Goal: Task Accomplishment & Management: Use online tool/utility

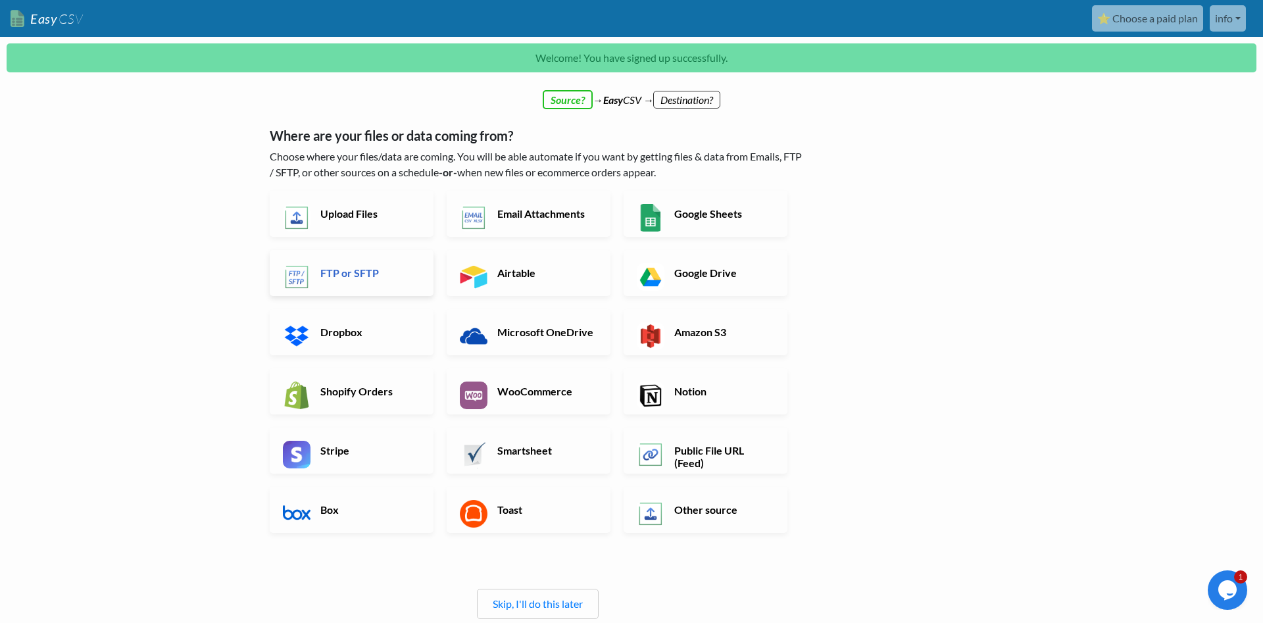
click at [394, 265] on link "FTP or SFTP" at bounding box center [352, 273] width 164 height 46
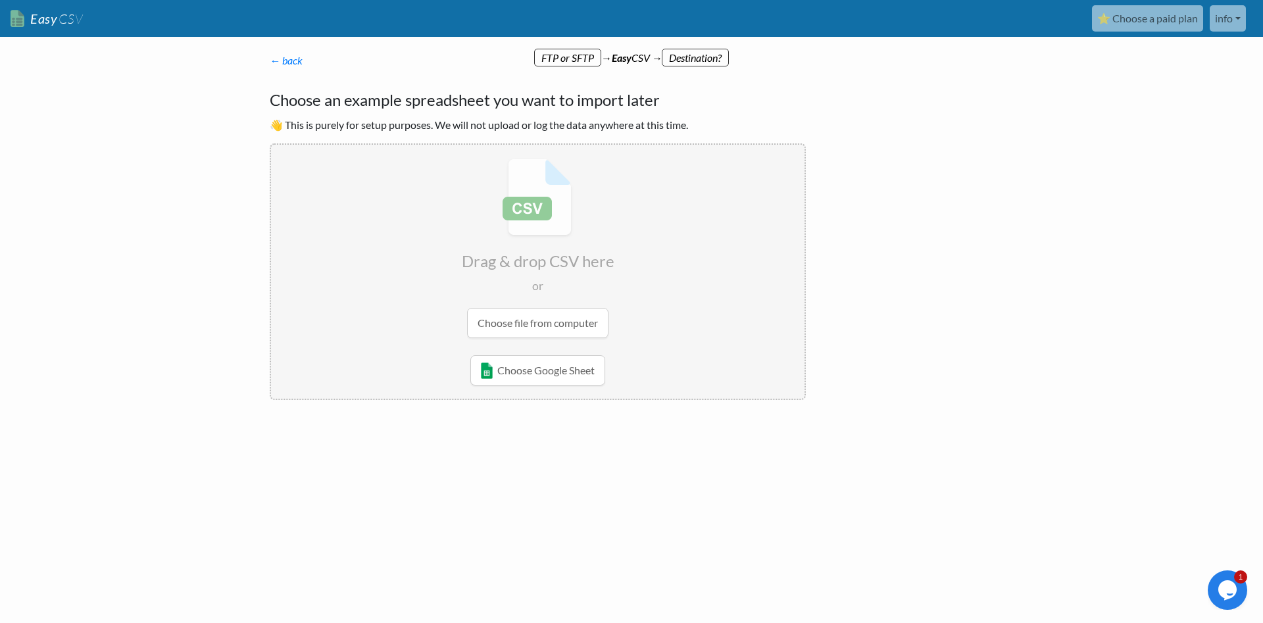
click at [603, 230] on input "file" at bounding box center [538, 248] width 534 height 207
type input "C:\fakepath\Artikellijst Jopa.csv"
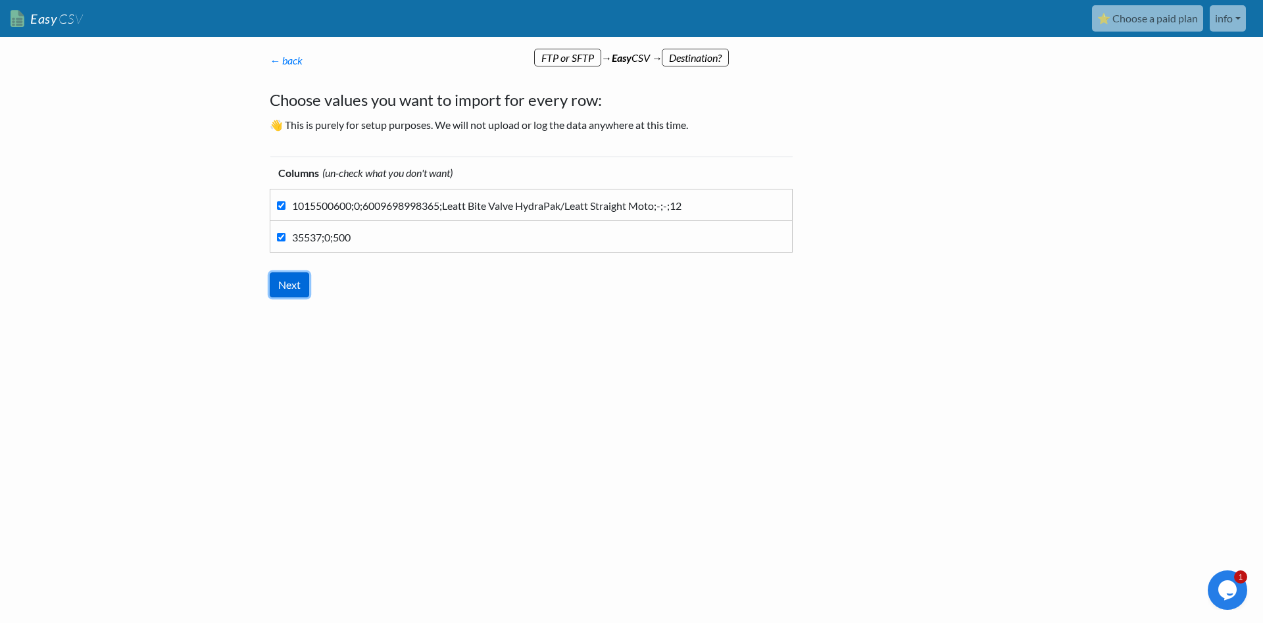
click at [295, 285] on input "Next" at bounding box center [289, 284] width 39 height 25
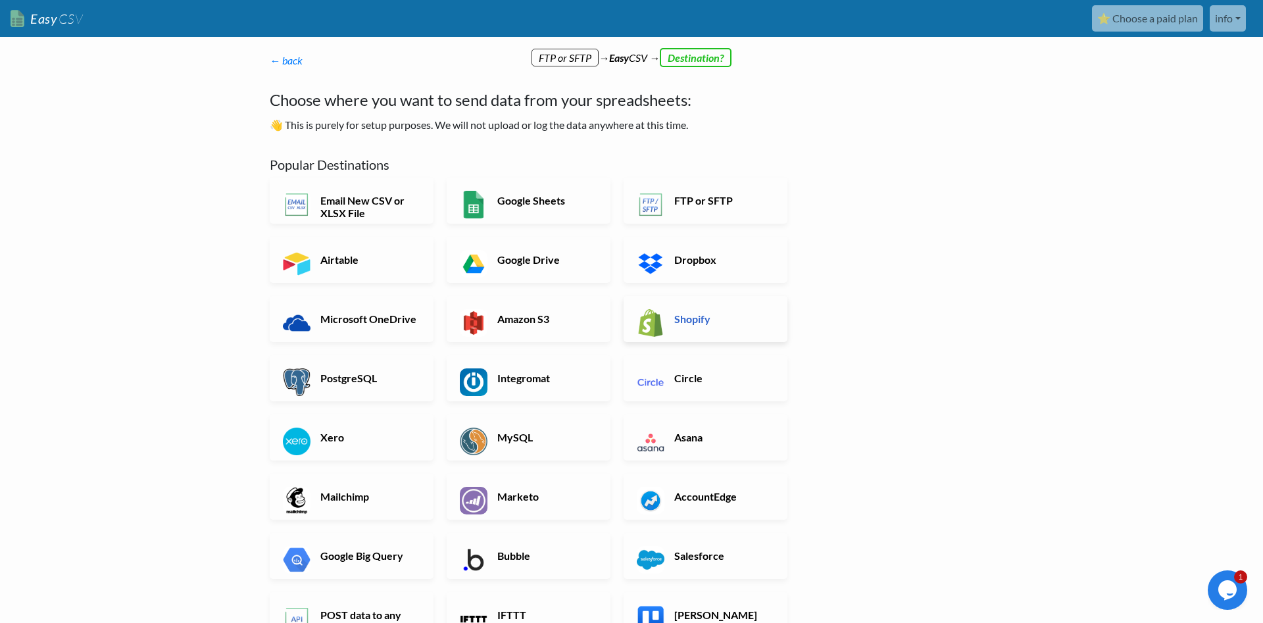
click at [673, 315] on h6 "Shopify" at bounding box center [722, 319] width 103 height 13
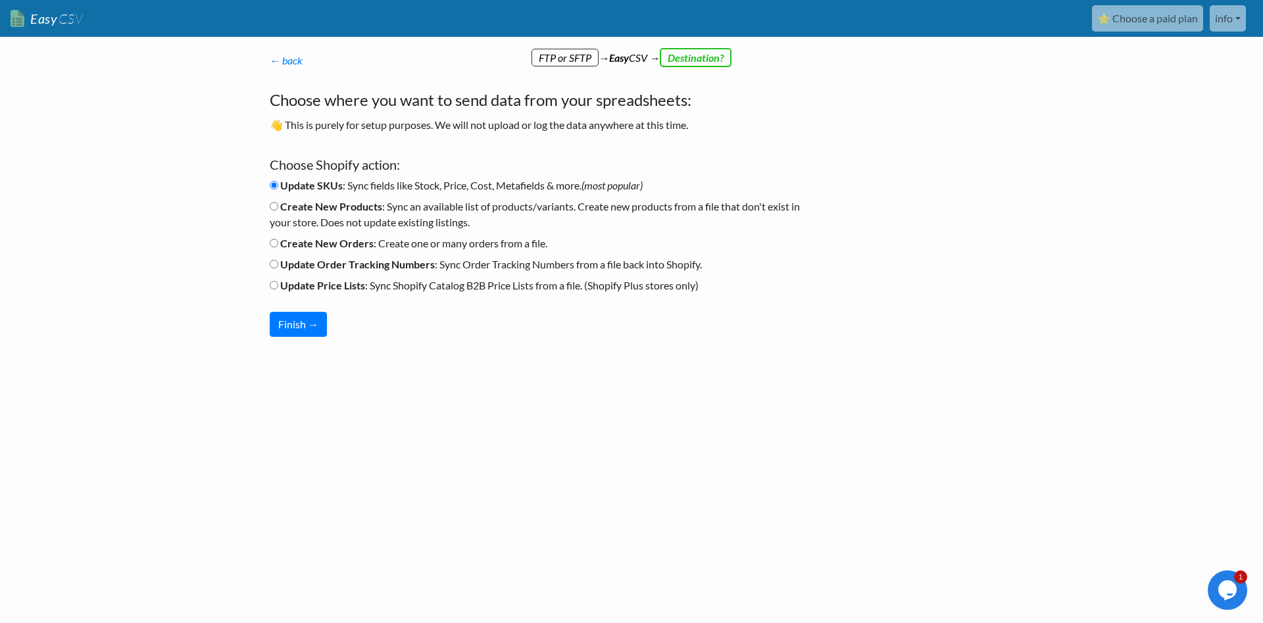
click at [270, 207] on input "Create New Products : Sync an available list of products/variants. Create new p…" at bounding box center [274, 206] width 9 height 9
radio input "true"
click at [304, 317] on button "Finish →" at bounding box center [298, 324] width 57 height 25
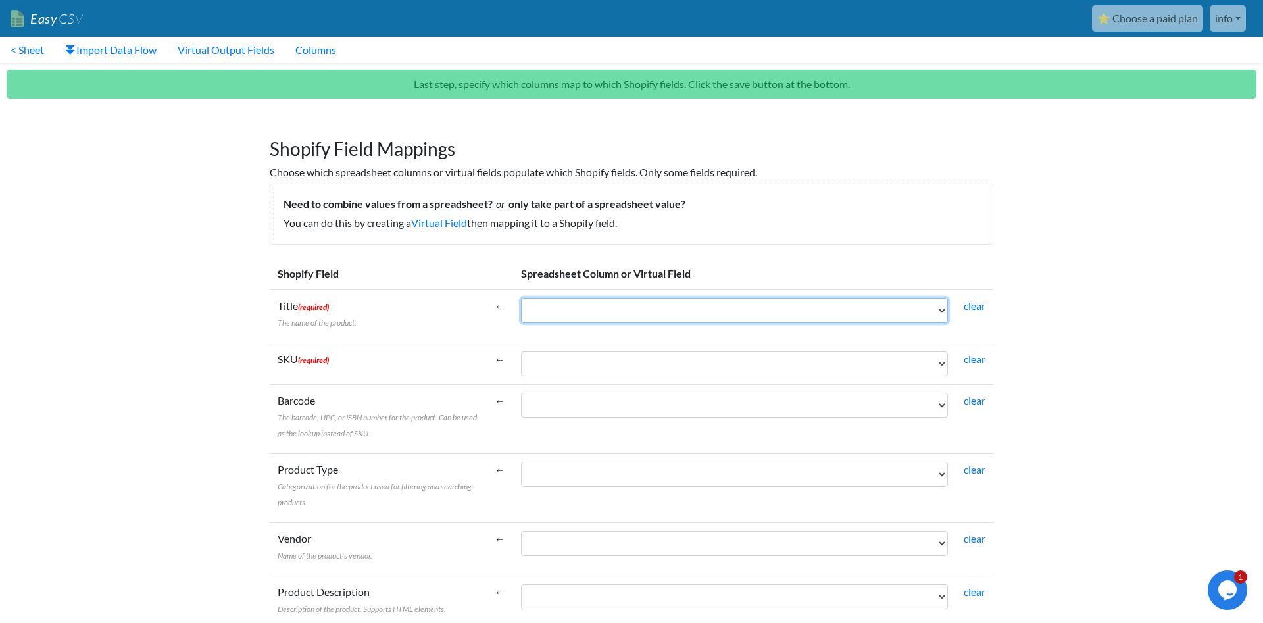
select select "cr_771365"
click option "1015500600;0;6009698998365;Leatt Bite Valve HydraPak/Leatt Straight Moto;-;-;12" at bounding box center [0, 0] width 0 height 0
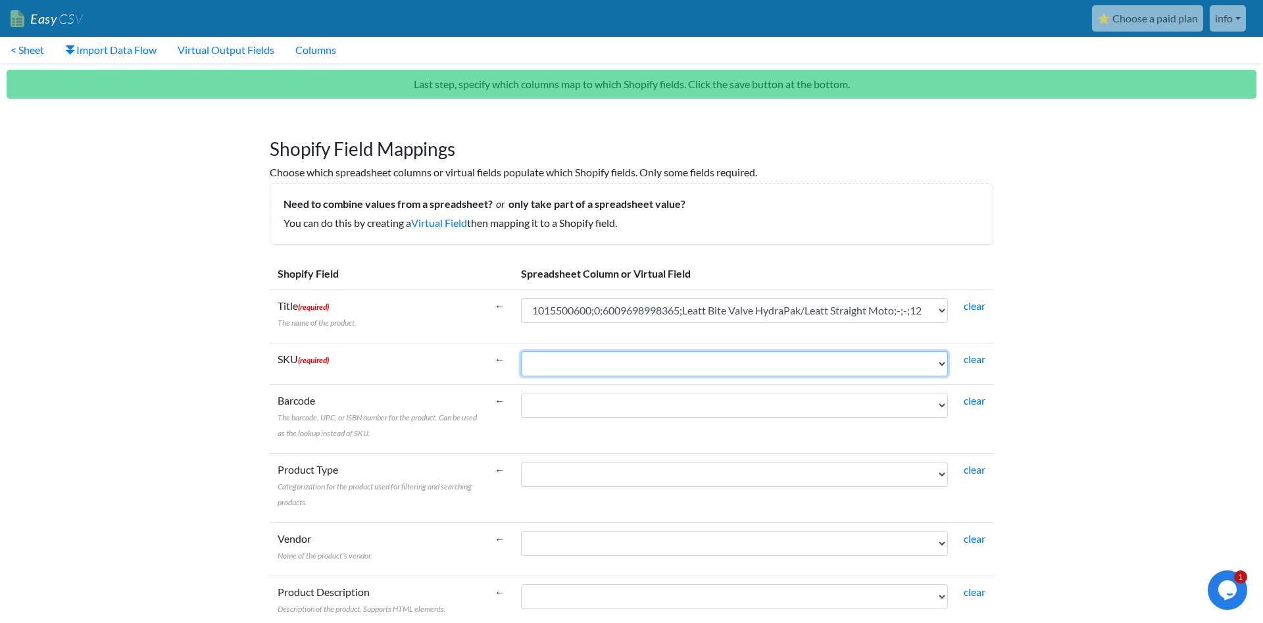
click at [521, 351] on select "1015500600;0;6009698998365;Leatt Bite Valve HydraPak/Leatt Straight Moto;-;-;12…" at bounding box center [734, 363] width 427 height 25
select select "cr_771365"
click option "1015500600;0;6009698998365;Leatt Bite Valve HydraPak/Leatt Straight Moto;-;-;12" at bounding box center [0, 0] width 0 height 0
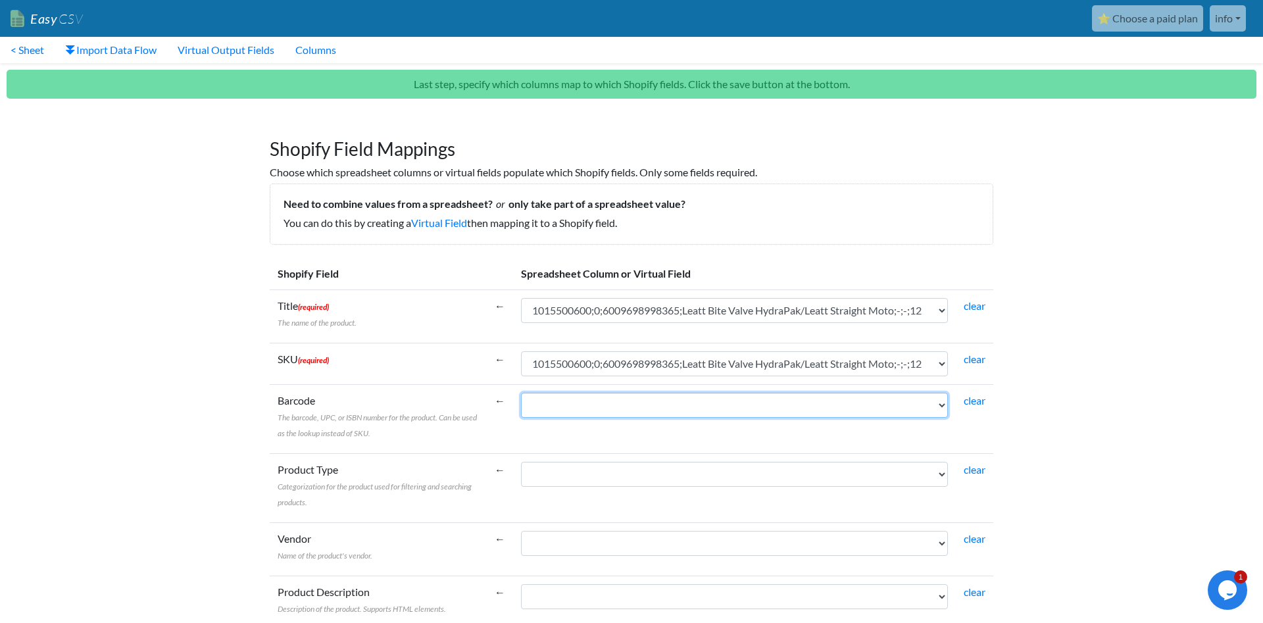
select select "cr_771365"
click option "1015500600;0;6009698998365;Leatt Bite Valve HydraPak/Leatt Straight Moto;-;-;12" at bounding box center [0, 0] width 0 height 0
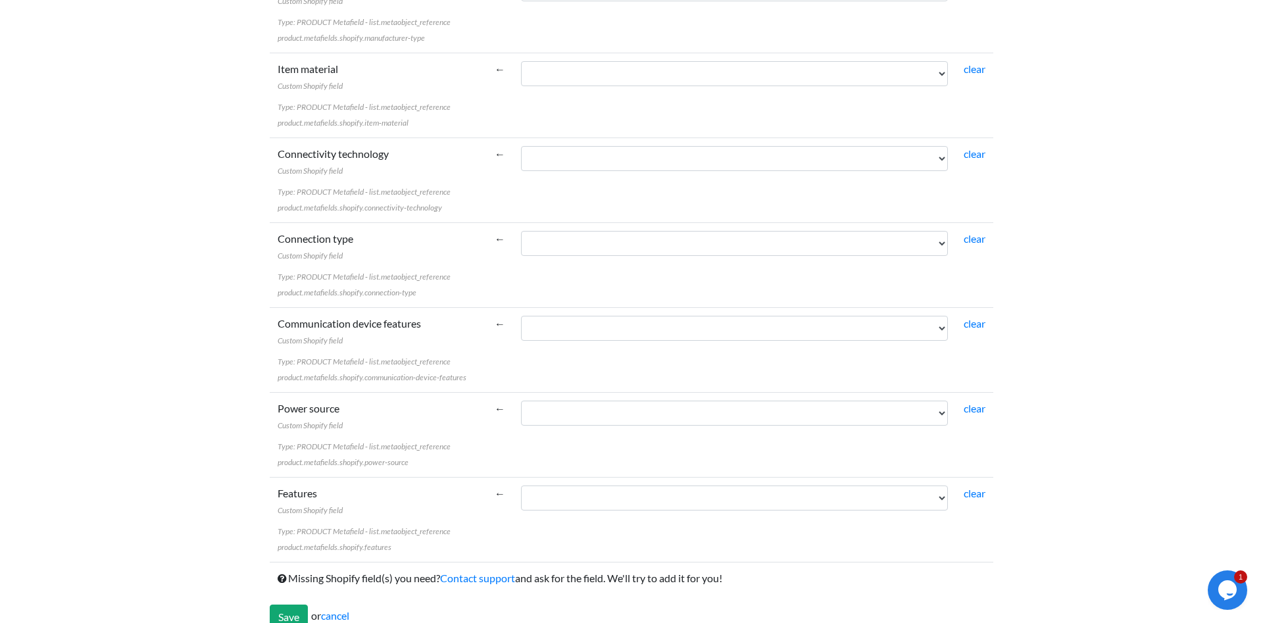
scroll to position [5859, 0]
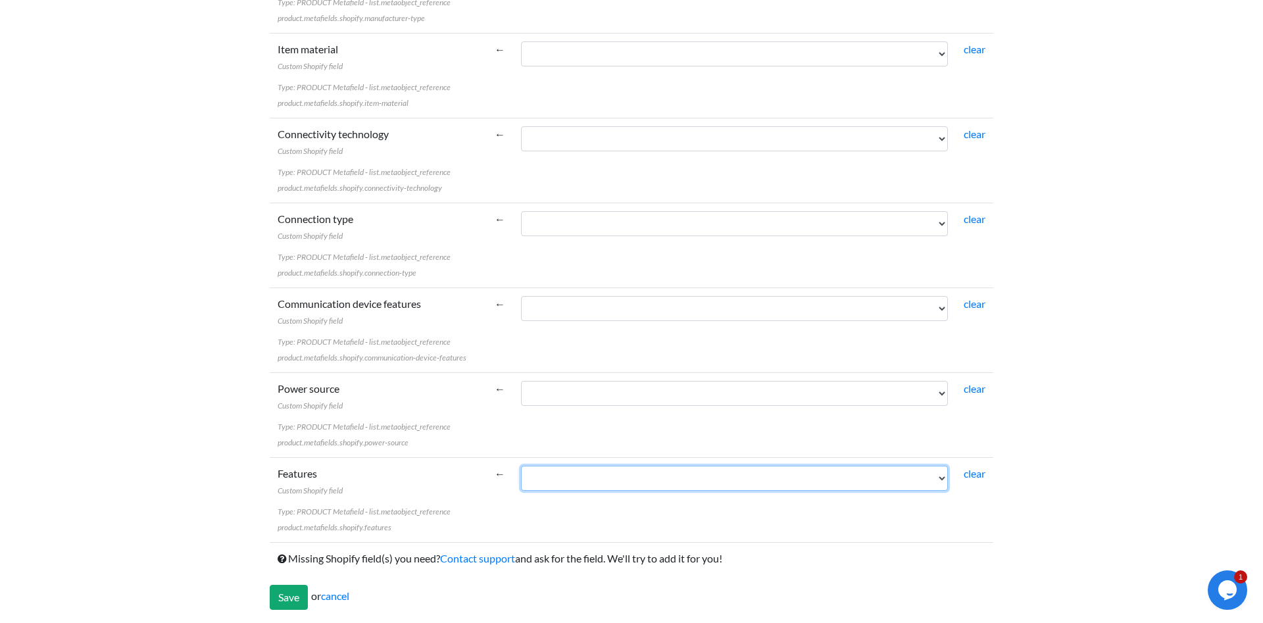
click at [521, 466] on select "1015500600;0;6009698998365;Leatt Bite Valve HydraPak/Leatt Straight Moto;-;-;12…" at bounding box center [734, 478] width 427 height 25
select select "cr_771365"
click option "1015500600;0;6009698998365;Leatt Bite Valve HydraPak/Leatt Straight Moto;-;-;12" at bounding box center [0, 0] width 0 height 0
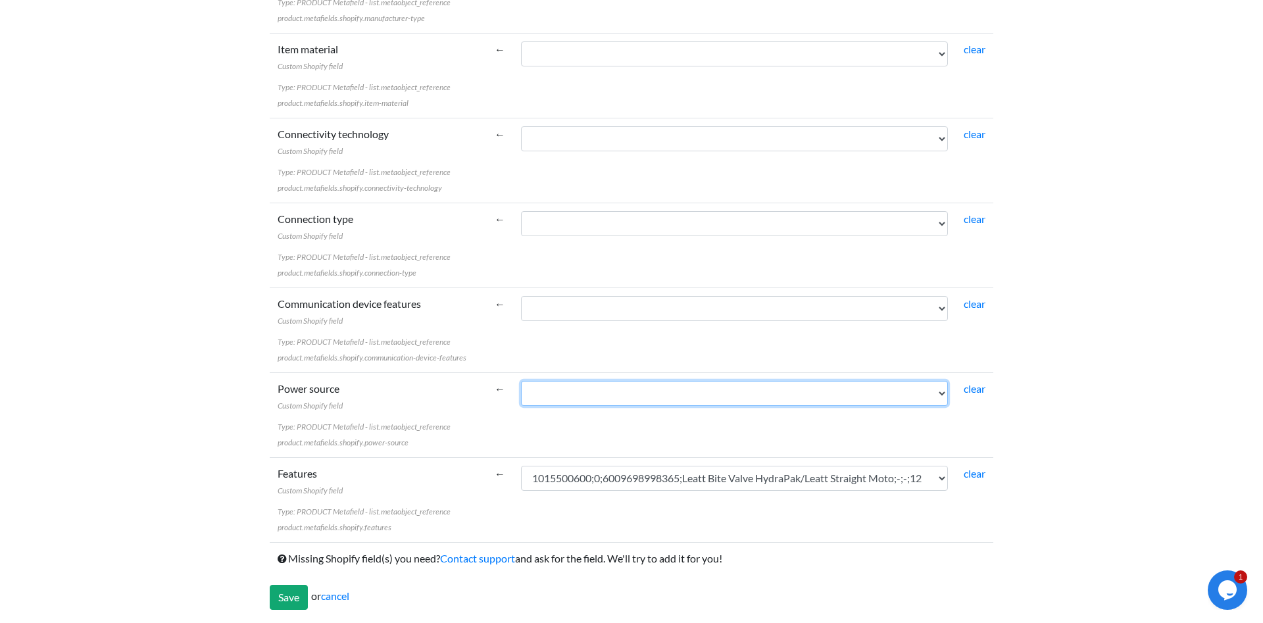
click at [521, 381] on select "1015500600;0;6009698998365;Leatt Bite Valve HydraPak/Leatt Straight Moto;-;-;12…" at bounding box center [734, 393] width 427 height 25
select select "cr_771365"
click option "1015500600;0;6009698998365;Leatt Bite Valve HydraPak/Leatt Straight Moto;-;-;12" at bounding box center [0, 0] width 0 height 0
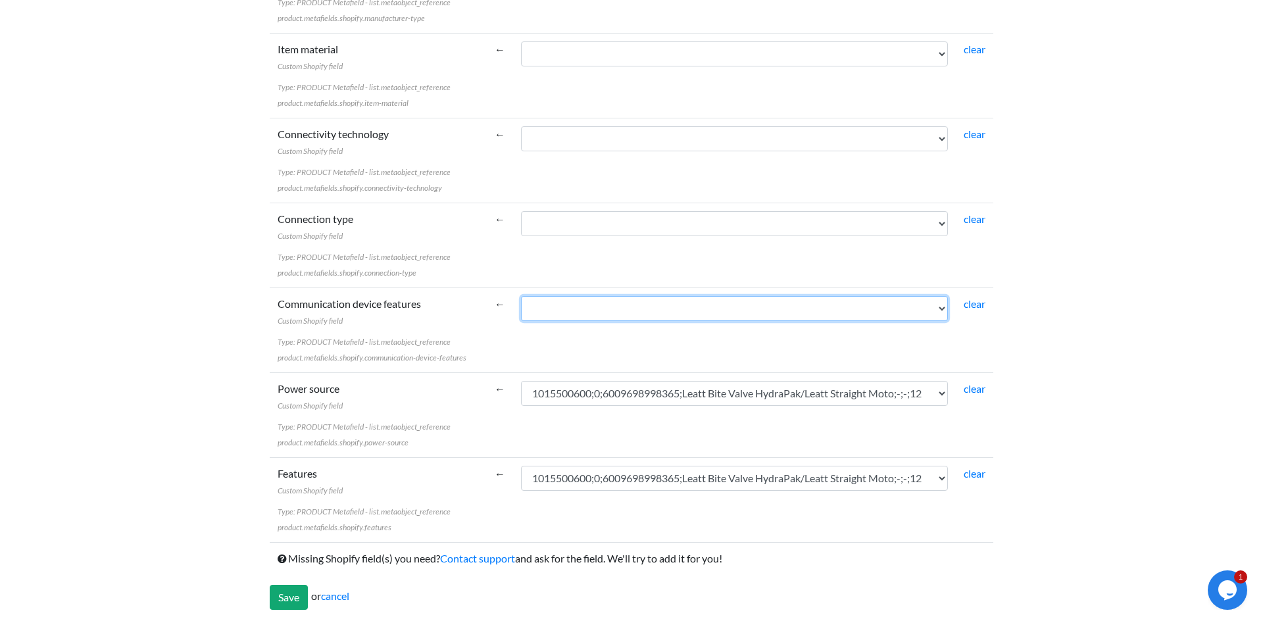
click at [521, 296] on select "1015500600;0;6009698998365;Leatt Bite Valve HydraPak/Leatt Straight Moto;-;-;12…" at bounding box center [734, 308] width 427 height 25
select select "cr_771365"
click option "1015500600;0;6009698998365;Leatt Bite Valve HydraPak/Leatt Straight Moto;-;-;12" at bounding box center [0, 0] width 0 height 0
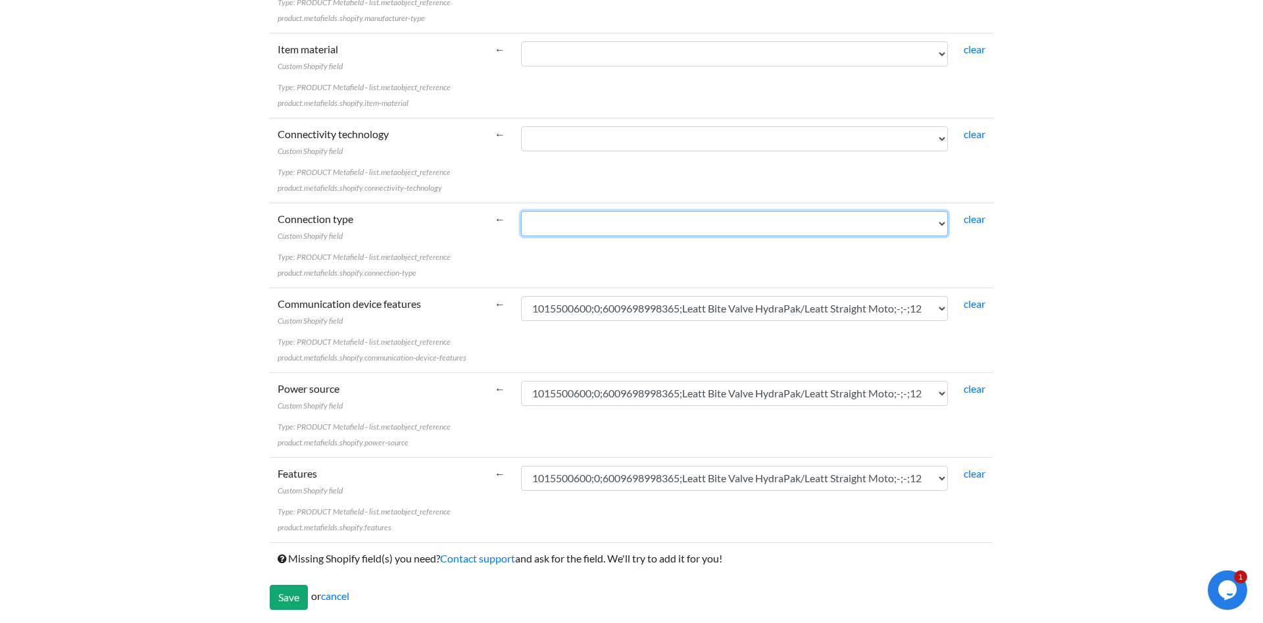
click at [521, 211] on select "1015500600;0;6009698998365;Leatt Bite Valve HydraPak/Leatt Straight Moto;-;-;12…" at bounding box center [734, 223] width 427 height 25
select select "cr_771365"
click option "1015500600;0;6009698998365;Leatt Bite Valve HydraPak/Leatt Straight Moto;-;-;12" at bounding box center [0, 0] width 0 height 0
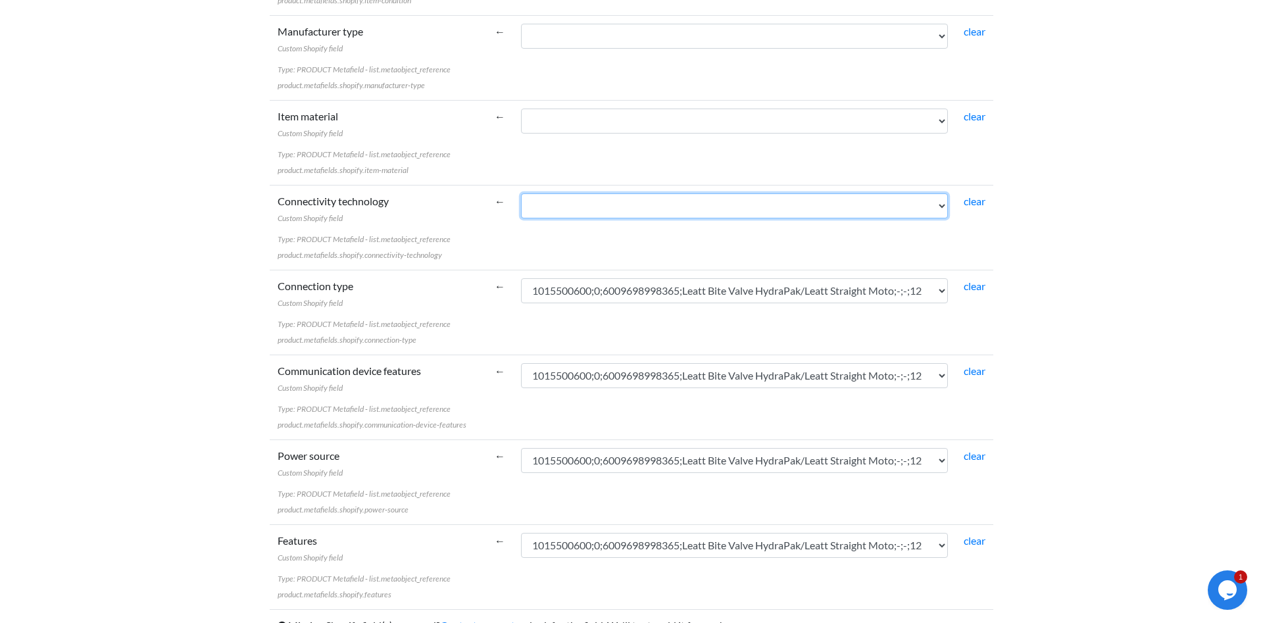
click at [521, 193] on select "1015500600;0;6009698998365;Leatt Bite Valve HydraPak/Leatt Straight Moto;-;-;12…" at bounding box center [734, 205] width 427 height 25
select select "cr_771365"
click option "1015500600;0;6009698998365;Leatt Bite Valve HydraPak/Leatt Straight Moto;-;-;12" at bounding box center [0, 0] width 0 height 0
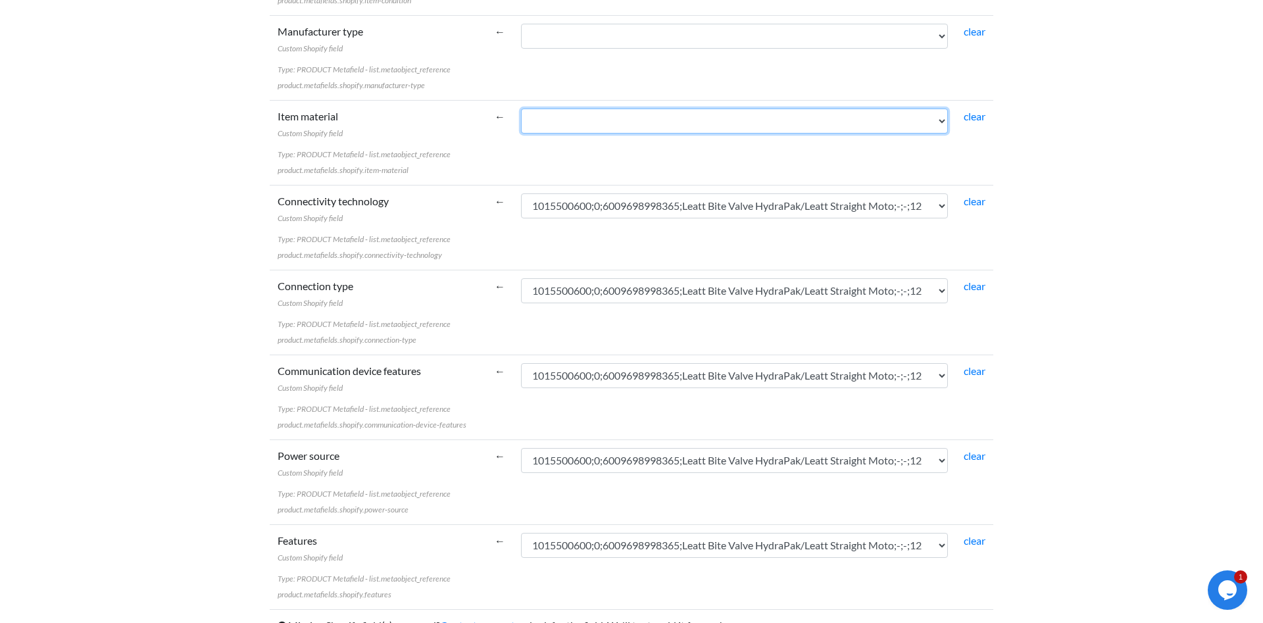
click at [521, 109] on select "1015500600;0;6009698998365;Leatt Bite Valve HydraPak/Leatt Straight Moto;-;-;12…" at bounding box center [734, 121] width 427 height 25
select select "cr_771365"
click option "1015500600;0;6009698998365;Leatt Bite Valve HydraPak/Leatt Straight Moto;-;-;12" at bounding box center [0, 0] width 0 height 0
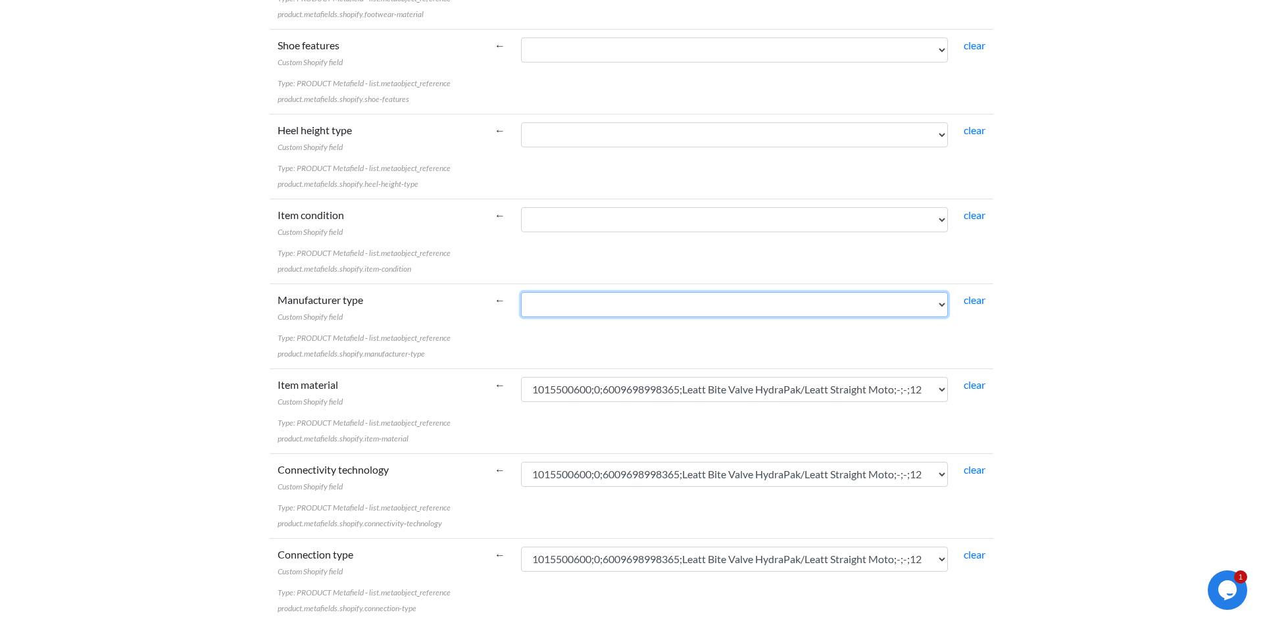
click at [521, 292] on select "1015500600;0;6009698998365;Leatt Bite Valve HydraPak/Leatt Straight Moto;-;-;12…" at bounding box center [734, 304] width 427 height 25
select select "cr_771365"
click option "1015500600;0;6009698998365;Leatt Bite Valve HydraPak/Leatt Straight Moto;-;-;12" at bounding box center [0, 0] width 0 height 0
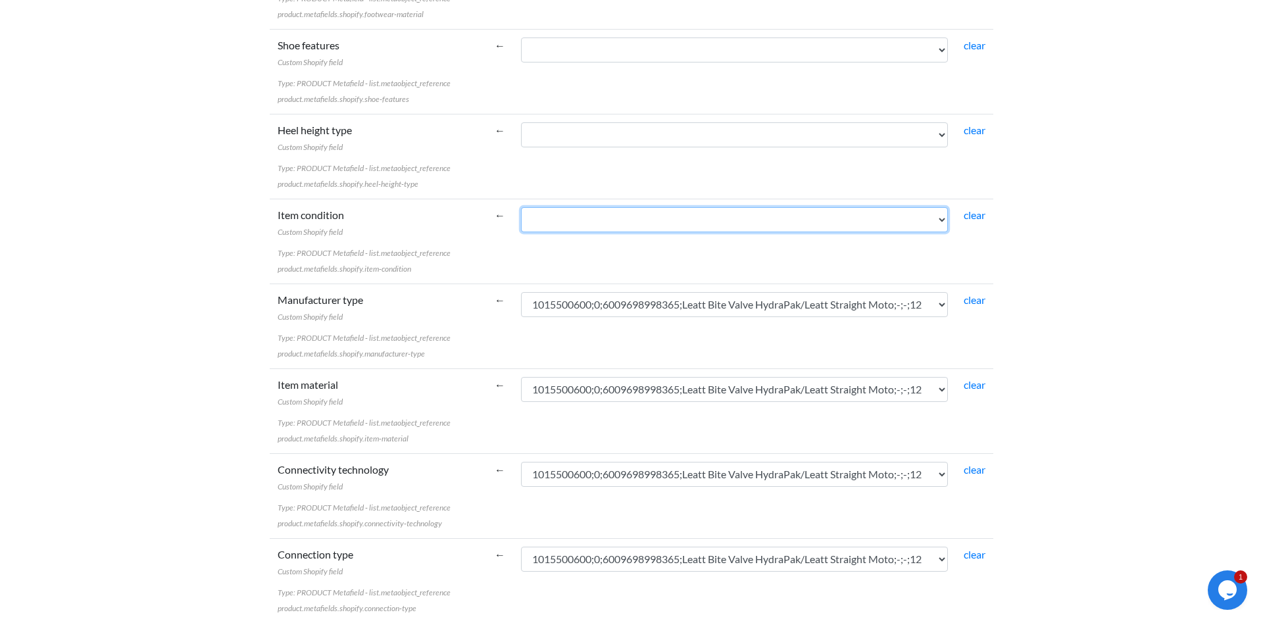
click at [521, 207] on select "1015500600;0;6009698998365;Leatt Bite Valve HydraPak/Leatt Straight Moto;-;-;12…" at bounding box center [734, 219] width 427 height 25
select select "cr_771365"
click option "1015500600;0;6009698998365;Leatt Bite Valve HydraPak/Leatt Straight Moto;-;-;12" at bounding box center [0, 0] width 0 height 0
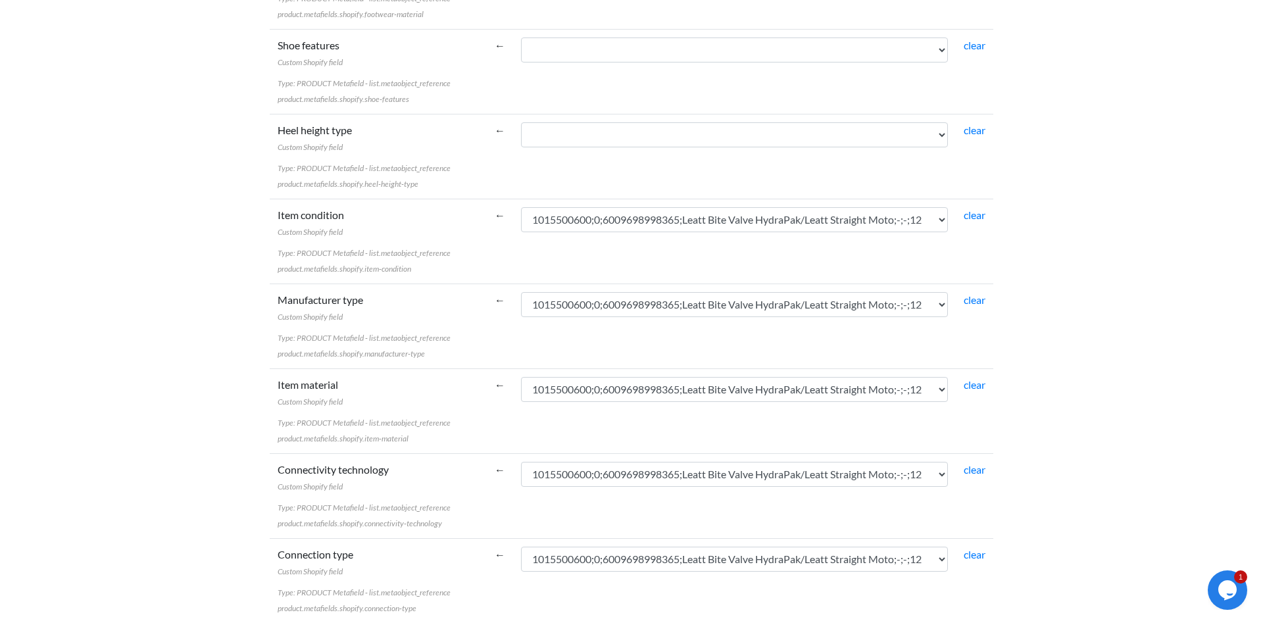
click at [753, 120] on td "1015500600;0;6009698998365;Leatt Bite Valve HydraPak/Leatt Straight Moto;-;-;12…" at bounding box center [734, 156] width 443 height 85
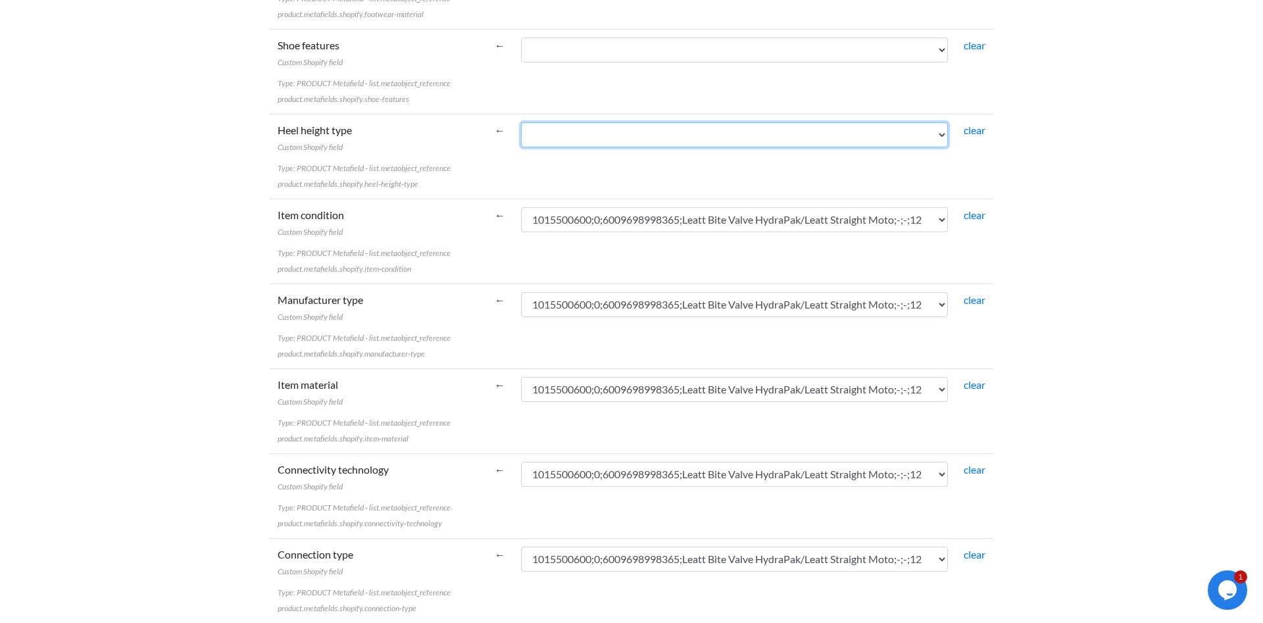
select select "cr_771365"
click option "1015500600;0;6009698998365;Leatt Bite Valve HydraPak/Leatt Straight Moto;-;-;12" at bounding box center [0, 0] width 0 height 0
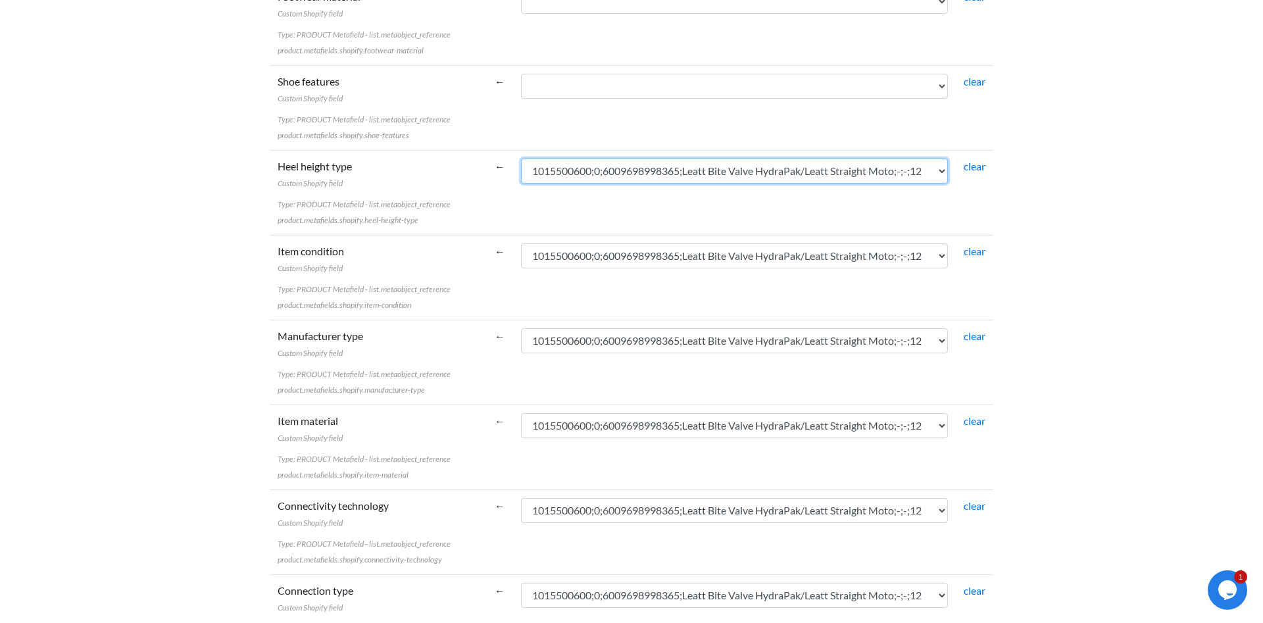
scroll to position [5456, 0]
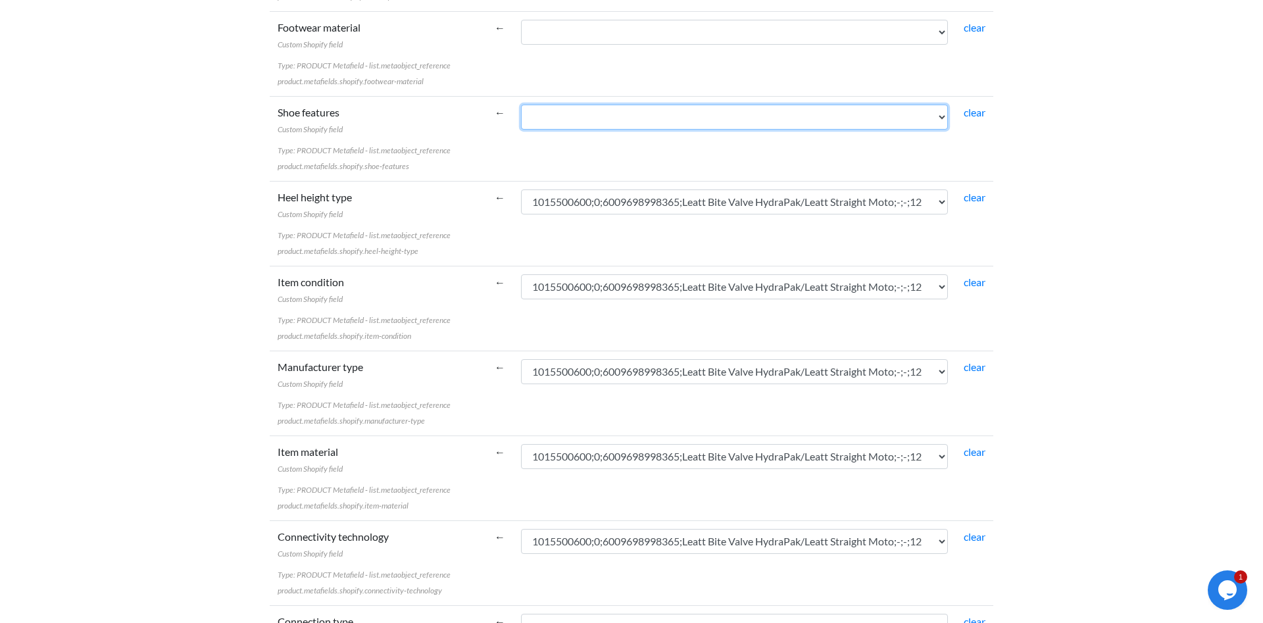
click at [521, 105] on select "1015500600;0;6009698998365;Leatt Bite Valve HydraPak/Leatt Straight Moto;-;-;12…" at bounding box center [734, 117] width 427 height 25
select select "cr_771365"
click option "1015500600;0;6009698998365;Leatt Bite Valve HydraPak/Leatt Straight Moto;-;-;12" at bounding box center [0, 0] width 0 height 0
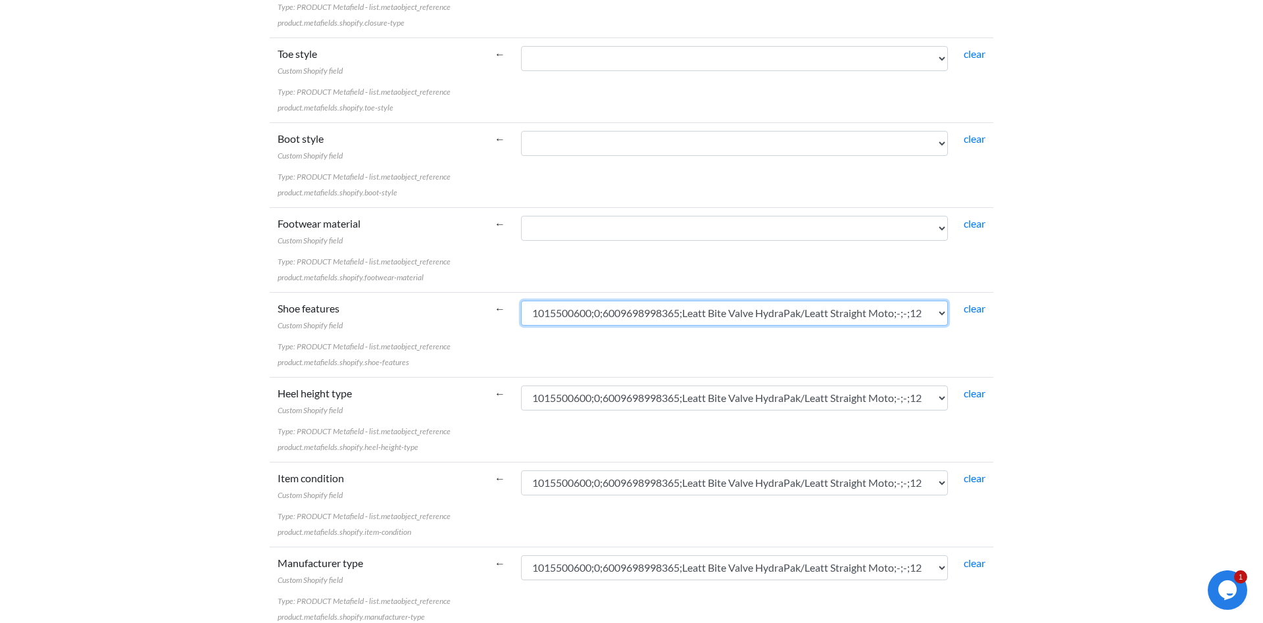
scroll to position [5255, 0]
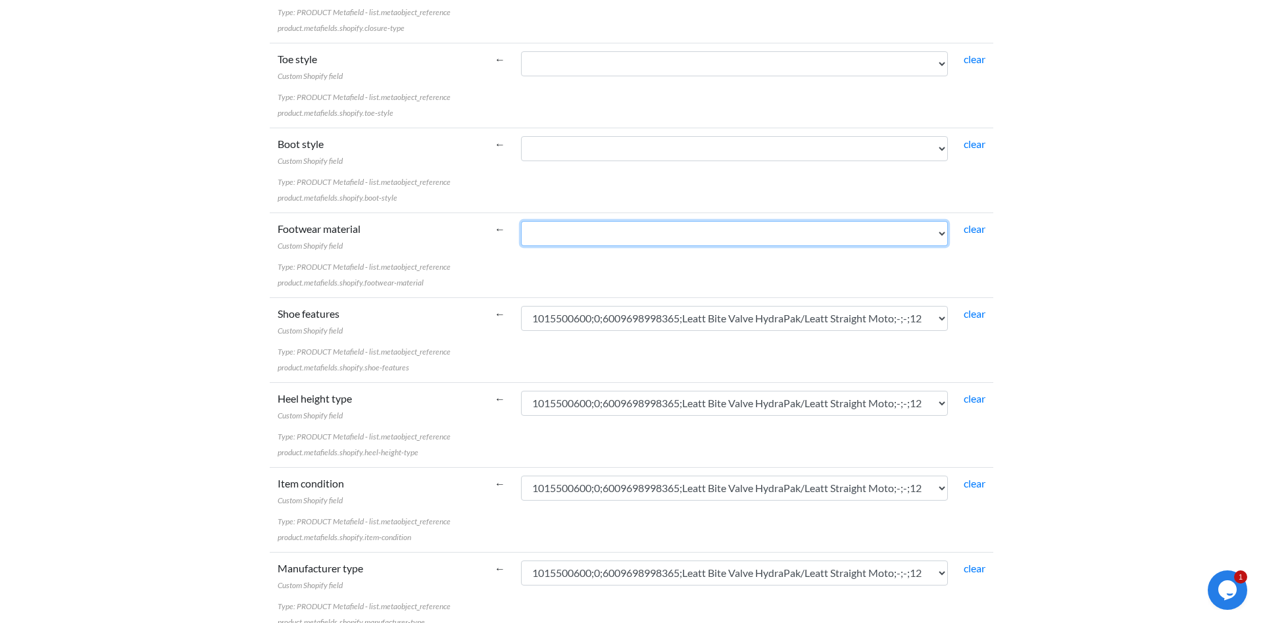
click at [521, 221] on select "1015500600;0;6009698998365;Leatt Bite Valve HydraPak/Leatt Straight Moto;-;-;12…" at bounding box center [734, 233] width 427 height 25
select select "cr_771365"
click option "1015500600;0;6009698998365;Leatt Bite Valve HydraPak/Leatt Straight Moto;-;-;12" at bounding box center [0, 0] width 0 height 0
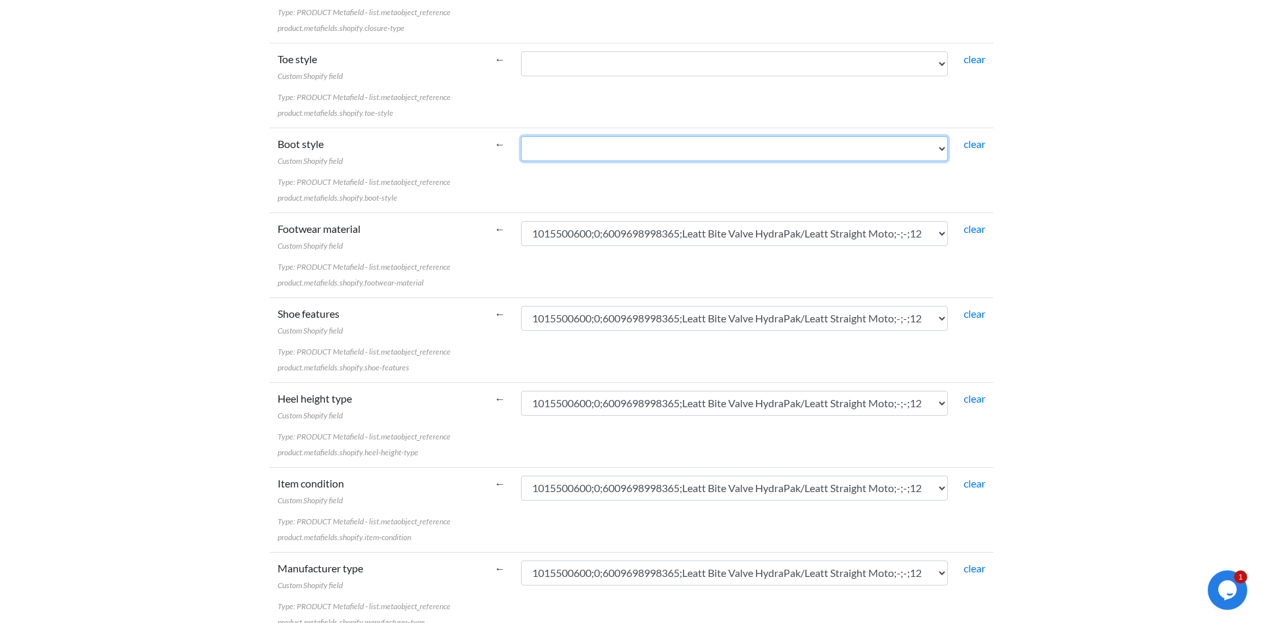
click at [521, 136] on select "1015500600;0;6009698998365;Leatt Bite Valve HydraPak/Leatt Straight Moto;-;-;12…" at bounding box center [734, 148] width 427 height 25
select select "cr_771365"
click option "1015500600;0;6009698998365;Leatt Bite Valve HydraPak/Leatt Straight Moto;-;-;12" at bounding box center [0, 0] width 0 height 0
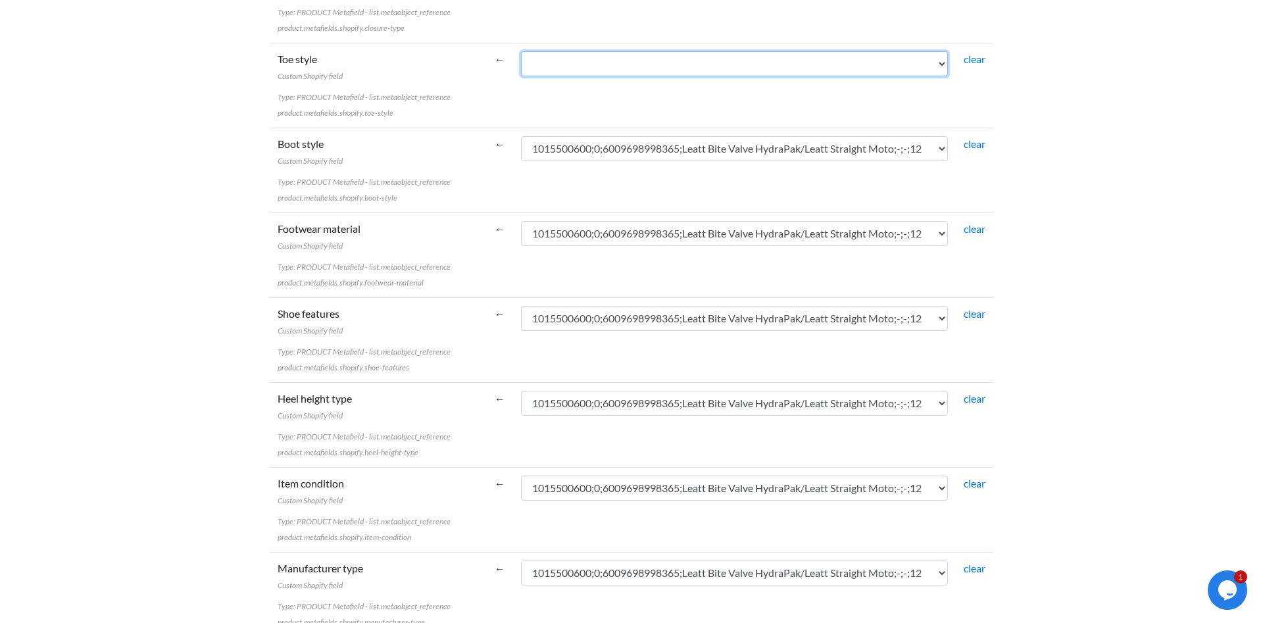
click at [521, 51] on select "1015500600;0;6009698998365;Leatt Bite Valve HydraPak/Leatt Straight Moto;-;-;12…" at bounding box center [734, 63] width 427 height 25
select select "cr_771365"
click option "1015500600;0;6009698998365;Leatt Bite Valve HydraPak/Leatt Straight Moto;-;-;12" at bounding box center [0, 0] width 0 height 0
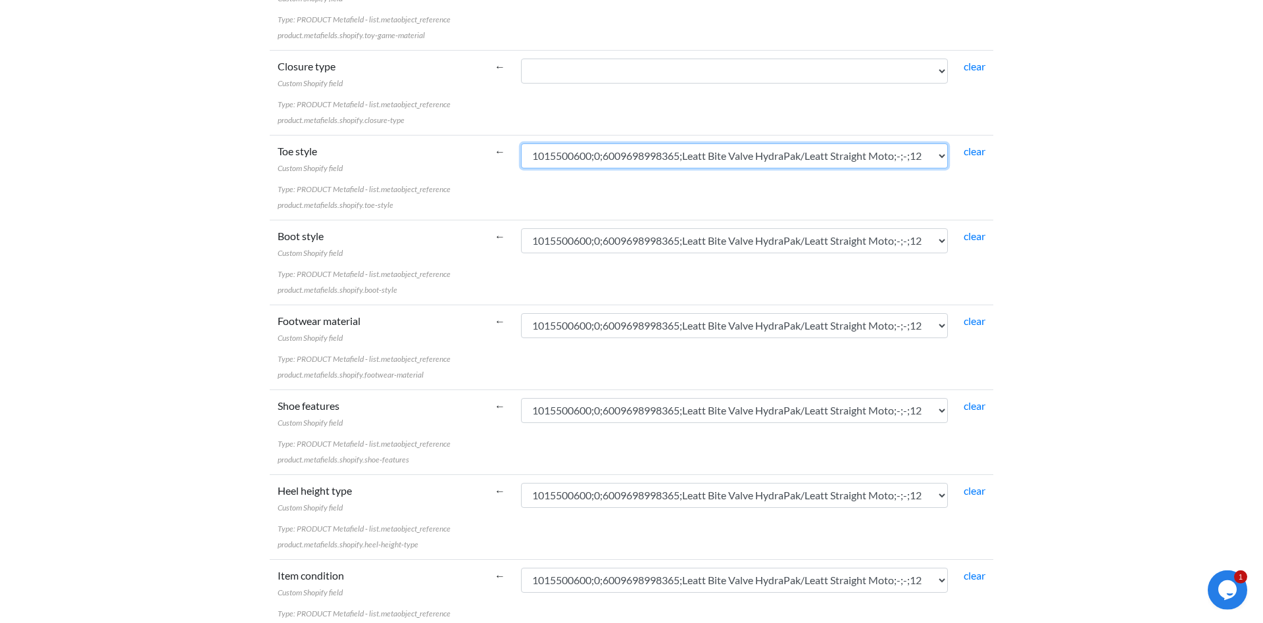
scroll to position [4919, 0]
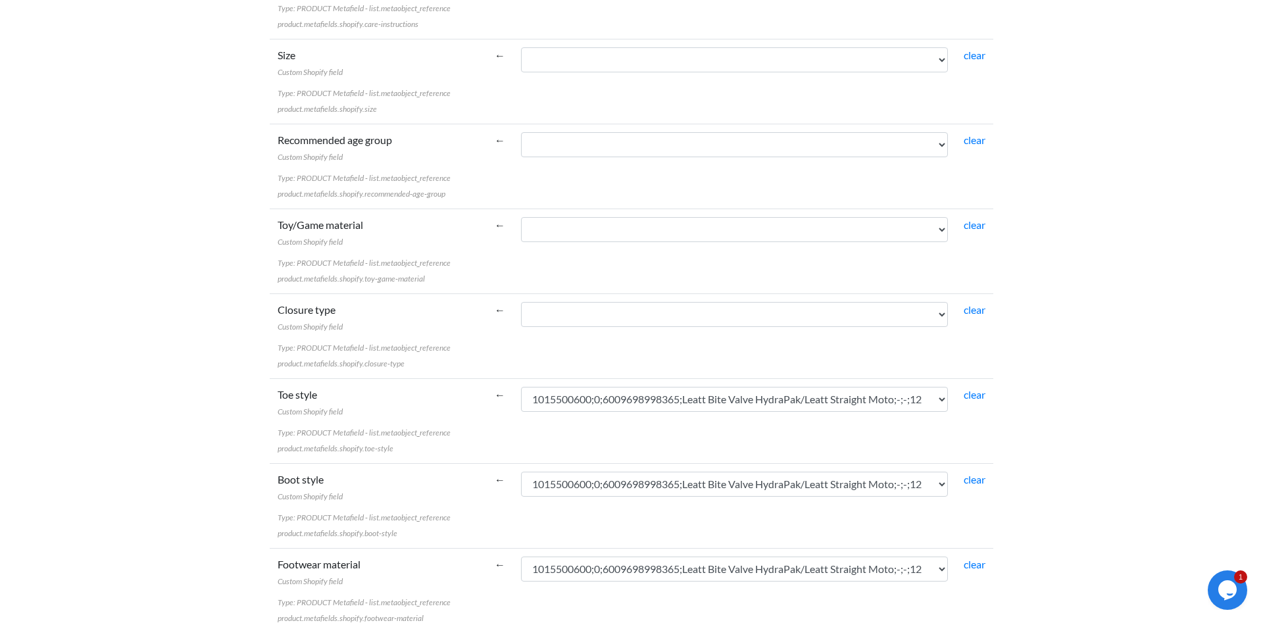
click at [713, 336] on td "1015500600;0;6009698998365;Leatt Bite Valve HydraPak/Leatt Straight Moto;-;-;12…" at bounding box center [734, 335] width 443 height 85
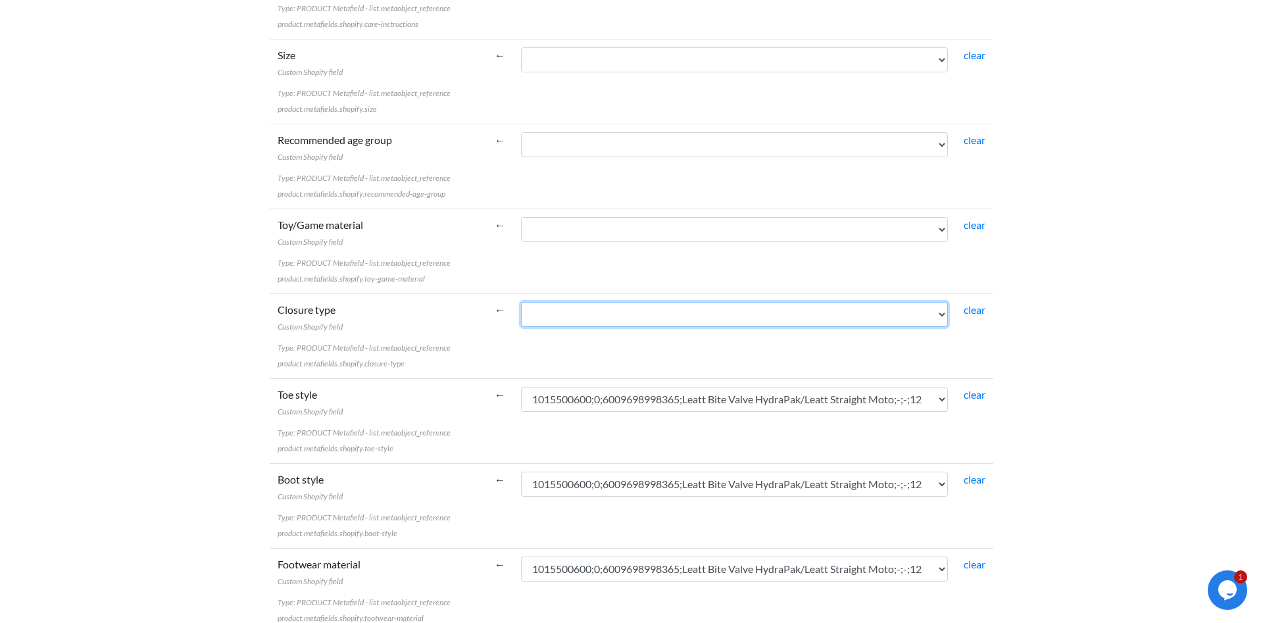
click at [521, 302] on select "1015500600;0;6009698998365;Leatt Bite Valve HydraPak/Leatt Straight Moto;-;-;12…" at bounding box center [734, 314] width 427 height 25
select select "cr_771365"
click option "1015500600;0;6009698998365;Leatt Bite Valve HydraPak/Leatt Straight Moto;-;-;12" at bounding box center [0, 0] width 0 height 0
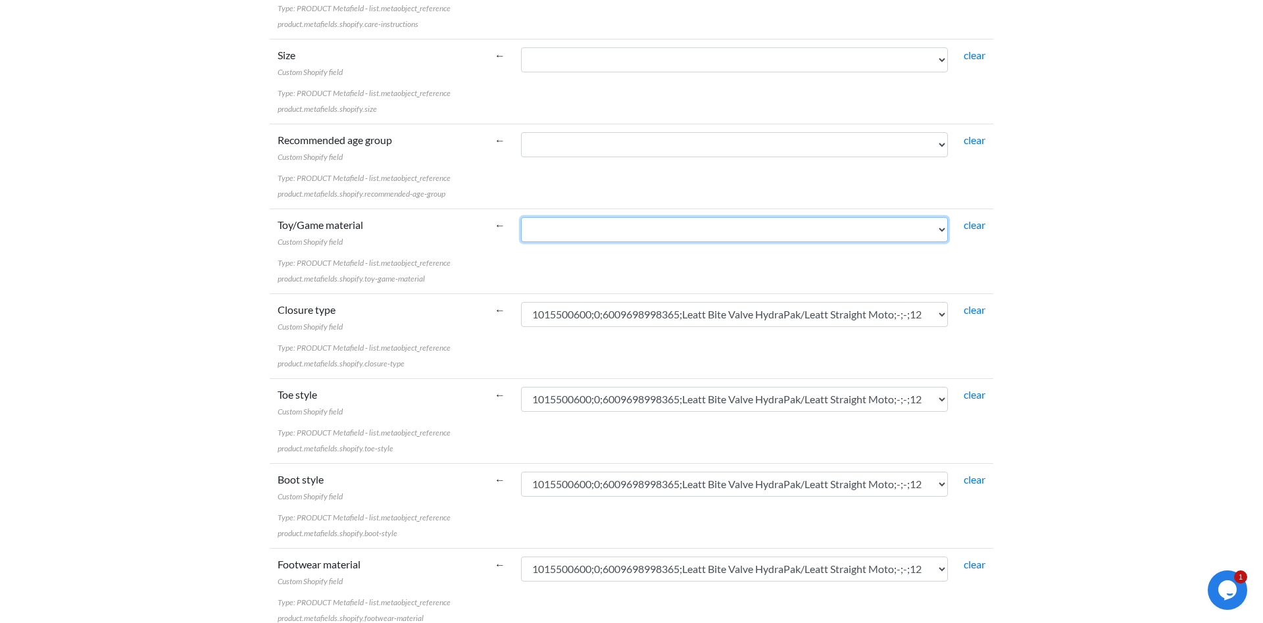
click at [521, 217] on select "1015500600;0;6009698998365;Leatt Bite Valve HydraPak/Leatt Straight Moto;-;-;12…" at bounding box center [734, 229] width 427 height 25
select select "cr_771365"
click option "1015500600;0;6009698998365;Leatt Bite Valve HydraPak/Leatt Straight Moto;-;-;12" at bounding box center [0, 0] width 0 height 0
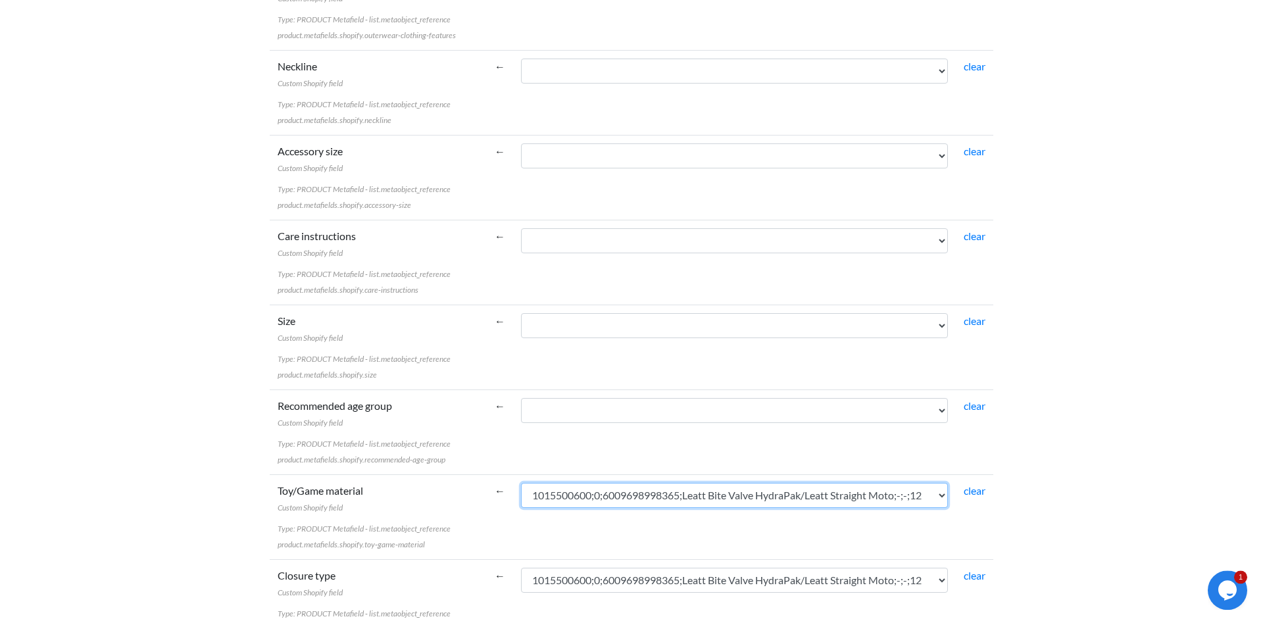
scroll to position [4651, 0]
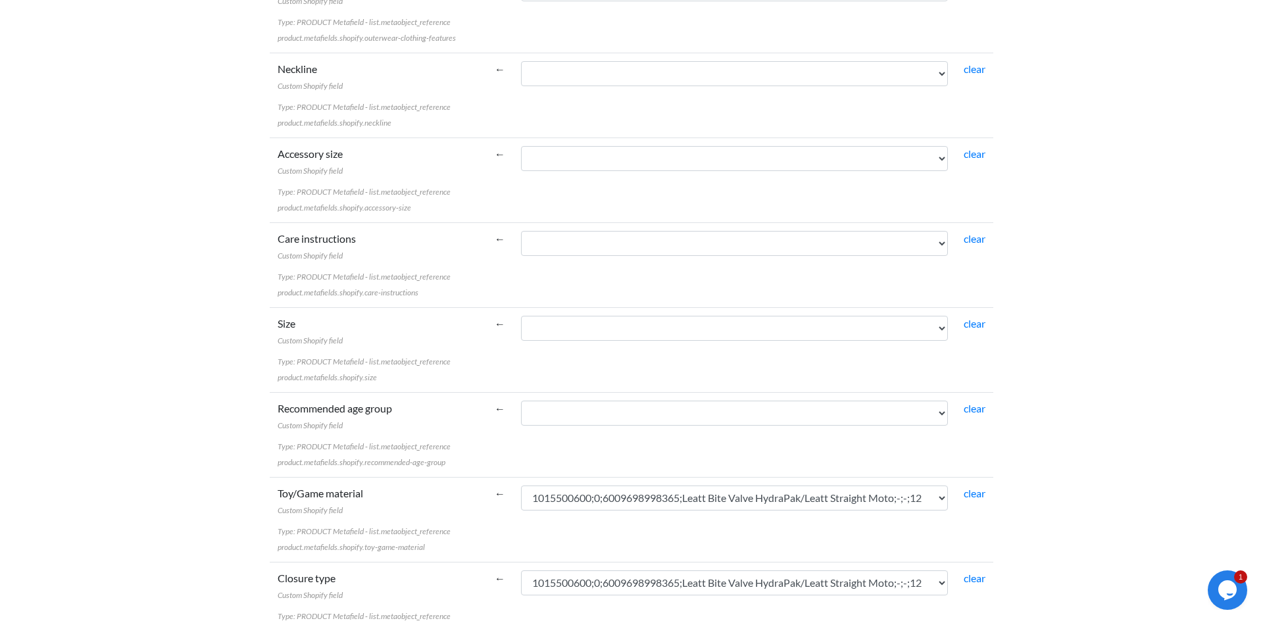
click at [742, 422] on td "1015500600;0;6009698998365;Leatt Bite Valve HydraPak/Leatt Straight Moto;-;-;12…" at bounding box center [734, 434] width 443 height 85
click at [521, 401] on select "1015500600;0;6009698998365;Leatt Bite Valve HydraPak/Leatt Straight Moto;-;-;12…" at bounding box center [734, 413] width 427 height 25
select select "cr_771365"
click option "1015500600;0;6009698998365;Leatt Bite Valve HydraPak/Leatt Straight Moto;-;-;12" at bounding box center [0, 0] width 0 height 0
drag, startPoint x: 753, startPoint y: 346, endPoint x: 757, endPoint y: 339, distance: 8.2
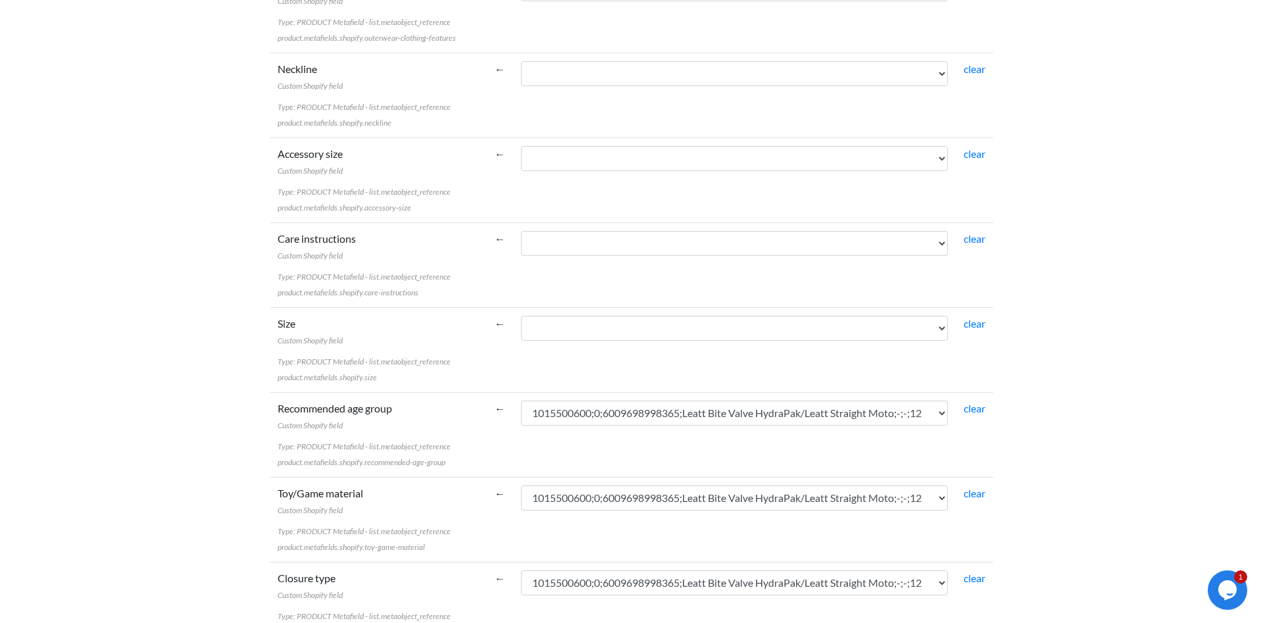
click at [757, 340] on td "1015500600;0;6009698998365;Leatt Bite Valve HydraPak/Leatt Straight Moto;-;-;12…" at bounding box center [734, 349] width 443 height 85
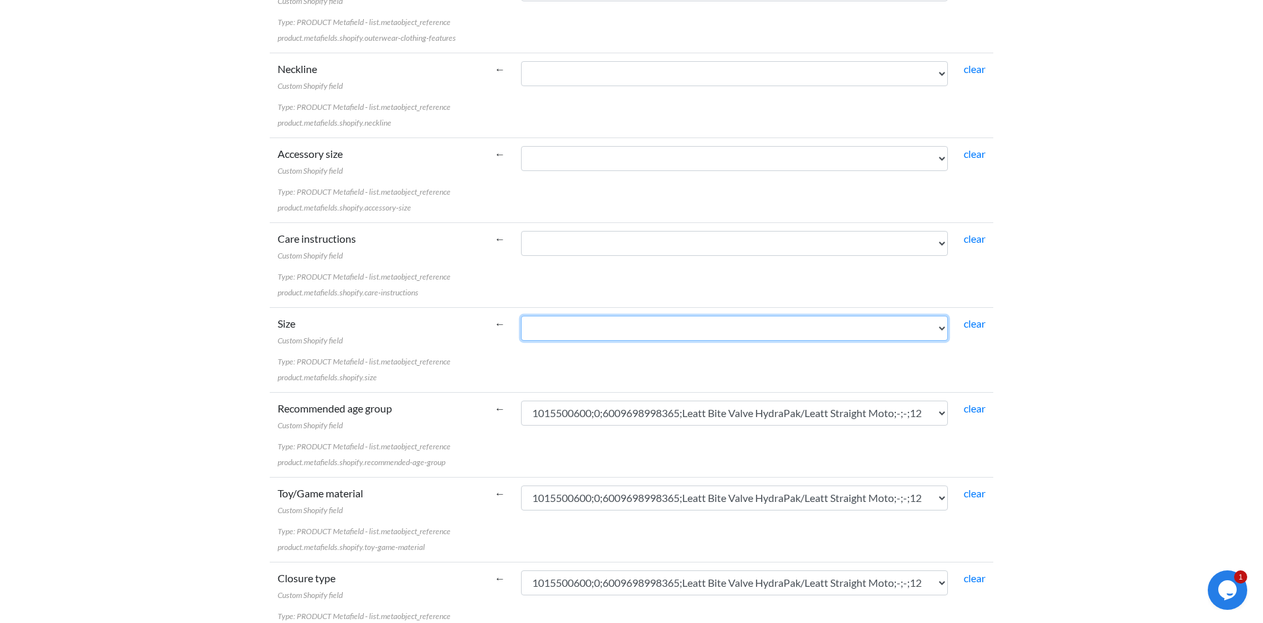
click at [521, 316] on select "1015500600;0;6009698998365;Leatt Bite Valve HydraPak/Leatt Straight Moto;-;-;12…" at bounding box center [734, 328] width 427 height 25
select select "cr_771365"
click option "1015500600;0;6009698998365;Leatt Bite Valve HydraPak/Leatt Straight Moto;-;-;12" at bounding box center [0, 0] width 0 height 0
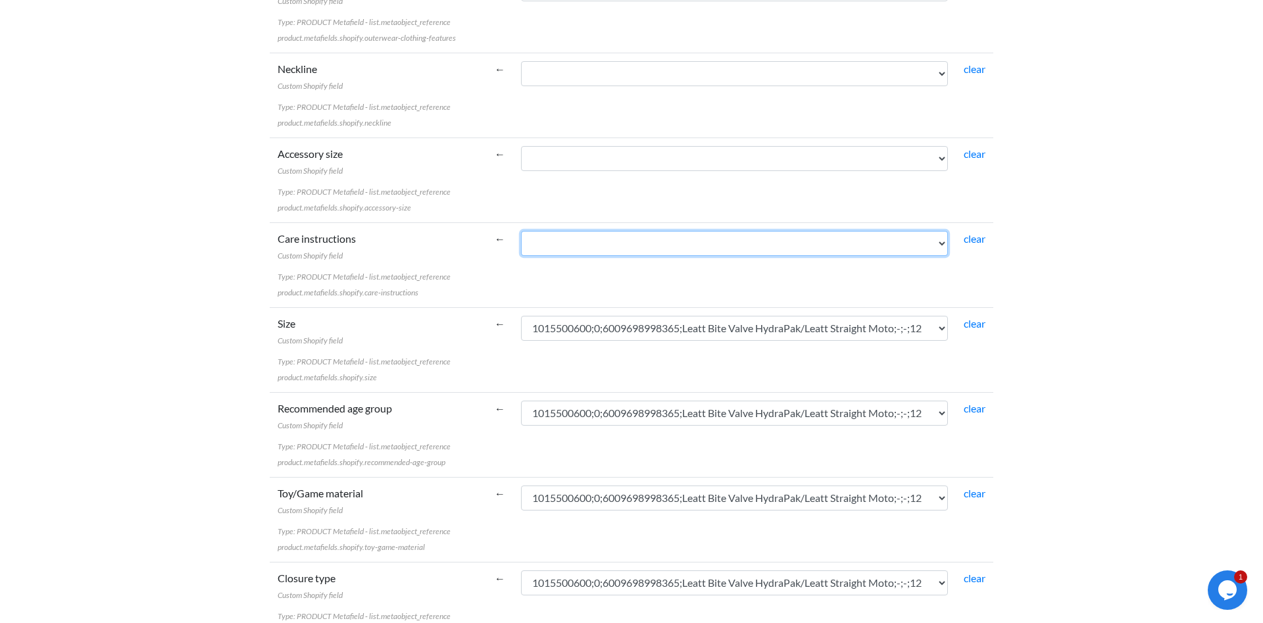
click at [521, 231] on select "1015500600;0;6009698998365;Leatt Bite Valve HydraPak/Leatt Straight Moto;-;-;12…" at bounding box center [734, 243] width 427 height 25
select select "cr_771365"
click option "1015500600;0;6009698998365;Leatt Bite Valve HydraPak/Leatt Straight Moto;-;-;12" at bounding box center [0, 0] width 0 height 0
click at [521, 146] on select "1015500600;0;6009698998365;Leatt Bite Valve HydraPak/Leatt Straight Moto;-;-;12…" at bounding box center [734, 158] width 427 height 25
select select "cr_771365"
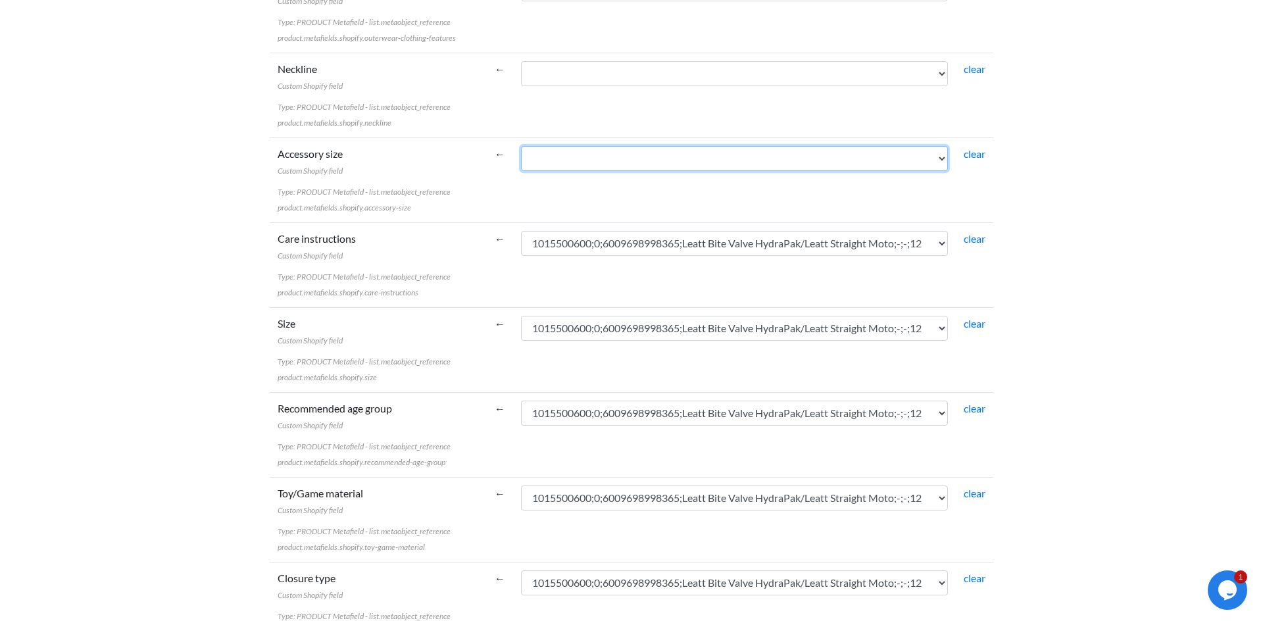
click option "1015500600;0;6009698998365;Leatt Bite Valve HydraPak/Leatt Straight Moto;-;-;12" at bounding box center [0, 0] width 0 height 0
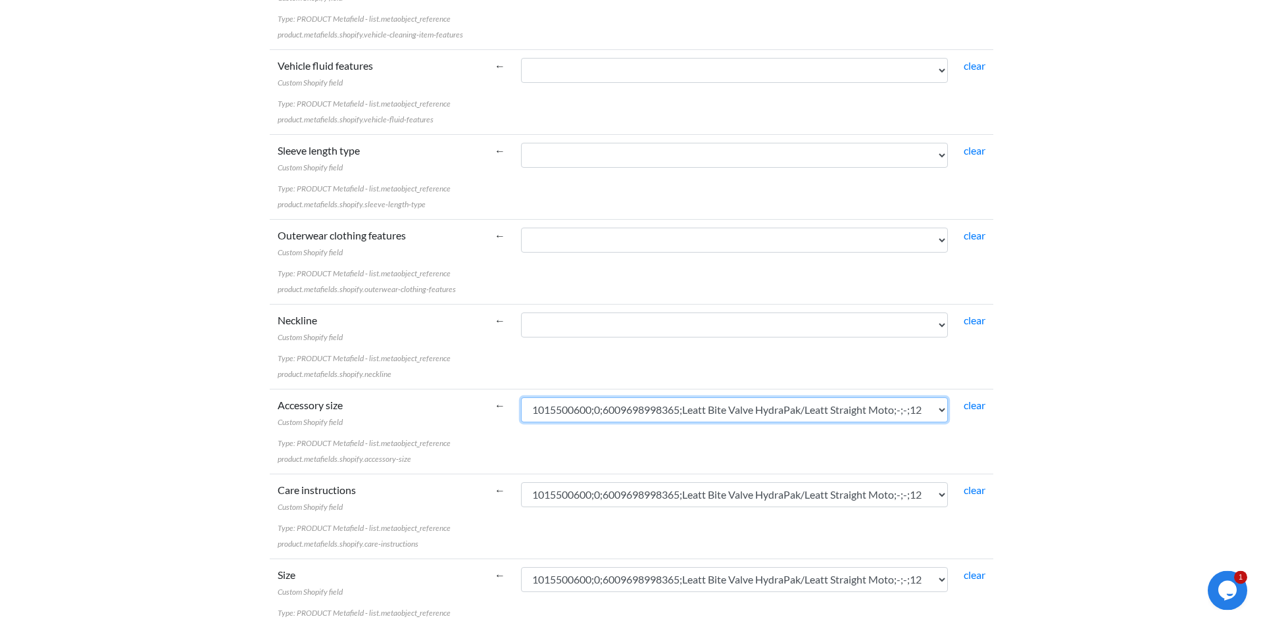
scroll to position [4382, 0]
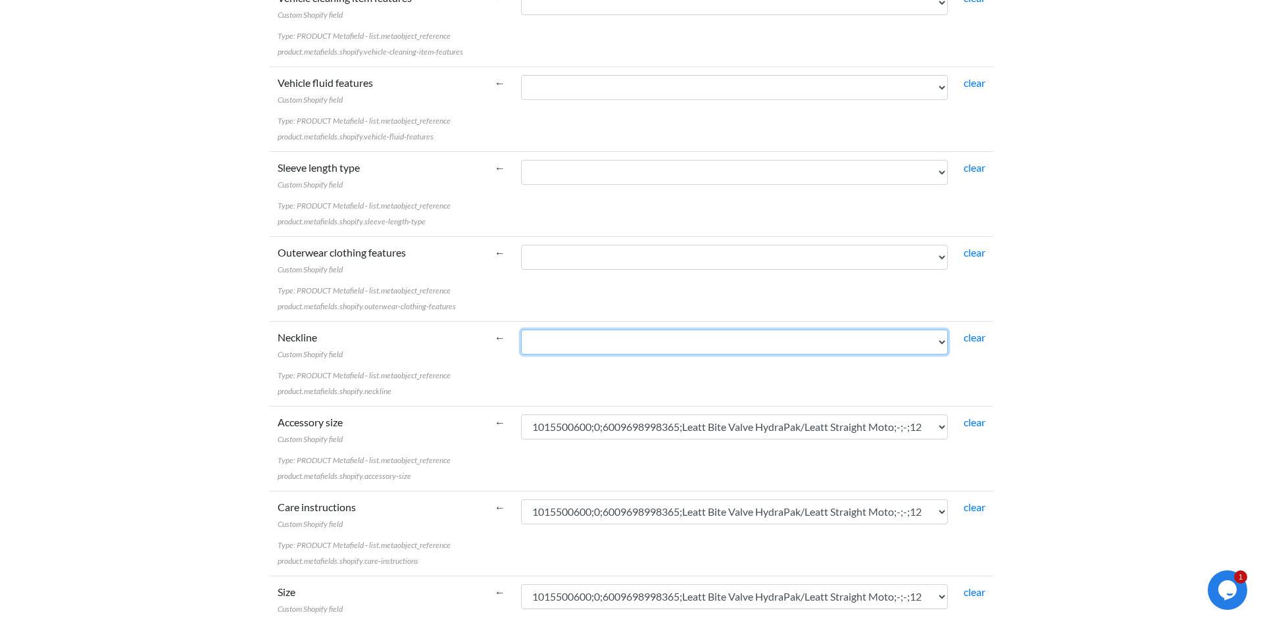
click at [521, 330] on select "1015500600;0;6009698998365;Leatt Bite Valve HydraPak/Leatt Straight Moto;-;-;12…" at bounding box center [734, 342] width 427 height 25
select select "cr_771365"
click option "1015500600;0;6009698998365;Leatt Bite Valve HydraPak/Leatt Straight Moto;-;-;12" at bounding box center [0, 0] width 0 height 0
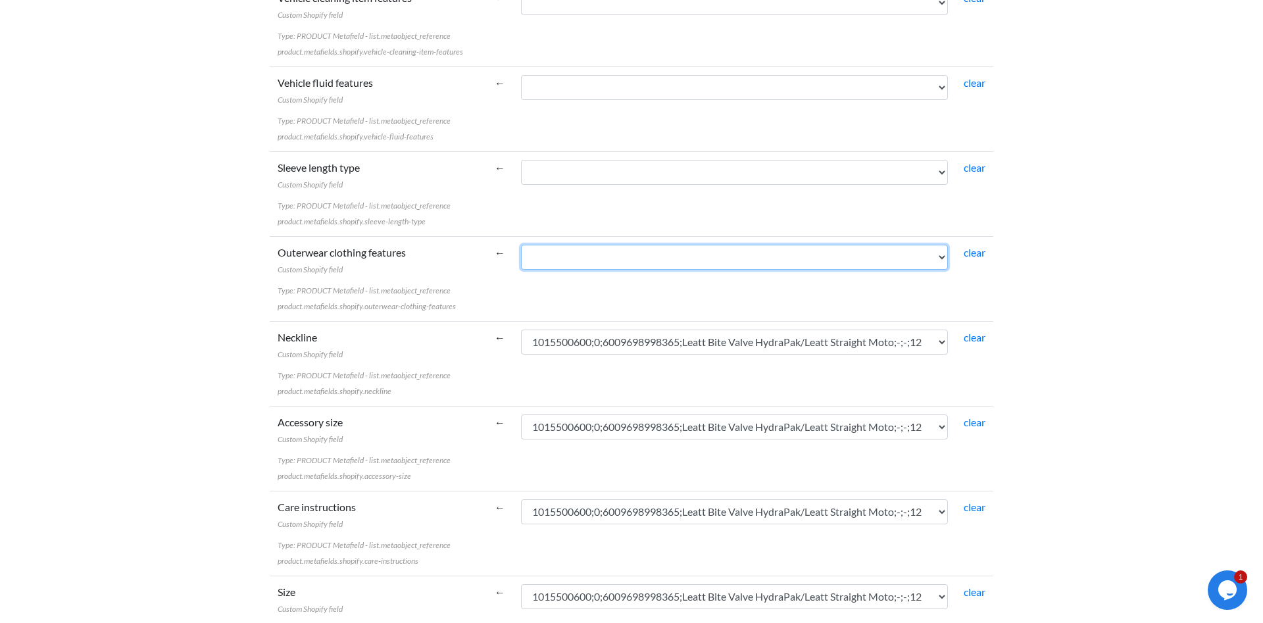
click at [521, 245] on select "1015500600;0;6009698998365;Leatt Bite Valve HydraPak/Leatt Straight Moto;-;-;12…" at bounding box center [734, 257] width 427 height 25
select select "cr_771365"
click option "1015500600;0;6009698998365;Leatt Bite Valve HydraPak/Leatt Straight Moto;-;-;12" at bounding box center [0, 0] width 0 height 0
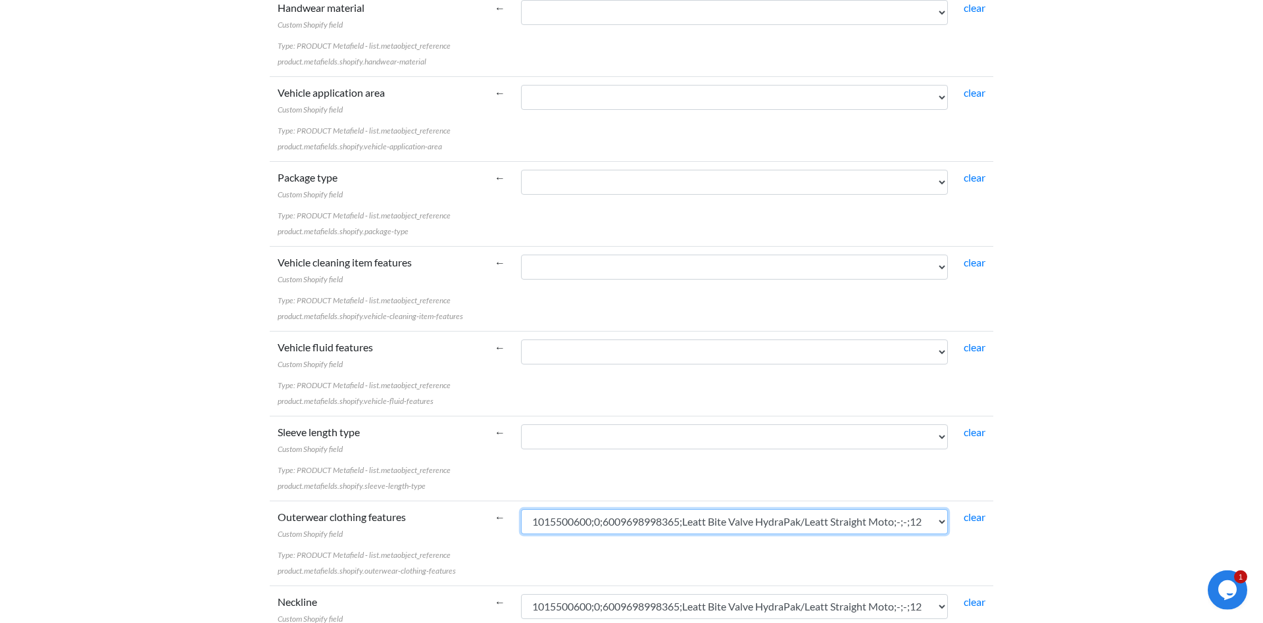
scroll to position [4047, 0]
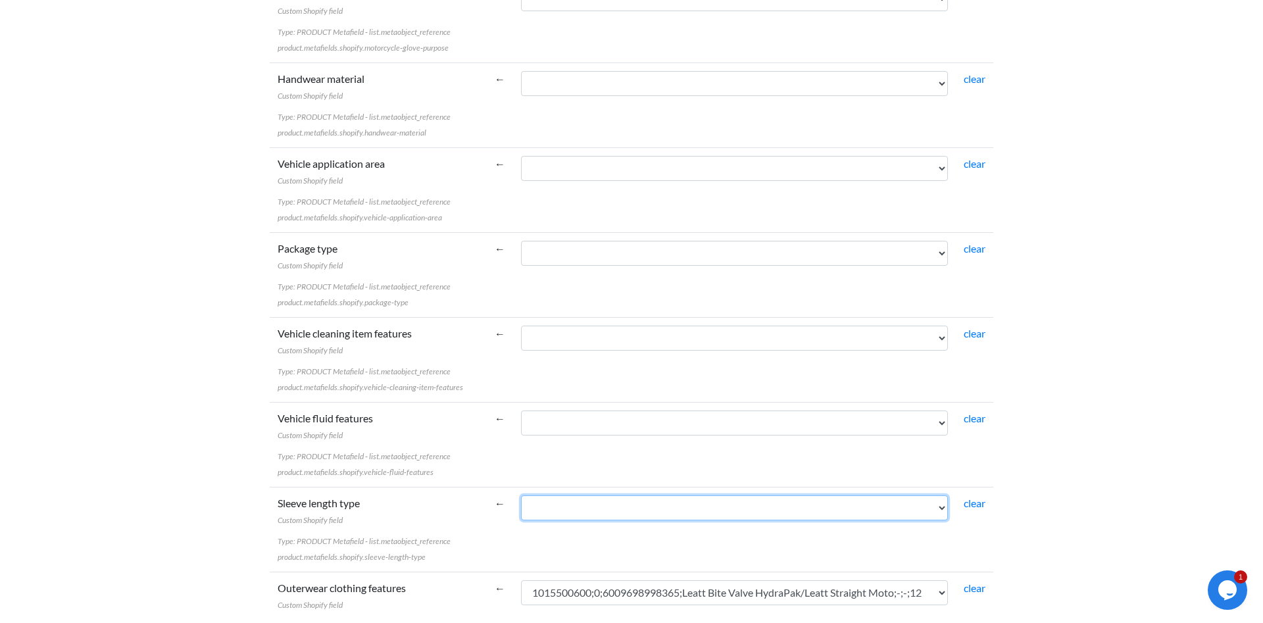
click at [521, 495] on select "1015500600;0;6009698998365;Leatt Bite Valve HydraPak/Leatt Straight Moto;-;-;12…" at bounding box center [734, 507] width 427 height 25
select select "cr_771365"
click option "1015500600;0;6009698998365;Leatt Bite Valve HydraPak/Leatt Straight Moto;-;-;12" at bounding box center [0, 0] width 0 height 0
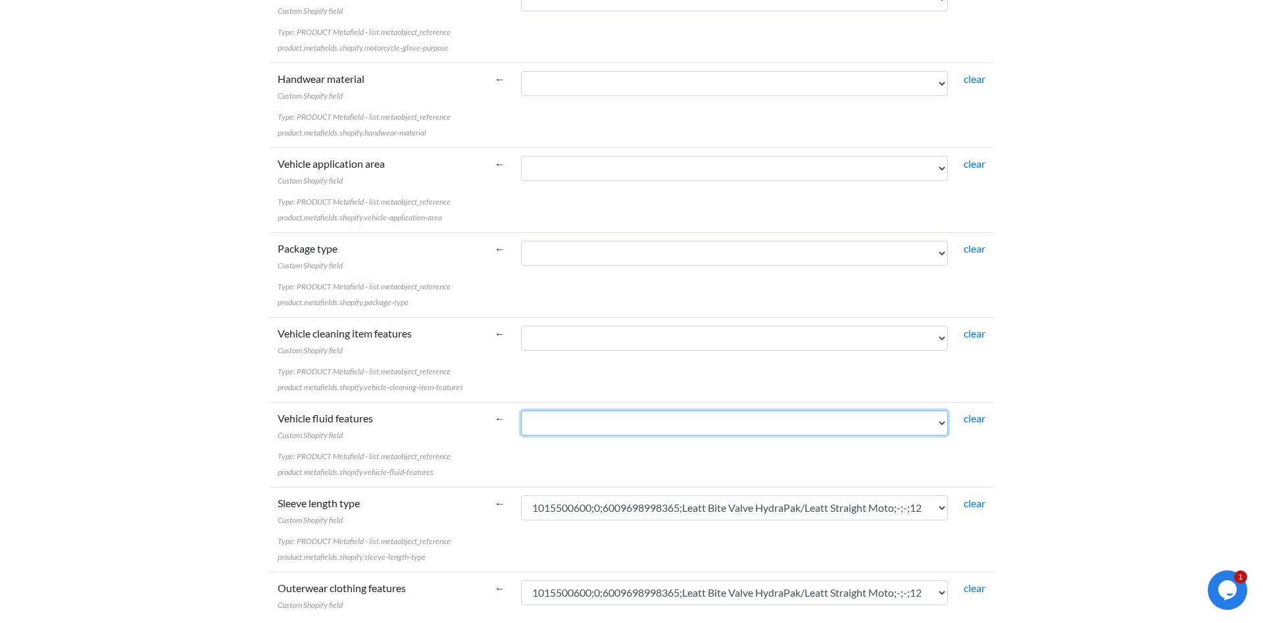
click at [521, 411] on select "1015500600;0;6009698998365;Leatt Bite Valve HydraPak/Leatt Straight Moto;-;-;12…" at bounding box center [734, 423] width 427 height 25
select select "cr_771365"
click option "1015500600;0;6009698998365;Leatt Bite Valve HydraPak/Leatt Straight Moto;-;-;12" at bounding box center [0, 0] width 0 height 0
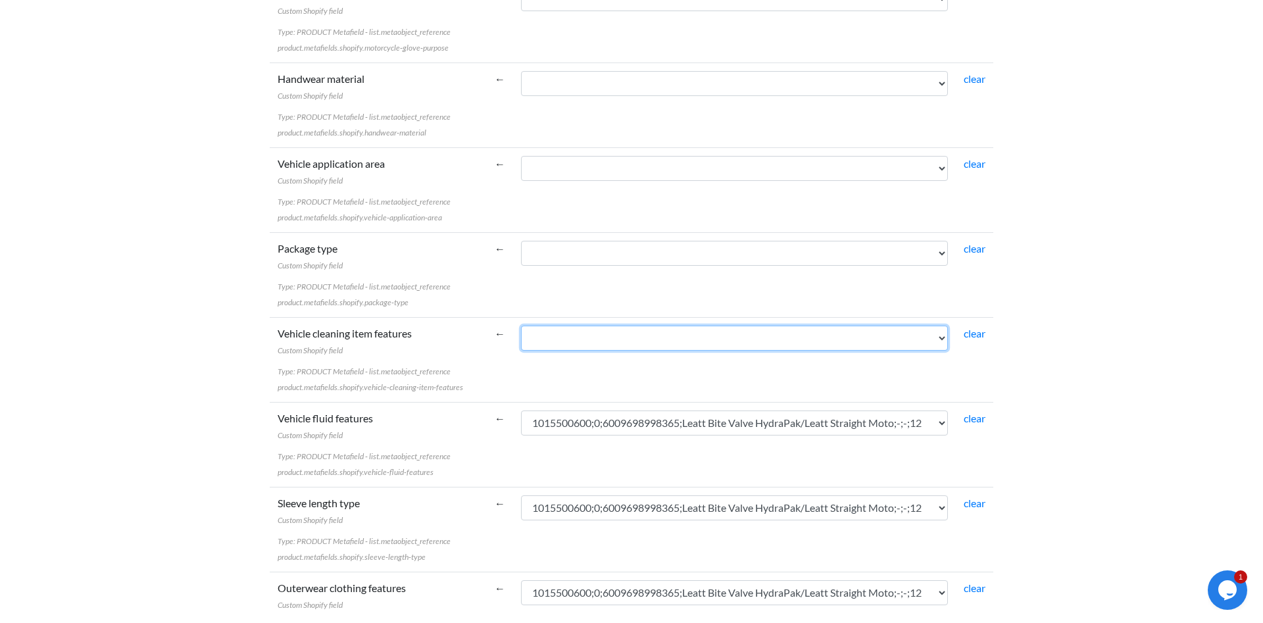
click at [521, 326] on select "1015500600;0;6009698998365;Leatt Bite Valve HydraPak/Leatt Straight Moto;-;-;12…" at bounding box center [734, 338] width 427 height 25
select select "cr_771365"
click option "1015500600;0;6009698998365;Leatt Bite Valve HydraPak/Leatt Straight Moto;-;-;12" at bounding box center [0, 0] width 0 height 0
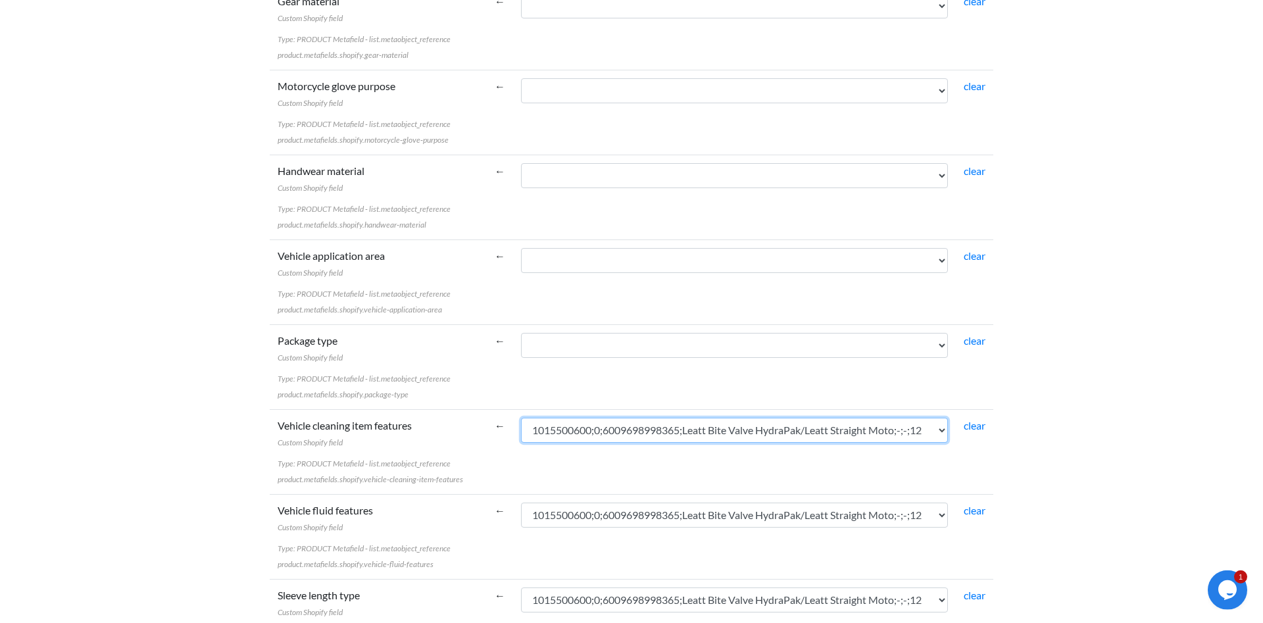
scroll to position [3846, 0]
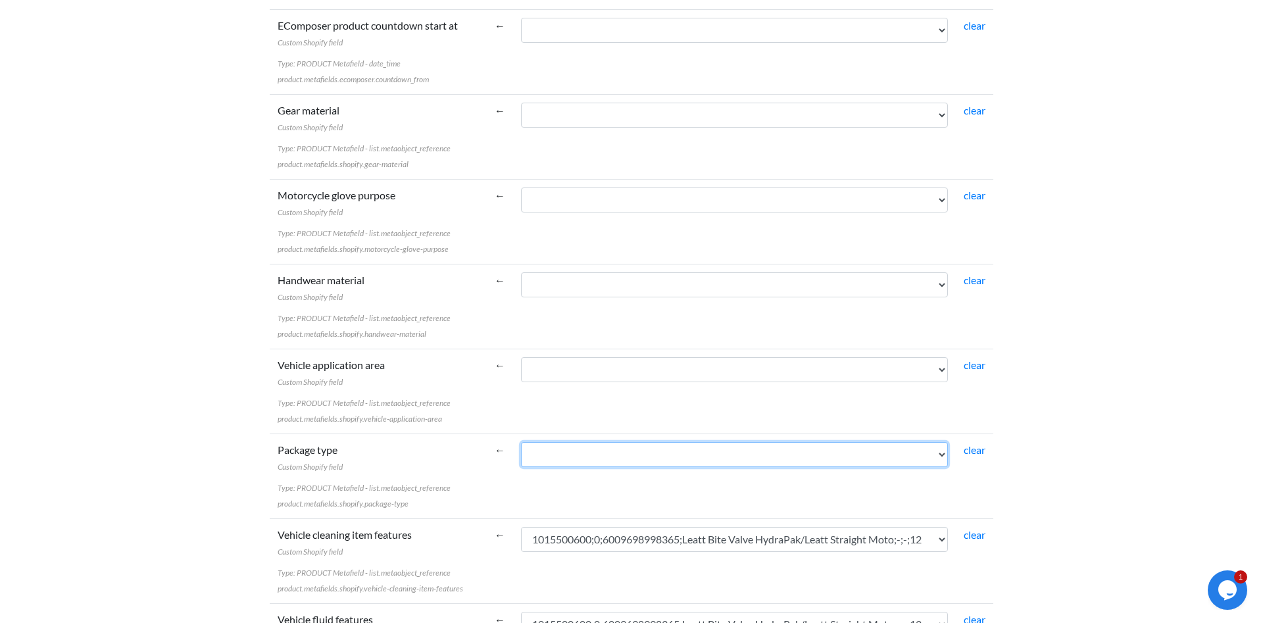
click at [521, 442] on select "1015500600;0;6009698998365;Leatt Bite Valve HydraPak/Leatt Straight Moto;-;-;12…" at bounding box center [734, 454] width 427 height 25
select select "cr_771365"
click option "1015500600;0;6009698998365;Leatt Bite Valve HydraPak/Leatt Straight Moto;-;-;12" at bounding box center [0, 0] width 0 height 0
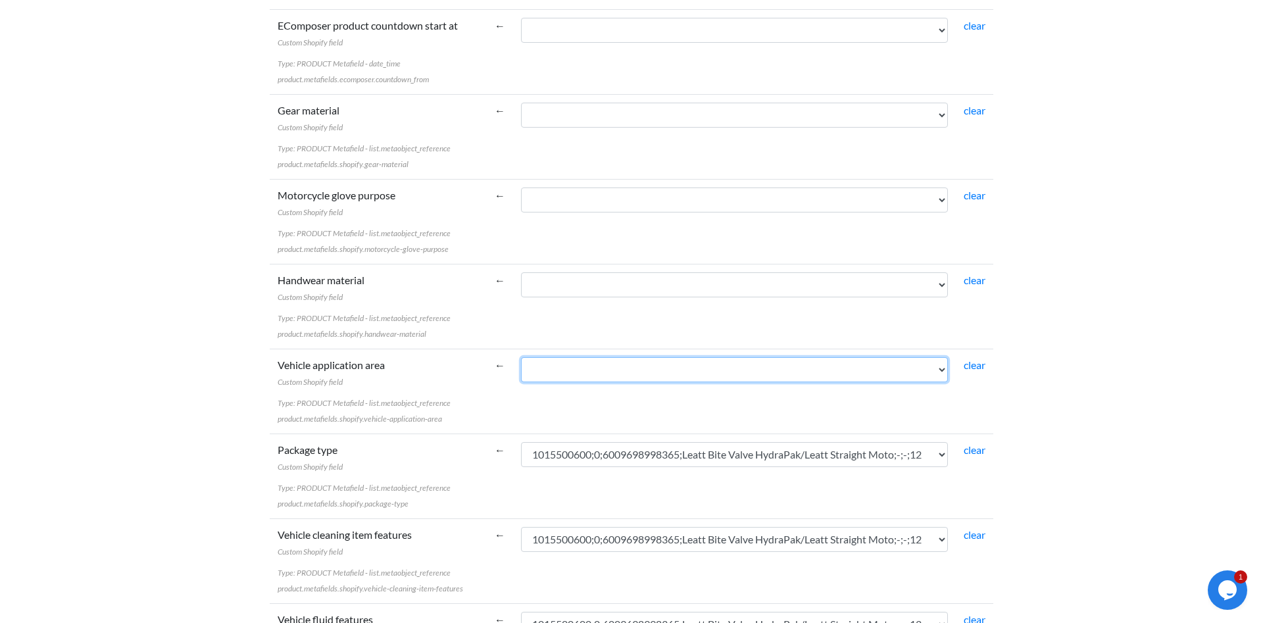
click at [521, 357] on select "1015500600;0;6009698998365;Leatt Bite Valve HydraPak/Leatt Straight Moto;-;-;12…" at bounding box center [734, 369] width 427 height 25
select select "cr_771365"
click option "1015500600;0;6009698998365;Leatt Bite Valve HydraPak/Leatt Straight Moto;-;-;12" at bounding box center [0, 0] width 0 height 0
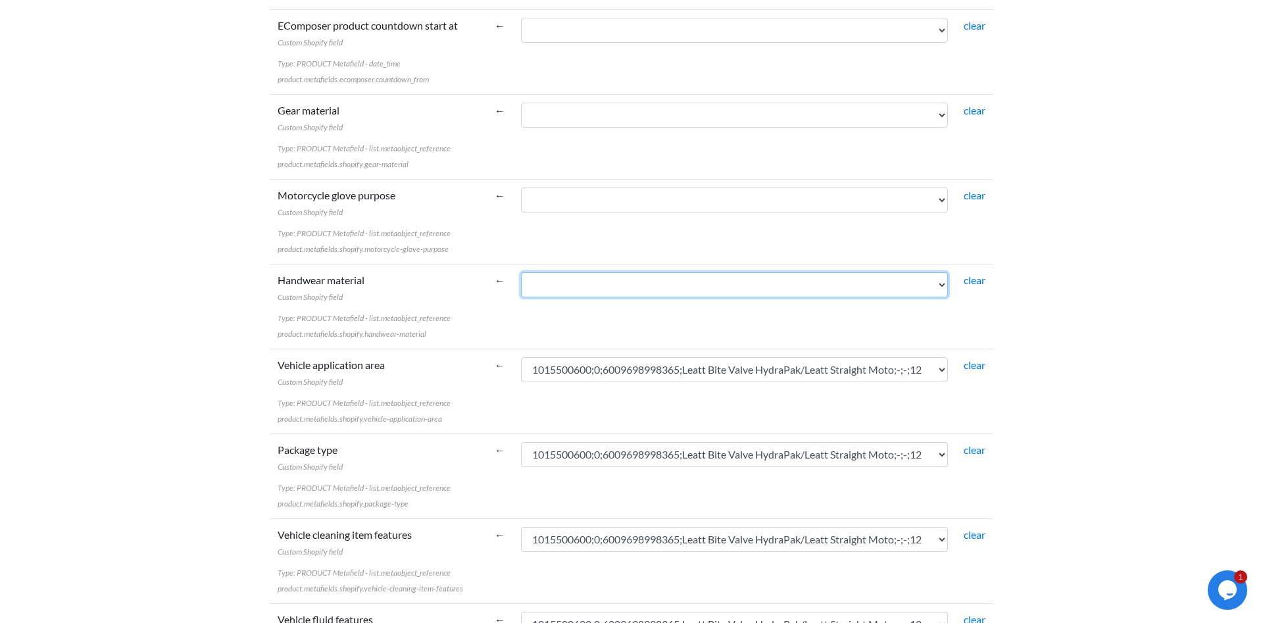
click at [521, 272] on select "1015500600;0;6009698998365;Leatt Bite Valve HydraPak/Leatt Straight Moto;-;-;12…" at bounding box center [734, 284] width 427 height 25
select select "cr_771365"
click option "1015500600;0;6009698998365;Leatt Bite Valve HydraPak/Leatt Straight Moto;-;-;12" at bounding box center [0, 0] width 0 height 0
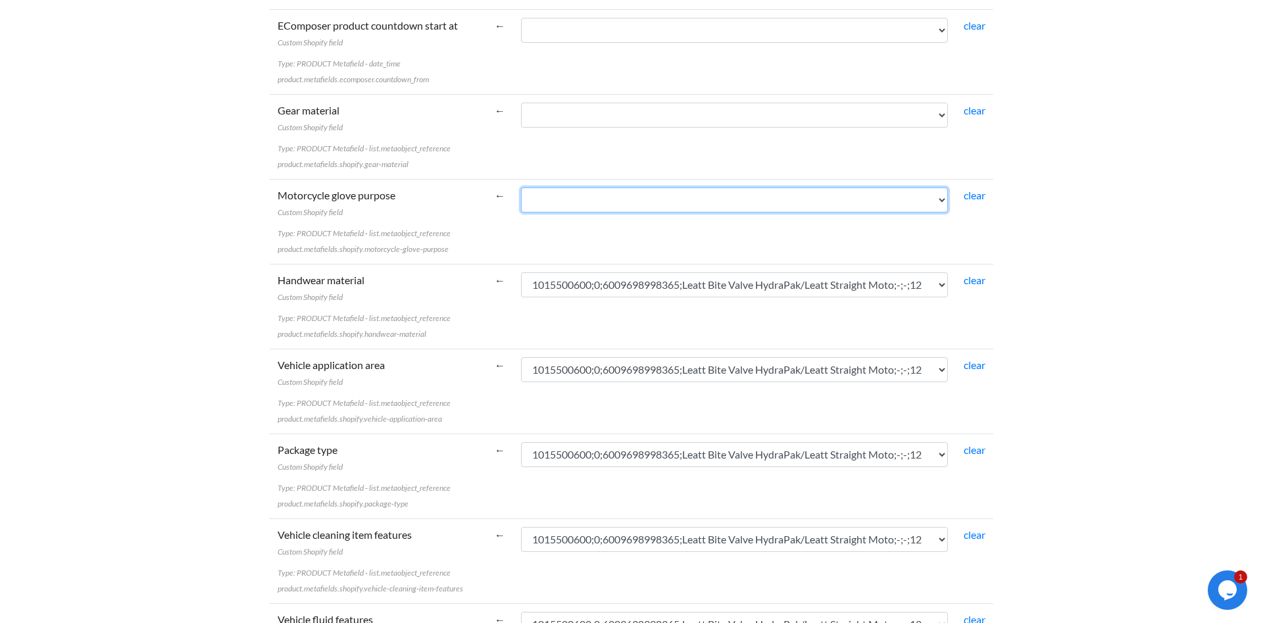
click at [521, 188] on select "1015500600;0;6009698998365;Leatt Bite Valve HydraPak/Leatt Straight Moto;-;-;12…" at bounding box center [734, 200] width 427 height 25
select select "cr_771365"
click option "1015500600;0;6009698998365;Leatt Bite Valve HydraPak/Leatt Straight Moto;-;-;12" at bounding box center [0, 0] width 0 height 0
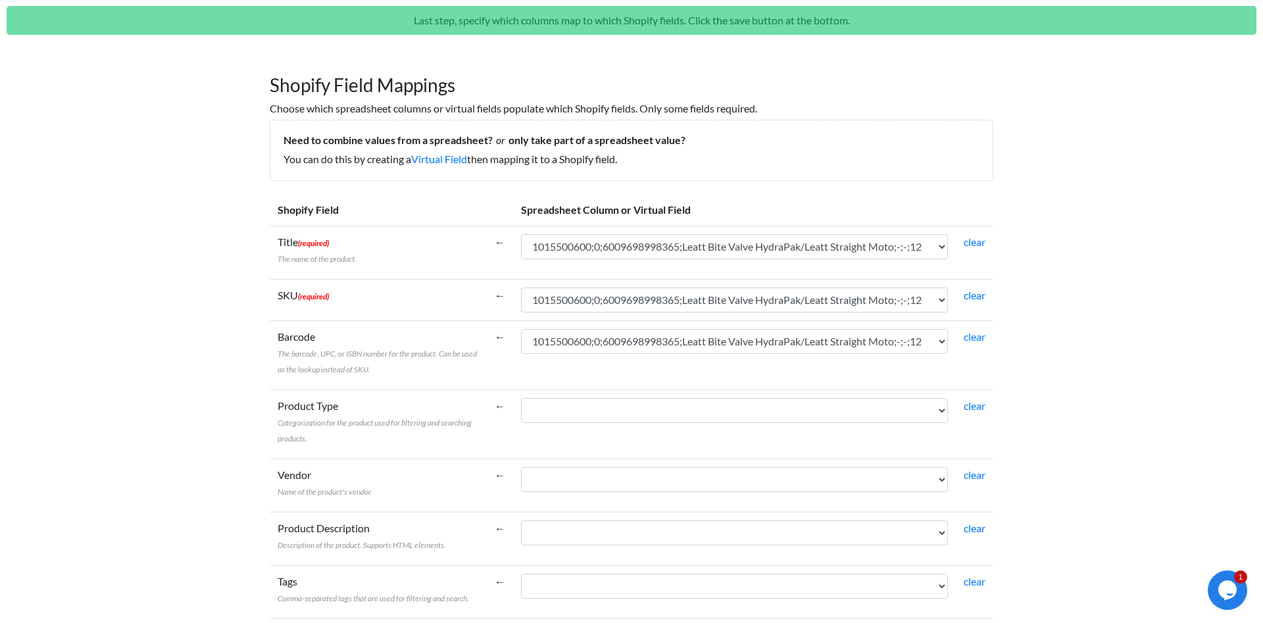
scroll to position [134, 0]
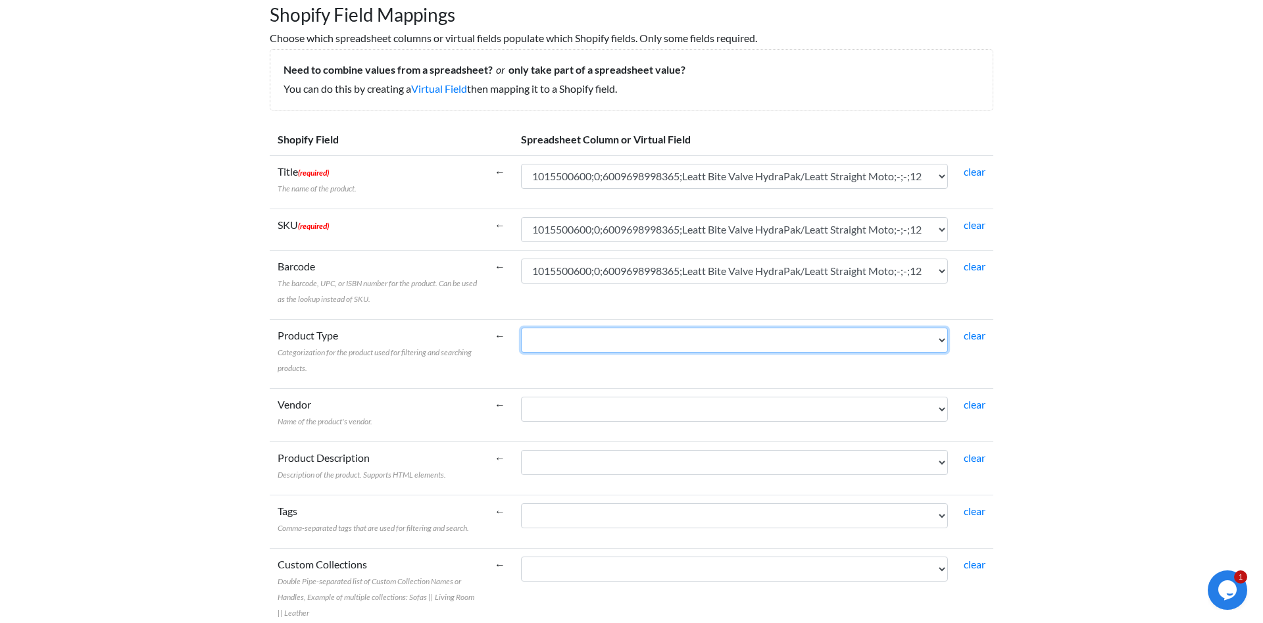
click at [521, 328] on select "1015500600;0;6009698998365;Leatt Bite Valve HydraPak/Leatt Straight Moto;-;-;12…" at bounding box center [734, 340] width 427 height 25
select select "cr_771365"
click option "1015500600;0;6009698998365;Leatt Bite Valve HydraPak/Leatt Straight Moto;-;-;12" at bounding box center [0, 0] width 0 height 0
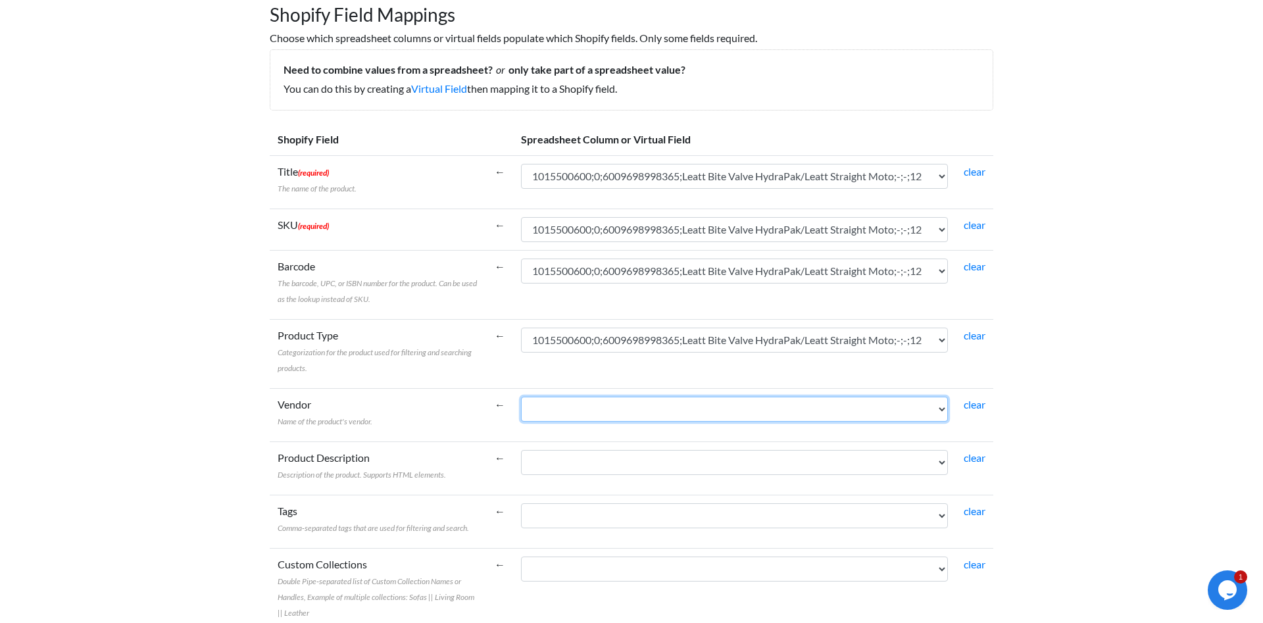
click at [521, 397] on select "1015500600;0;6009698998365;Leatt Bite Valve HydraPak/Leatt Straight Moto;-;-;12…" at bounding box center [734, 409] width 427 height 25
select select "cr_771365"
click option "1015500600;0;6009698998365;Leatt Bite Valve HydraPak/Leatt Straight Moto;-;-;12" at bounding box center [0, 0] width 0 height 0
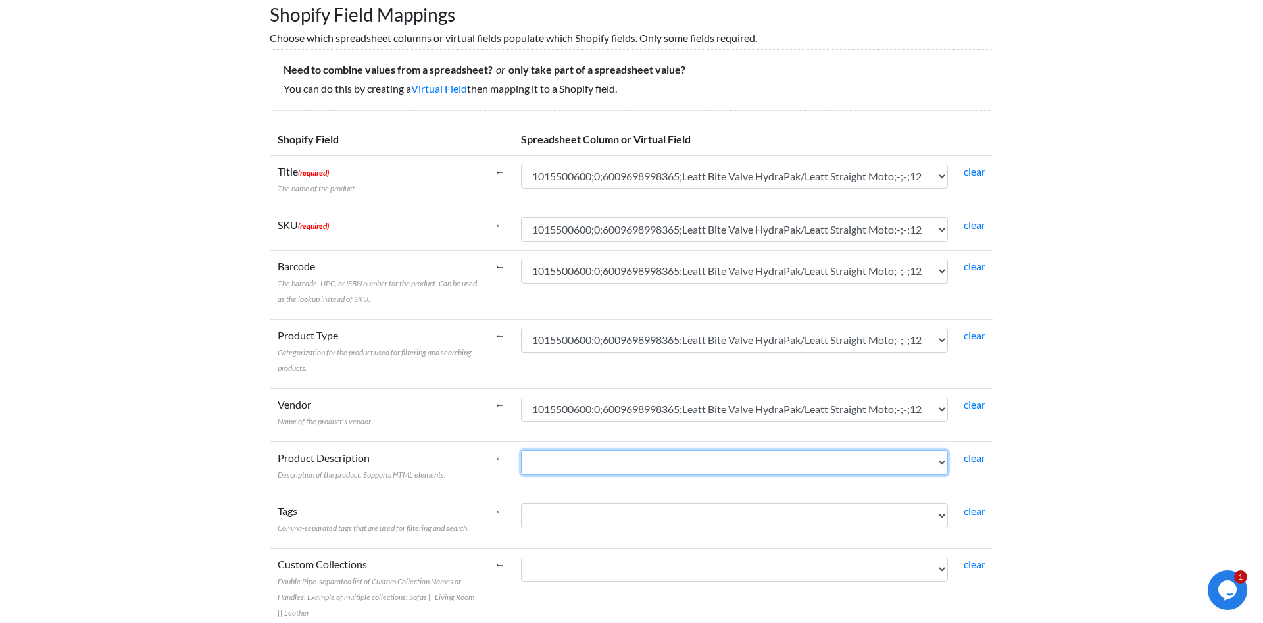
click at [521, 450] on select "1015500600;0;6009698998365;Leatt Bite Valve HydraPak/Leatt Straight Moto;-;-;12…" at bounding box center [734, 462] width 427 height 25
select select "cr_771365"
click option "1015500600;0;6009698998365;Leatt Bite Valve HydraPak/Leatt Straight Moto;-;-;12" at bounding box center [0, 0] width 0 height 0
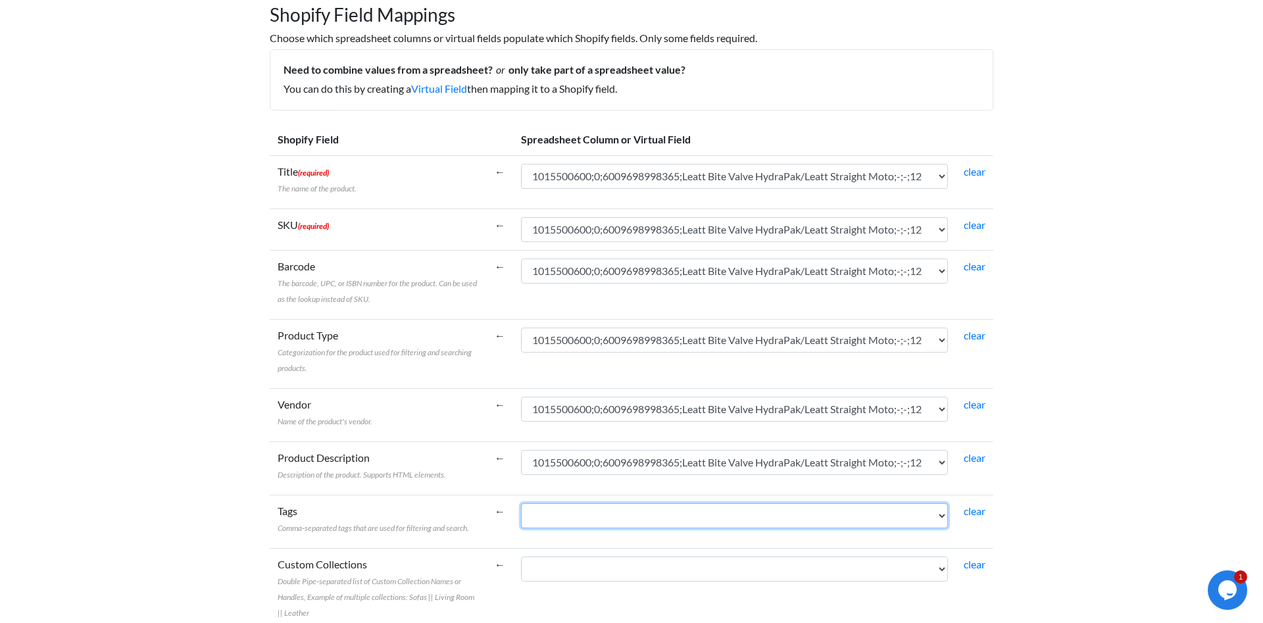
click at [521, 503] on select "1015500600;0;6009698998365;Leatt Bite Valve HydraPak/Leatt Straight Moto;-;-;12…" at bounding box center [734, 515] width 427 height 25
click option "35537;0;500" at bounding box center [0, 0] width 0 height 0
click at [521, 503] on select "1015500600;0;6009698998365;Leatt Bite Valve HydraPak/Leatt Straight Moto;-;-;12…" at bounding box center [734, 515] width 427 height 25
select select "cr_771365"
click option "1015500600;0;6009698998365;Leatt Bite Valve HydraPak/Leatt Straight Moto;-;-;12" at bounding box center [0, 0] width 0 height 0
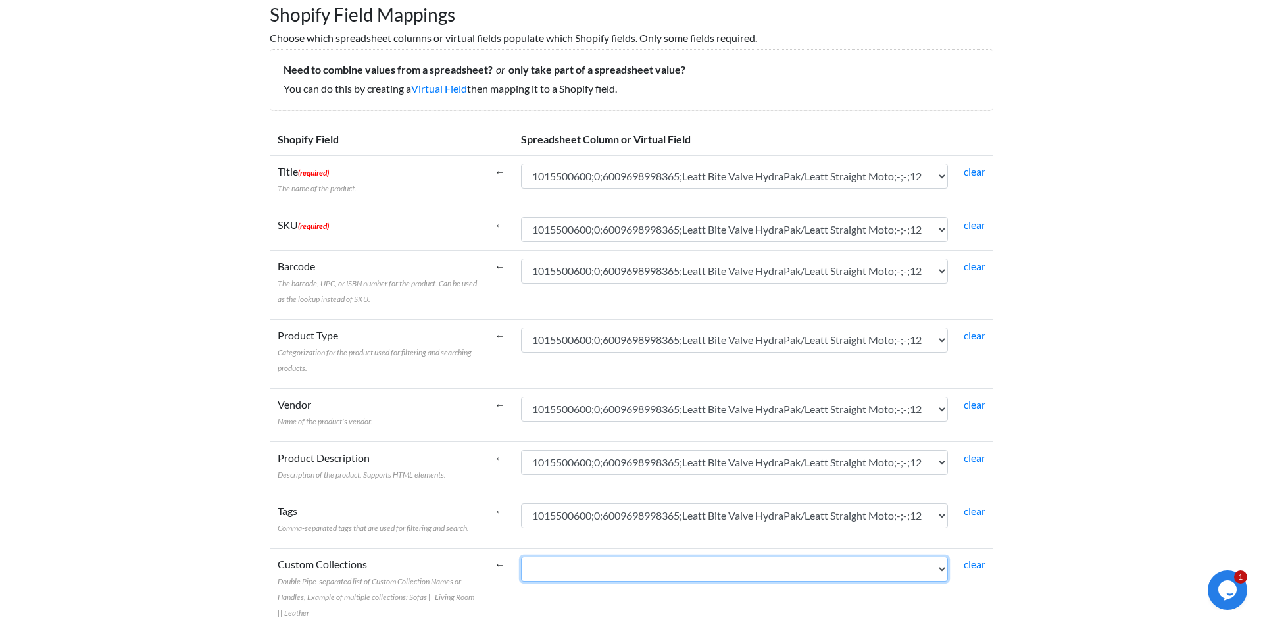
click at [521, 557] on select "1015500600;0;6009698998365;Leatt Bite Valve HydraPak/Leatt Straight Moto;-;-;12…" at bounding box center [734, 569] width 427 height 25
select select "cr_771365"
click option "1015500600;0;6009698998365;Leatt Bite Valve HydraPak/Leatt Straight Moto;-;-;12" at bounding box center [0, 0] width 0 height 0
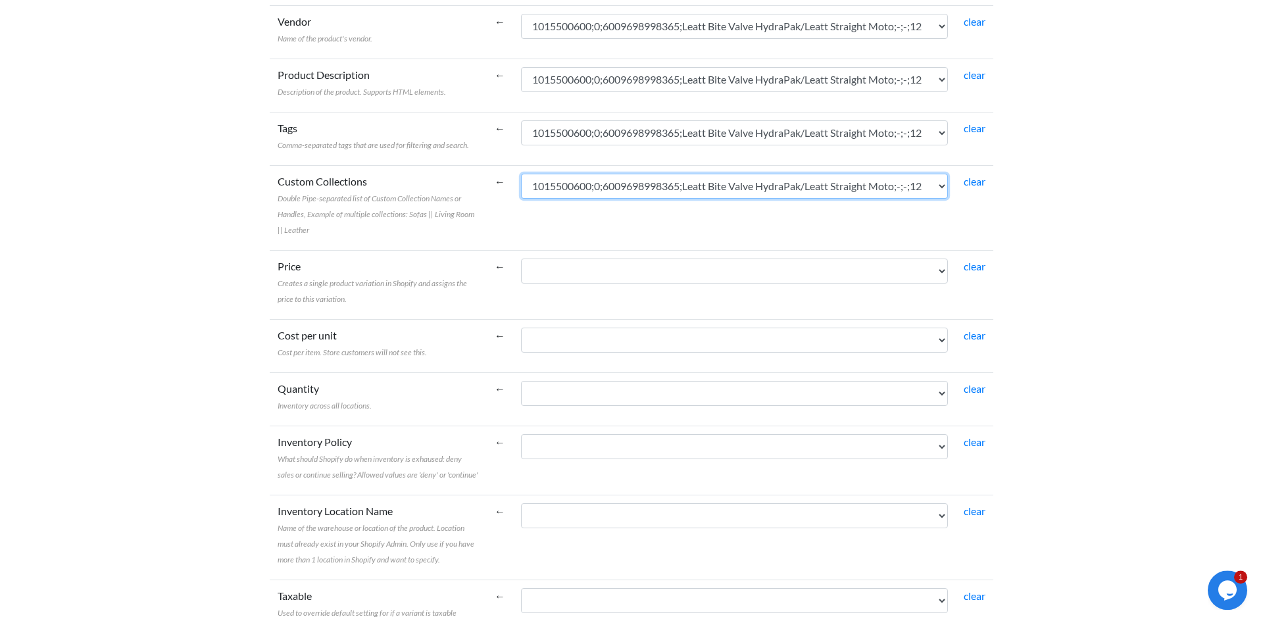
scroll to position [537, 0]
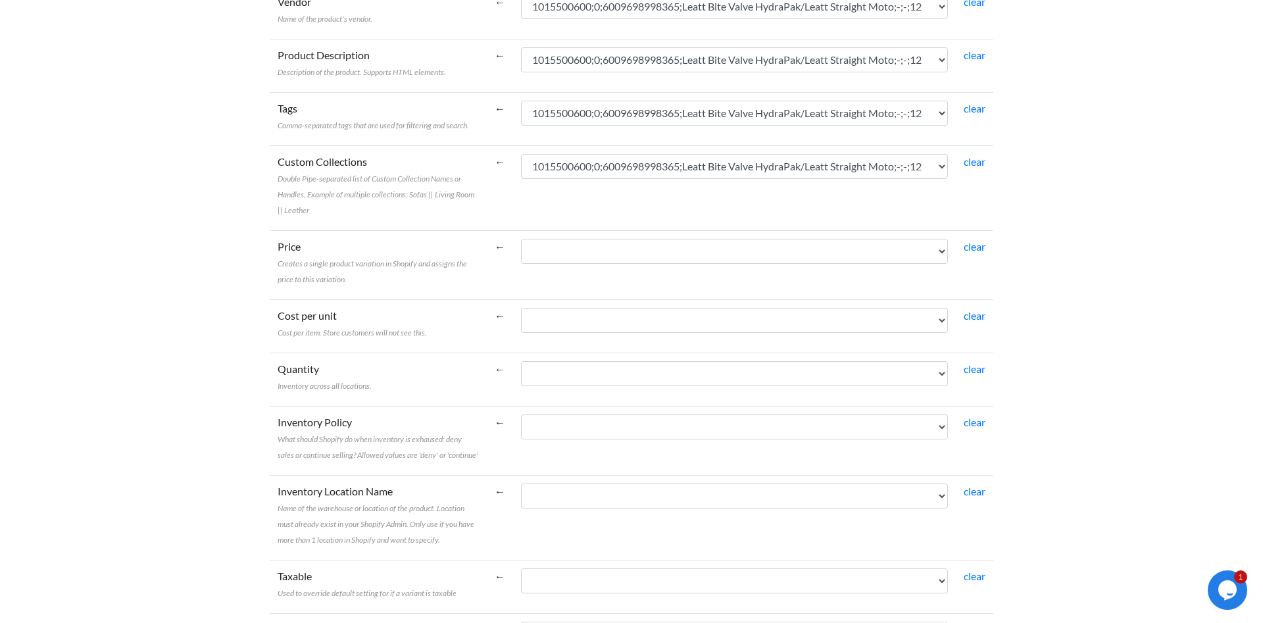
click at [754, 232] on td "1015500600;0;6009698998365;Leatt Bite Valve HydraPak/Leatt Straight Moto;-;-;12…" at bounding box center [734, 264] width 443 height 69
click at [521, 239] on select "1015500600;0;6009698998365;Leatt Bite Valve HydraPak/Leatt Straight Moto;-;-;12…" at bounding box center [734, 251] width 427 height 25
select select "cr_771365"
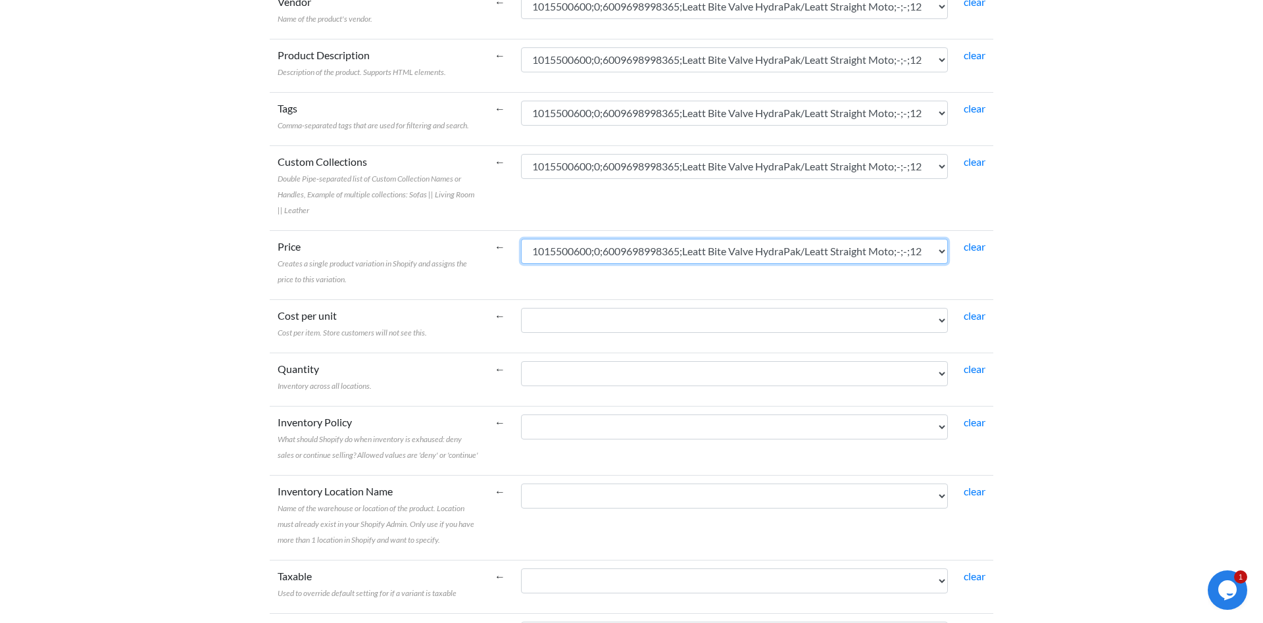
click option "1015500600;0;6009698998365;Leatt Bite Valve HydraPak/Leatt Straight Moto;-;-;12" at bounding box center [0, 0] width 0 height 0
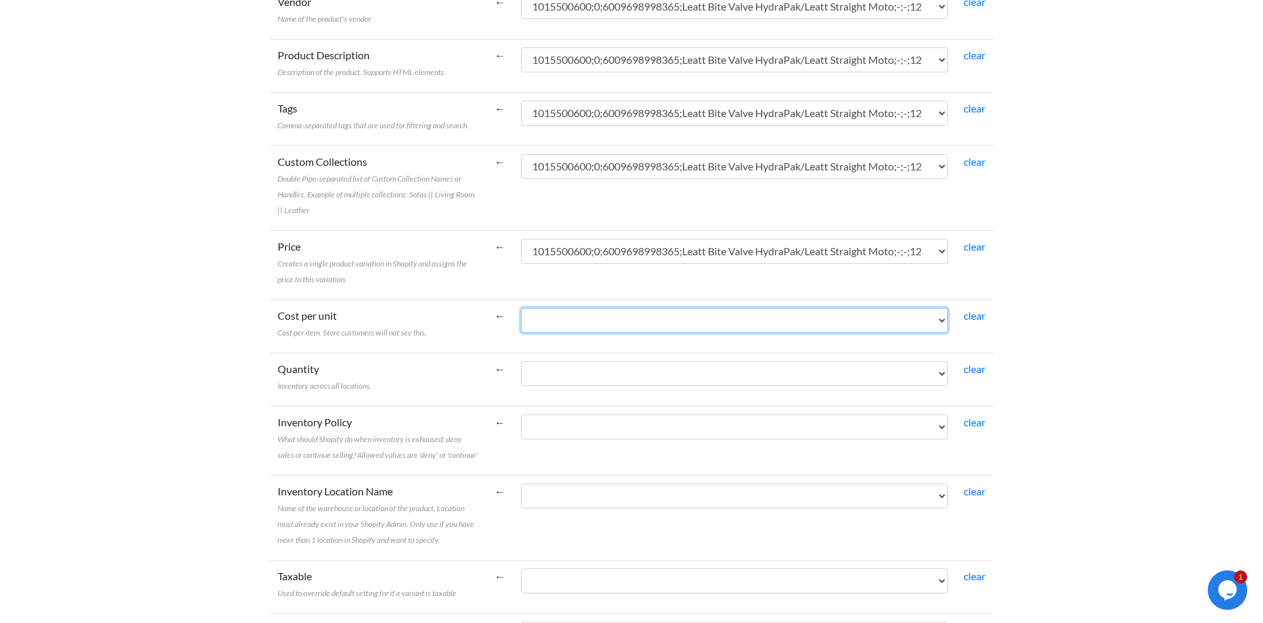
click at [521, 308] on select "1015500600;0;6009698998365;Leatt Bite Valve HydraPak/Leatt Straight Moto;-;-;12…" at bounding box center [734, 320] width 427 height 25
select select "cr_771365"
click option "1015500600;0;6009698998365;Leatt Bite Valve HydraPak/Leatt Straight Moto;-;-;12" at bounding box center [0, 0] width 0 height 0
click at [735, 403] on td "1015500600;0;6009698998365;Leatt Bite Valve HydraPak/Leatt Straight Moto;-;-;12…" at bounding box center [734, 379] width 443 height 53
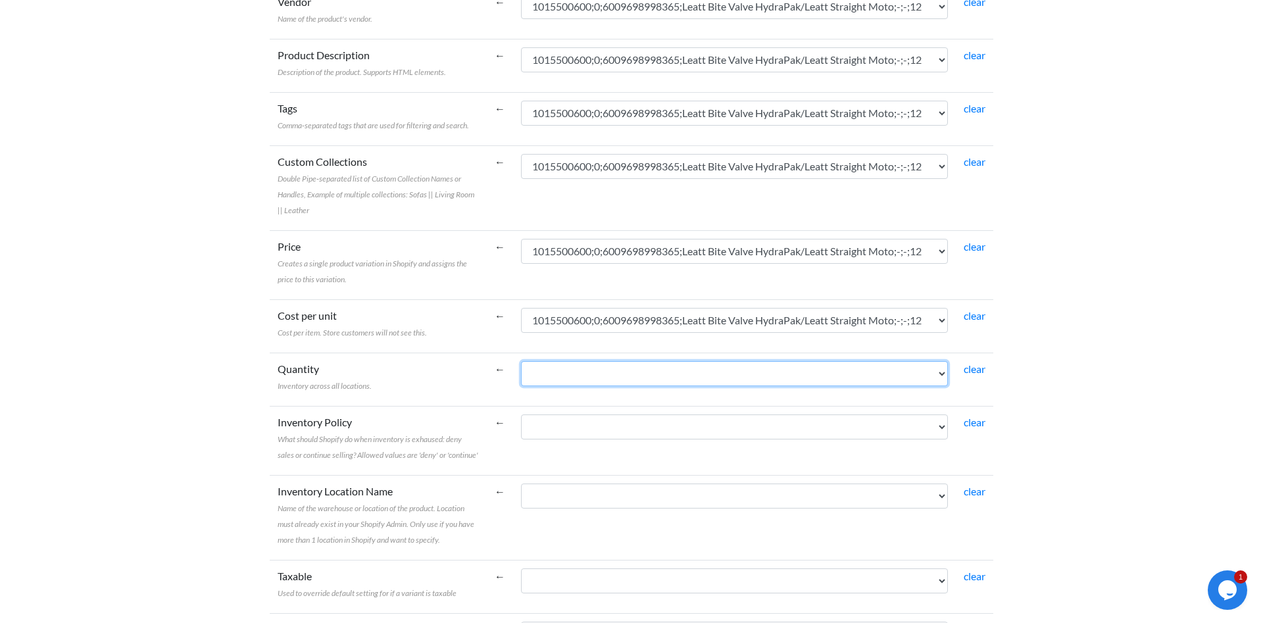
click at [521, 361] on select "1015500600;0;6009698998365;Leatt Bite Valve HydraPak/Leatt Straight Moto;-;-;12…" at bounding box center [734, 373] width 427 height 25
select select "cr_771365"
click option "1015500600;0;6009698998365;Leatt Bite Valve HydraPak/Leatt Straight Moto;-;-;12" at bounding box center [0, 0] width 0 height 0
click at [734, 442] on td "1015500600;0;6009698998365;Leatt Bite Valve HydraPak/Leatt Straight Moto;-;-;12…" at bounding box center [734, 440] width 443 height 69
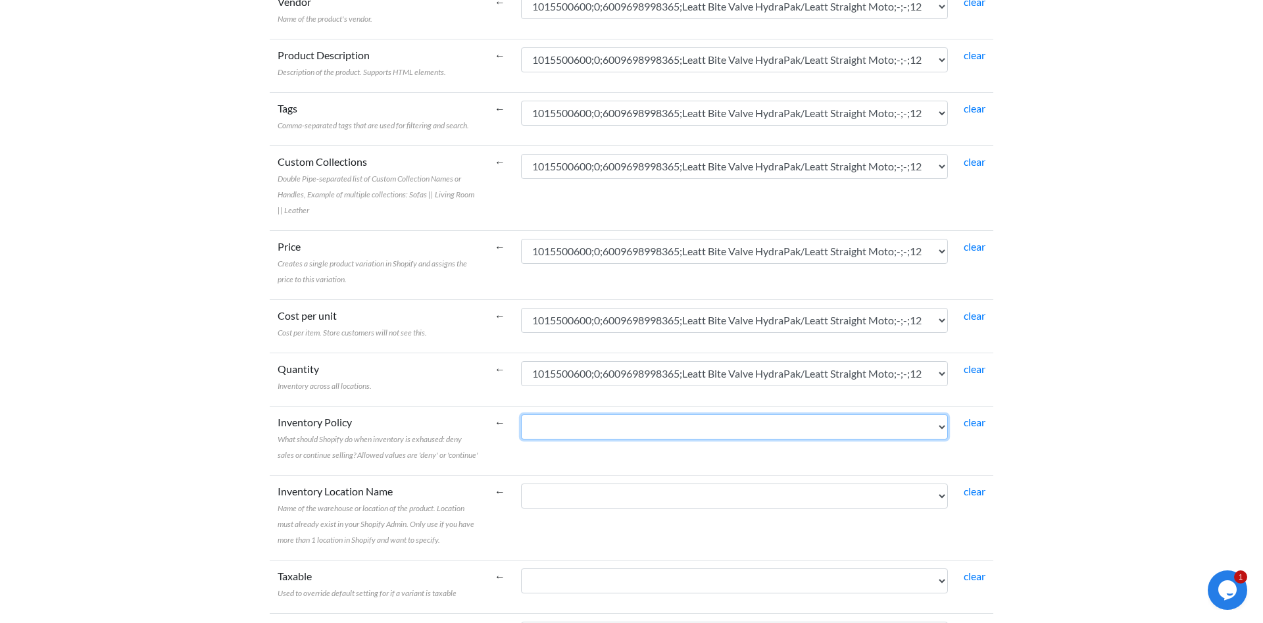
click at [521, 415] on select "1015500600;0;6009698998365;Leatt Bite Valve HydraPak/Leatt Straight Moto;-;-;12…" at bounding box center [734, 427] width 427 height 25
select select "cr_771365"
click option "1015500600;0;6009698998365;Leatt Bite Valve HydraPak/Leatt Straight Moto;-;-;12" at bounding box center [0, 0] width 0 height 0
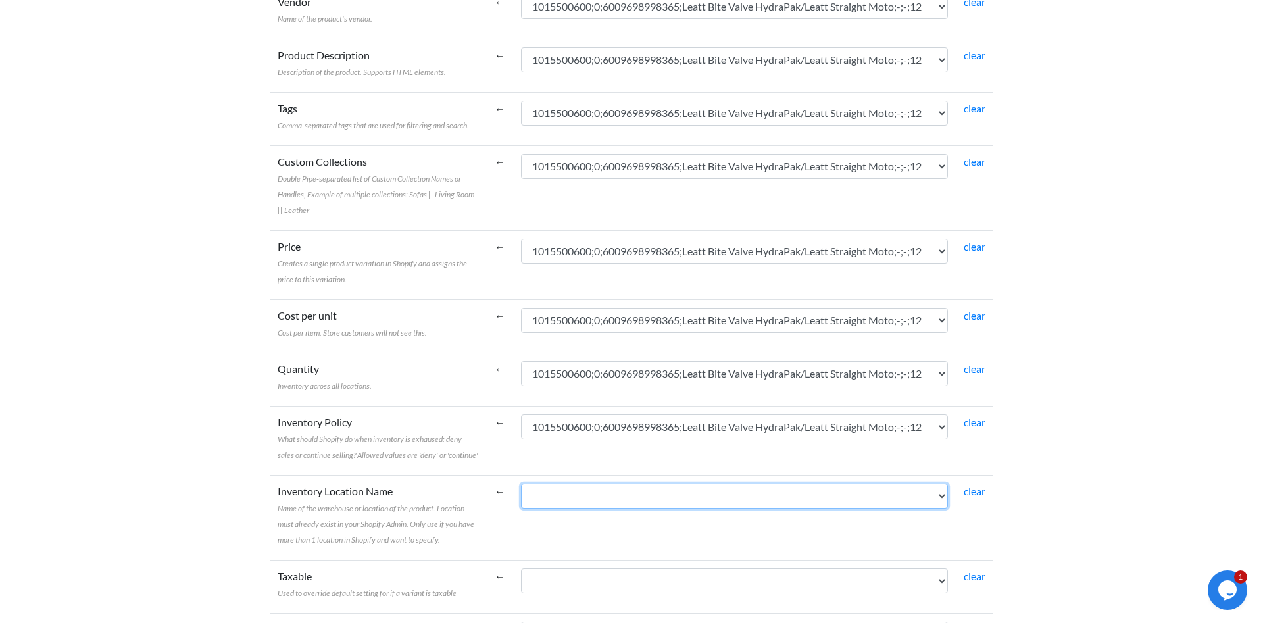
click at [521, 484] on select "1015500600;0;6009698998365;Leatt Bite Valve HydraPak/Leatt Straight Moto;-;-;12…" at bounding box center [734, 496] width 427 height 25
select select "cr_771365"
click option "1015500600;0;6009698998365;Leatt Bite Valve HydraPak/Leatt Straight Moto;-;-;12" at bounding box center [0, 0] width 0 height 0
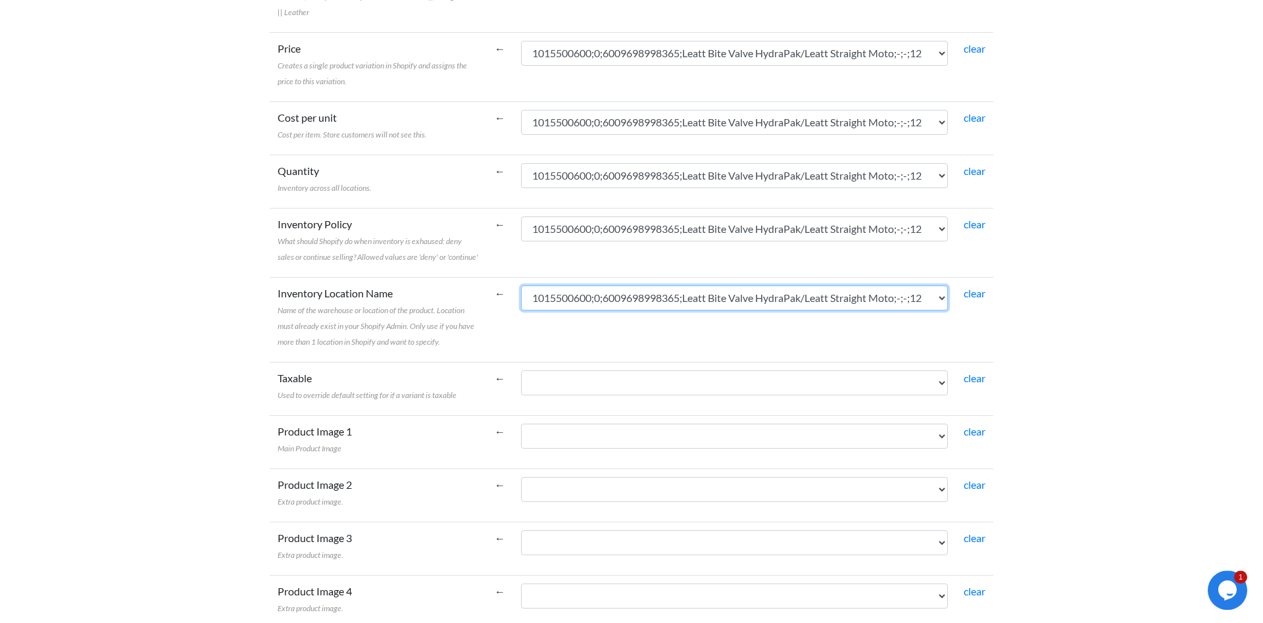
scroll to position [738, 0]
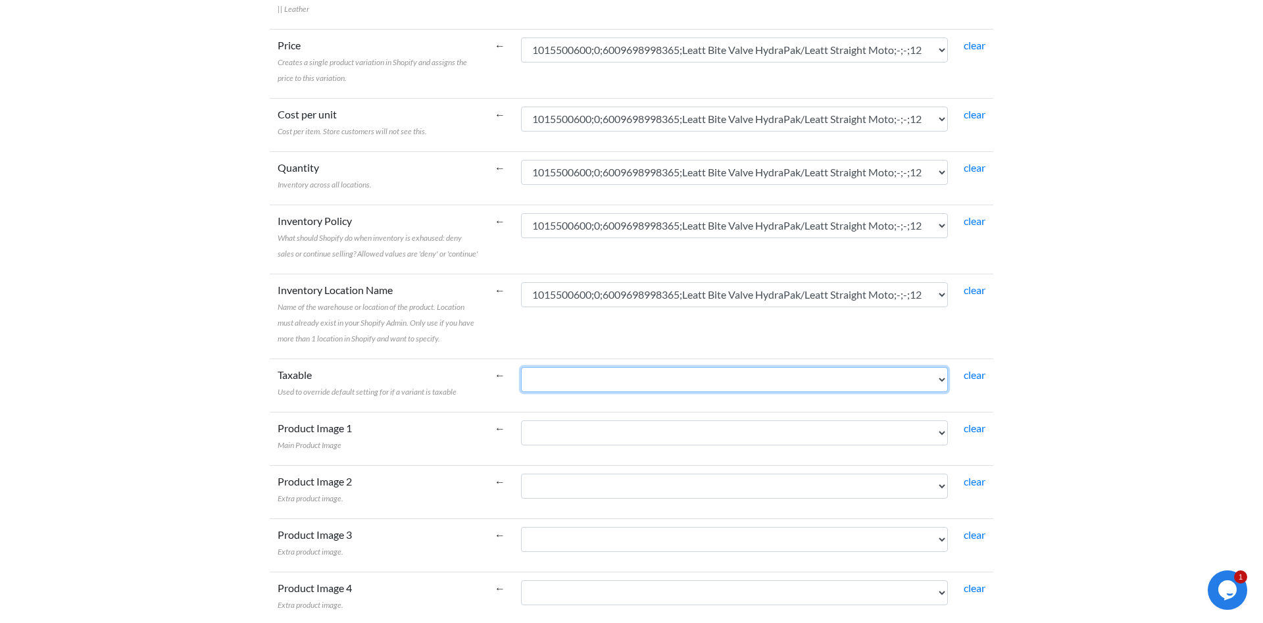
click at [521, 367] on select "1015500600;0;6009698998365;Leatt Bite Valve HydraPak/Leatt Straight Moto;-;-;12…" at bounding box center [734, 379] width 427 height 25
select select "cr_771365"
click option "1015500600;0;6009698998365;Leatt Bite Valve HydraPak/Leatt Straight Moto;-;-;12" at bounding box center [0, 0] width 0 height 0
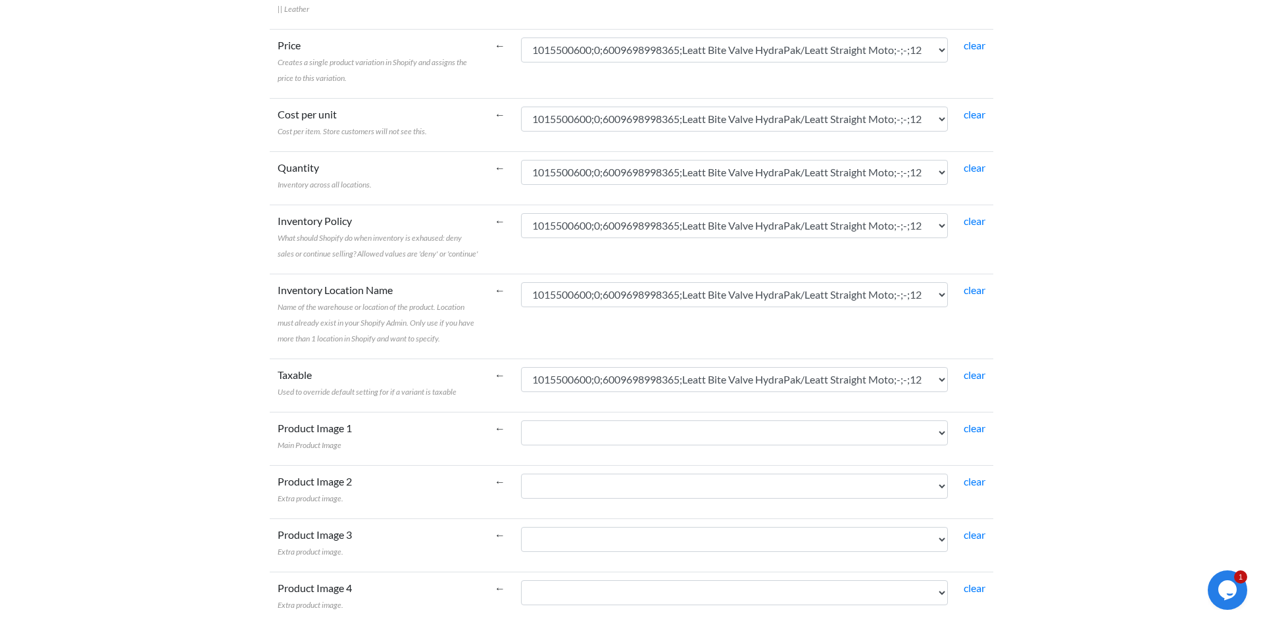
click at [709, 454] on td "1015500600;0;6009698998365;Leatt Bite Valve HydraPak/Leatt Straight Moto;-;-;12…" at bounding box center [734, 438] width 443 height 53
click at [710, 448] on td "1015500600;0;6009698998365;Leatt Bite Valve HydraPak/Leatt Straight Moto;-;-;12…" at bounding box center [734, 438] width 443 height 53
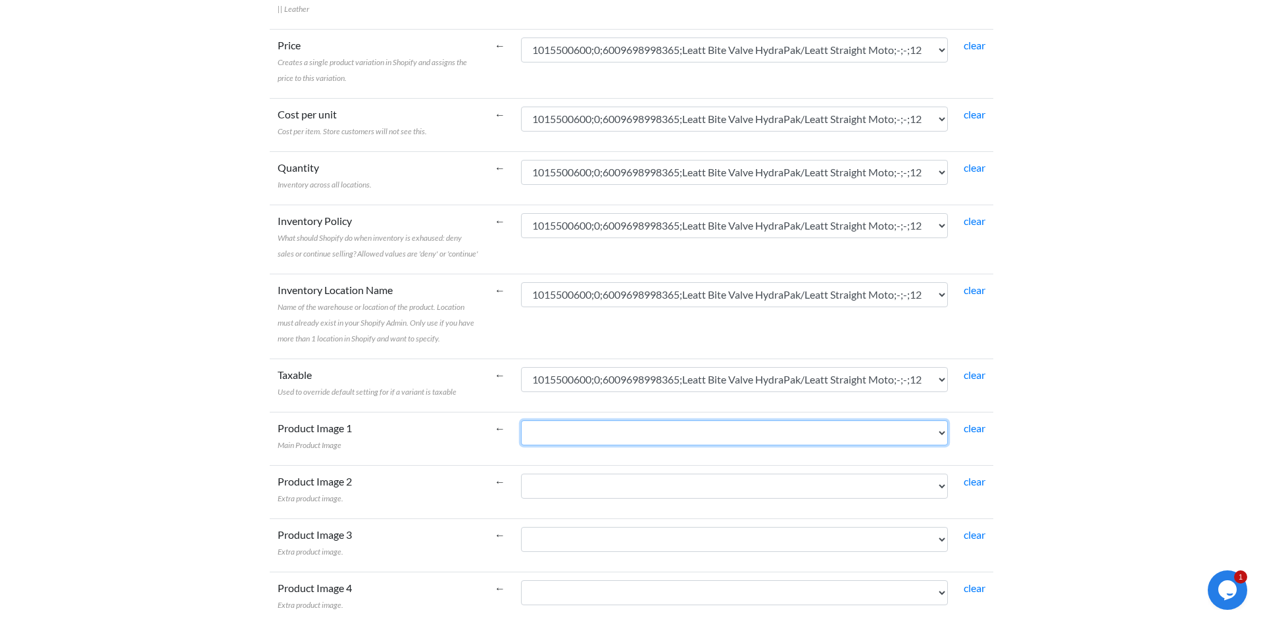
click at [521, 420] on select "1015500600;0;6009698998365;Leatt Bite Valve HydraPak/Leatt Straight Moto;-;-;12…" at bounding box center [734, 432] width 427 height 25
select select "cr_771365"
click option "1015500600;0;6009698998365;Leatt Bite Valve HydraPak/Leatt Straight Moto;-;-;12" at bounding box center [0, 0] width 0 height 0
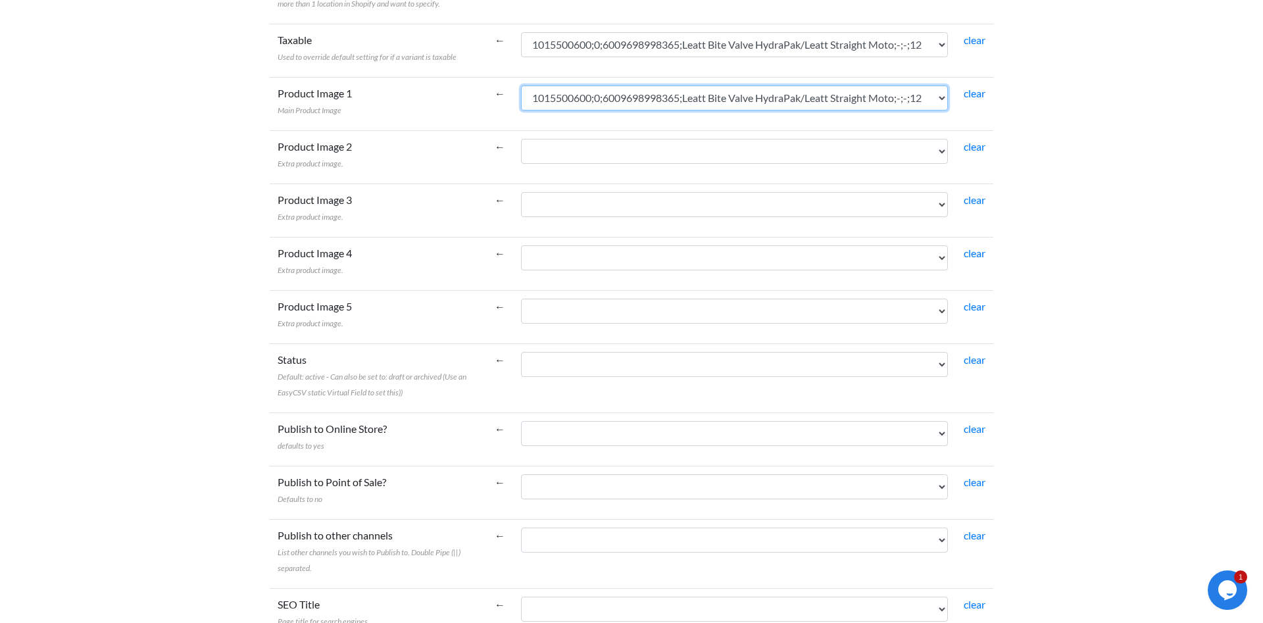
scroll to position [1074, 0]
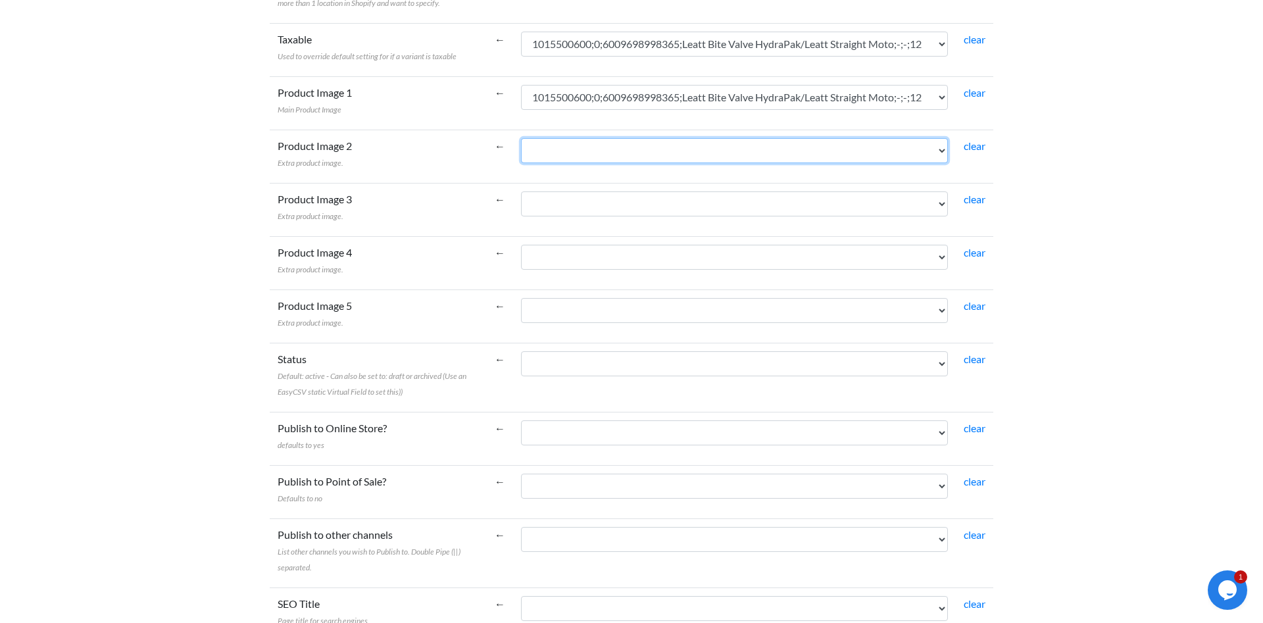
click at [758, 151] on select "1015500600;0;6009698998365;Leatt Bite Valve HydraPak/Leatt Straight Moto;-;-;12…" at bounding box center [734, 150] width 427 height 25
select select "cr_771365"
click option "1015500600;0;6009698998365;Leatt Bite Valve HydraPak/Leatt Straight Moto;-;-;12" at bounding box center [0, 0] width 0 height 0
click at [748, 220] on td "1015500600;0;6009698998365;Leatt Bite Valve HydraPak/Leatt Straight Moto;-;-;12…" at bounding box center [734, 209] width 443 height 53
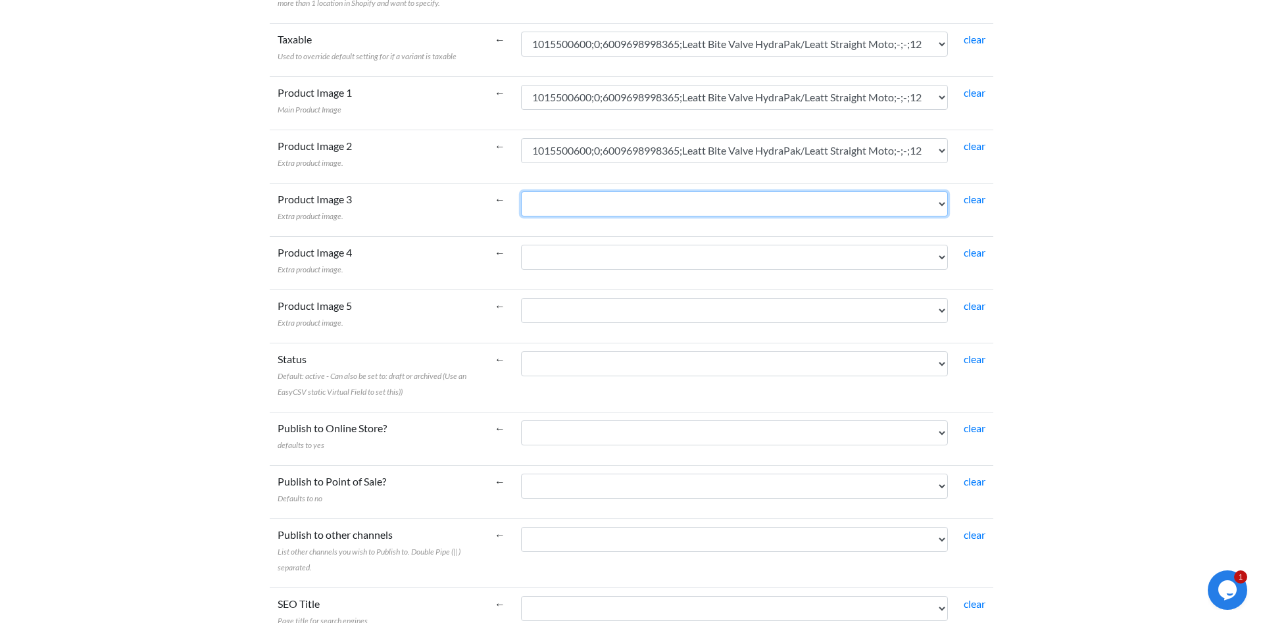
click at [521, 191] on select "1015500600;0;6009698998365;Leatt Bite Valve HydraPak/Leatt Straight Moto;-;-;12…" at bounding box center [734, 203] width 427 height 25
select select "cr_771365"
click option "1015500600;0;6009698998365;Leatt Bite Valve HydraPak/Leatt Straight Moto;-;-;12" at bounding box center [0, 0] width 0 height 0
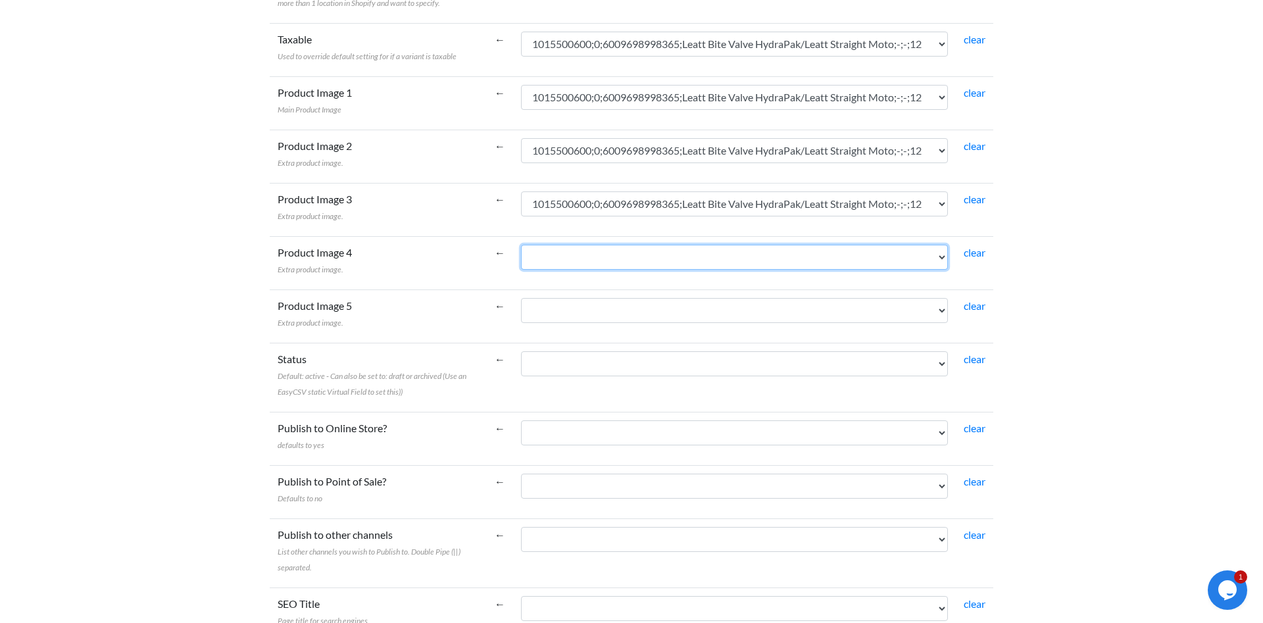
click at [521, 245] on select "1015500600;0;6009698998365;Leatt Bite Valve HydraPak/Leatt Straight Moto;-;-;12…" at bounding box center [734, 257] width 427 height 25
select select "cr_771365"
click option "1015500600;0;6009698998365;Leatt Bite Valve HydraPak/Leatt Straight Moto;-;-;12" at bounding box center [0, 0] width 0 height 0
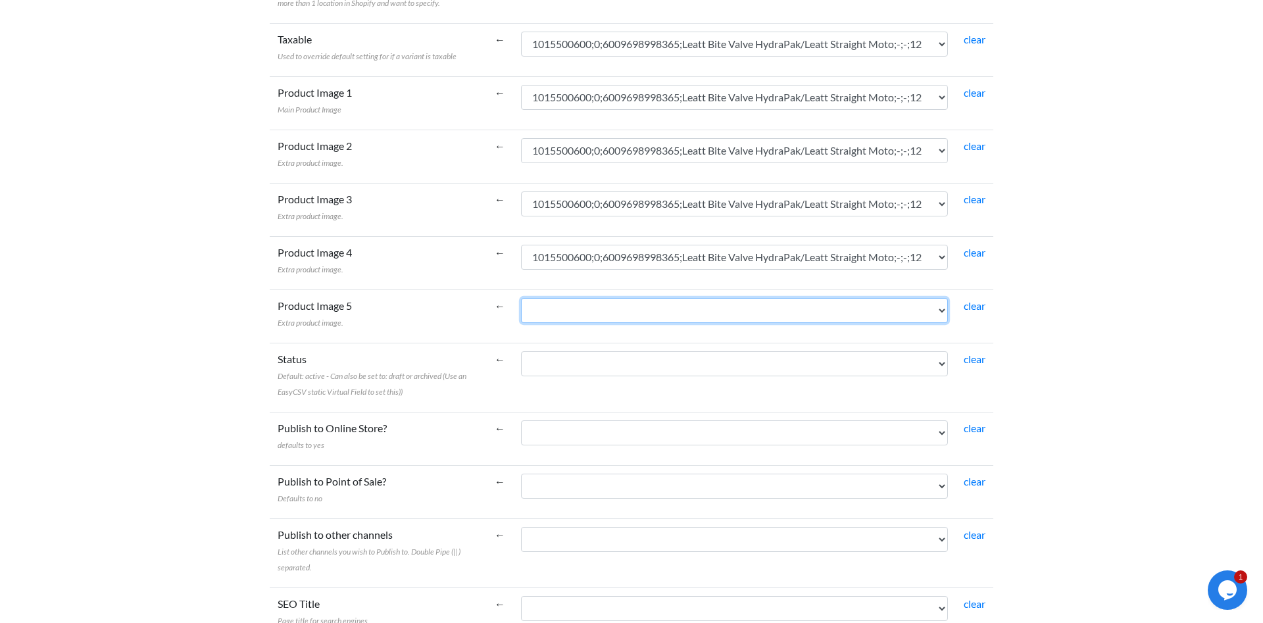
click at [521, 298] on select "1015500600;0;6009698998365;Leatt Bite Valve HydraPak/Leatt Straight Moto;-;-;12…" at bounding box center [734, 310] width 427 height 25
select select "cr_771365"
click option "1015500600;0;6009698998365;Leatt Bite Valve HydraPak/Leatt Straight Moto;-;-;12" at bounding box center [0, 0] width 0 height 0
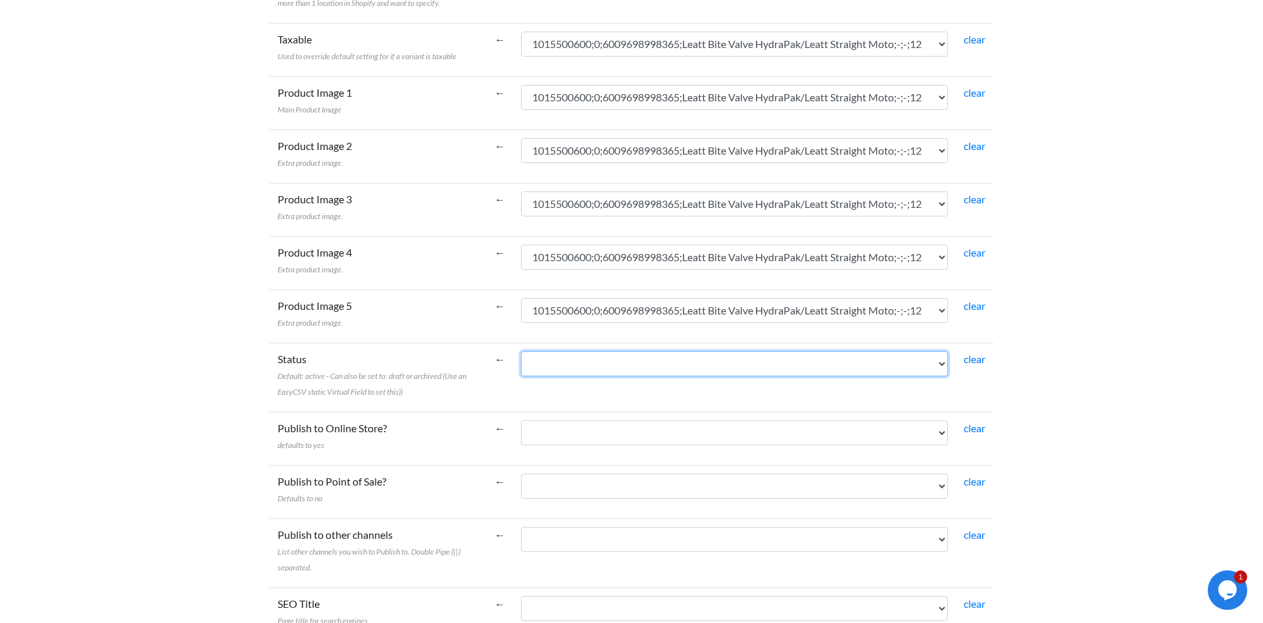
click at [521, 351] on select "1015500600;0;6009698998365;Leatt Bite Valve HydraPak/Leatt Straight Moto;-;-;12…" at bounding box center [734, 363] width 427 height 25
select select "cr_771365"
click option "1015500600;0;6009698998365;Leatt Bite Valve HydraPak/Leatt Straight Moto;-;-;12" at bounding box center [0, 0] width 0 height 0
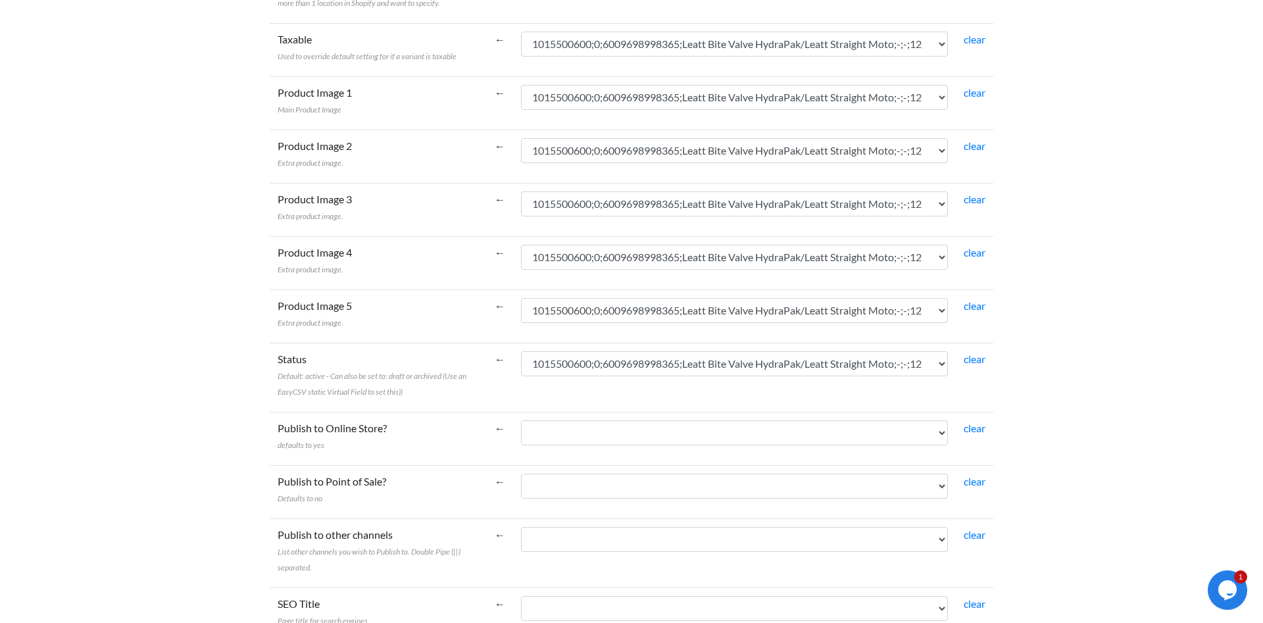
click at [732, 411] on td "1015500600;0;6009698998365;Leatt Bite Valve HydraPak/Leatt Straight Moto;-;-;12…" at bounding box center [734, 377] width 443 height 69
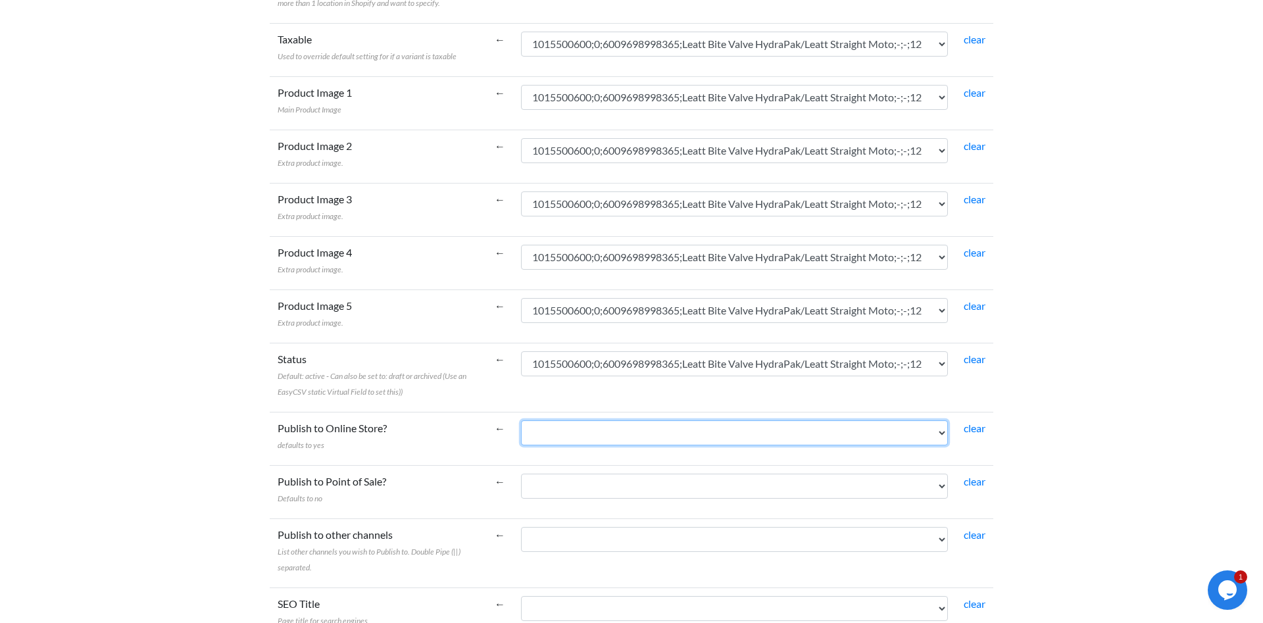
click at [521, 420] on select "1015500600;0;6009698998365;Leatt Bite Valve HydraPak/Leatt Straight Moto;-;-;12…" at bounding box center [734, 432] width 427 height 25
select select "cr_771365"
click option "1015500600;0;6009698998365;Leatt Bite Valve HydraPak/Leatt Straight Moto;-;-;12" at bounding box center [0, 0] width 0 height 0
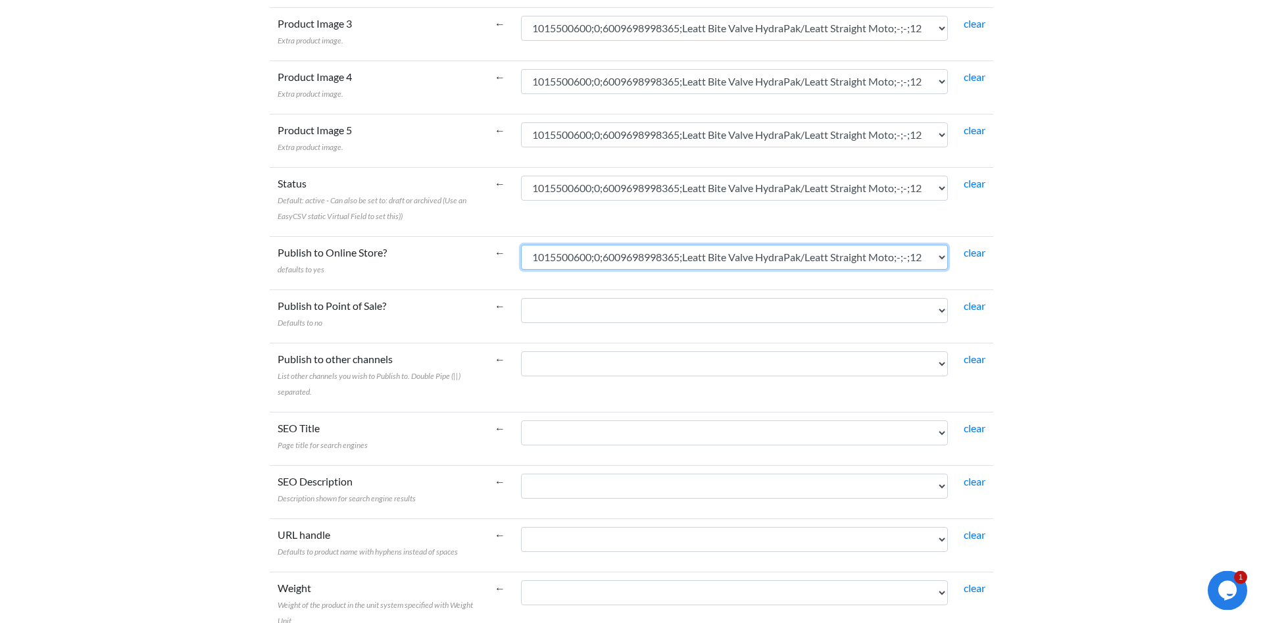
scroll to position [1275, 0]
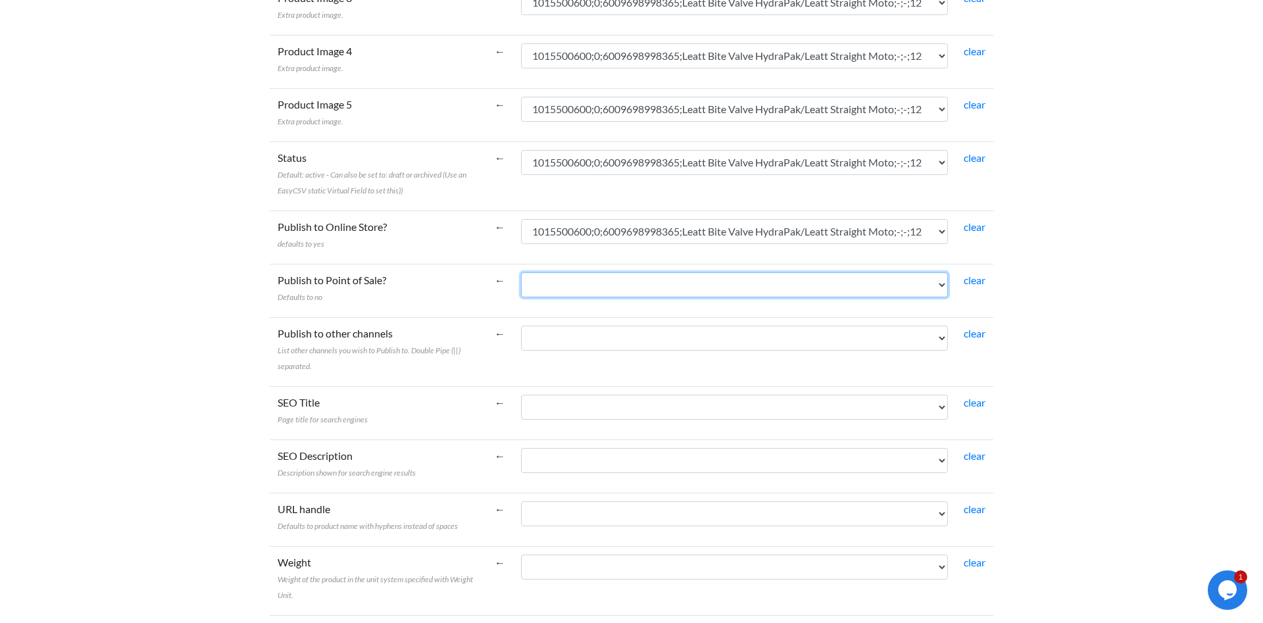
click at [521, 272] on select "1015500600;0;6009698998365;Leatt Bite Valve HydraPak/Leatt Straight Moto;-;-;12…" at bounding box center [734, 284] width 427 height 25
select select "cr_771365"
click option "1015500600;0;6009698998365;Leatt Bite Valve HydraPak/Leatt Straight Moto;-;-;12" at bounding box center [0, 0] width 0 height 0
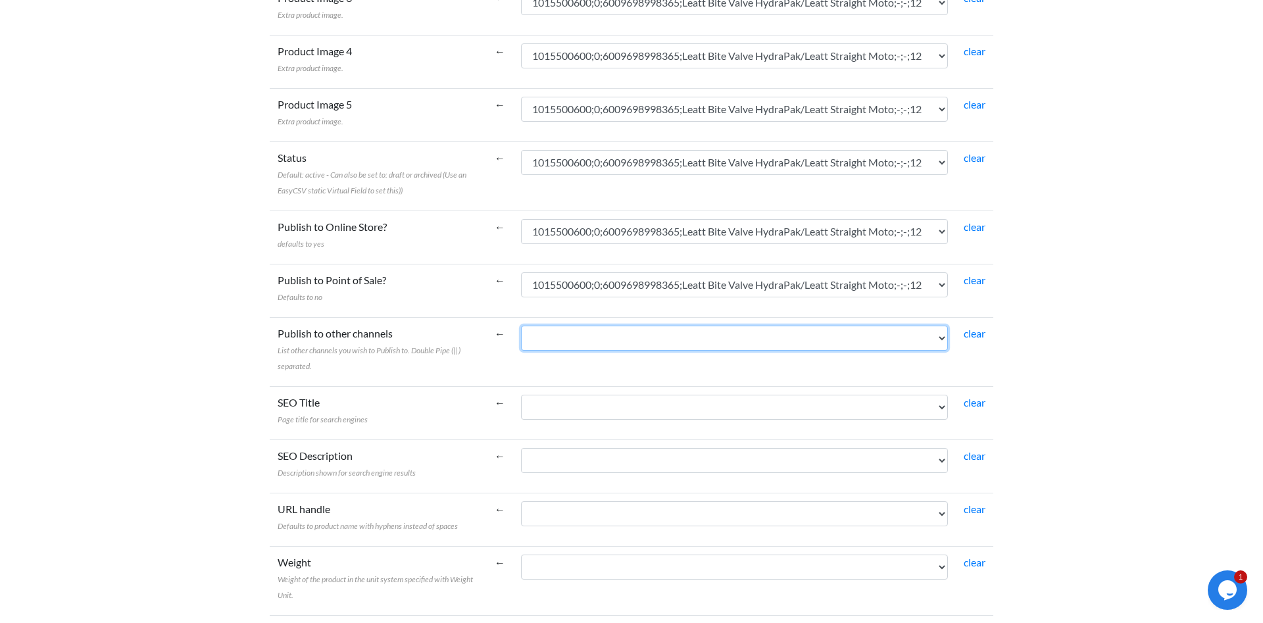
click at [521, 326] on select "1015500600;0;6009698998365;Leatt Bite Valve HydraPak/Leatt Straight Moto;-;-;12…" at bounding box center [734, 338] width 427 height 25
select select "cr_771365"
click option "1015500600;0;6009698998365;Leatt Bite Valve HydraPak/Leatt Straight Moto;-;-;12" at bounding box center [0, 0] width 0 height 0
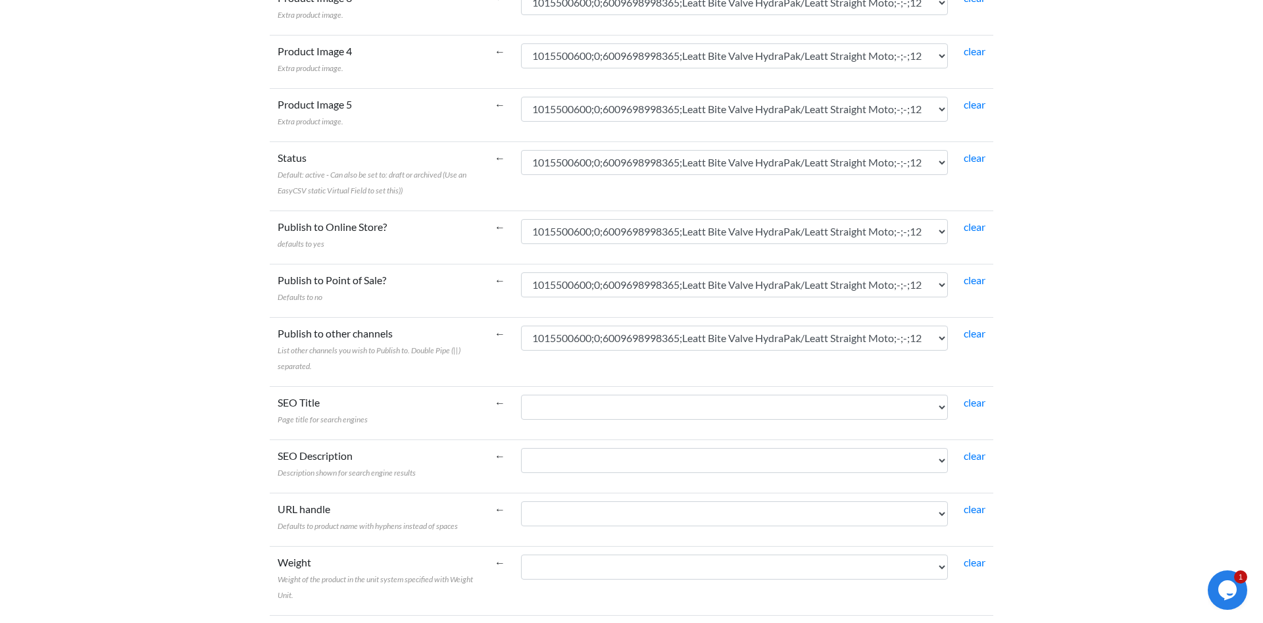
drag, startPoint x: 739, startPoint y: 386, endPoint x: 735, endPoint y: 398, distance: 13.1
click at [521, 395] on select "1015500600;0;6009698998365;Leatt Bite Valve HydraPak/Leatt Straight Moto;-;-;12…" at bounding box center [734, 407] width 427 height 25
select select "cr_771365"
click option "1015500600;0;6009698998365;Leatt Bite Valve HydraPak/Leatt Straight Moto;-;-;12" at bounding box center [0, 0] width 0 height 0
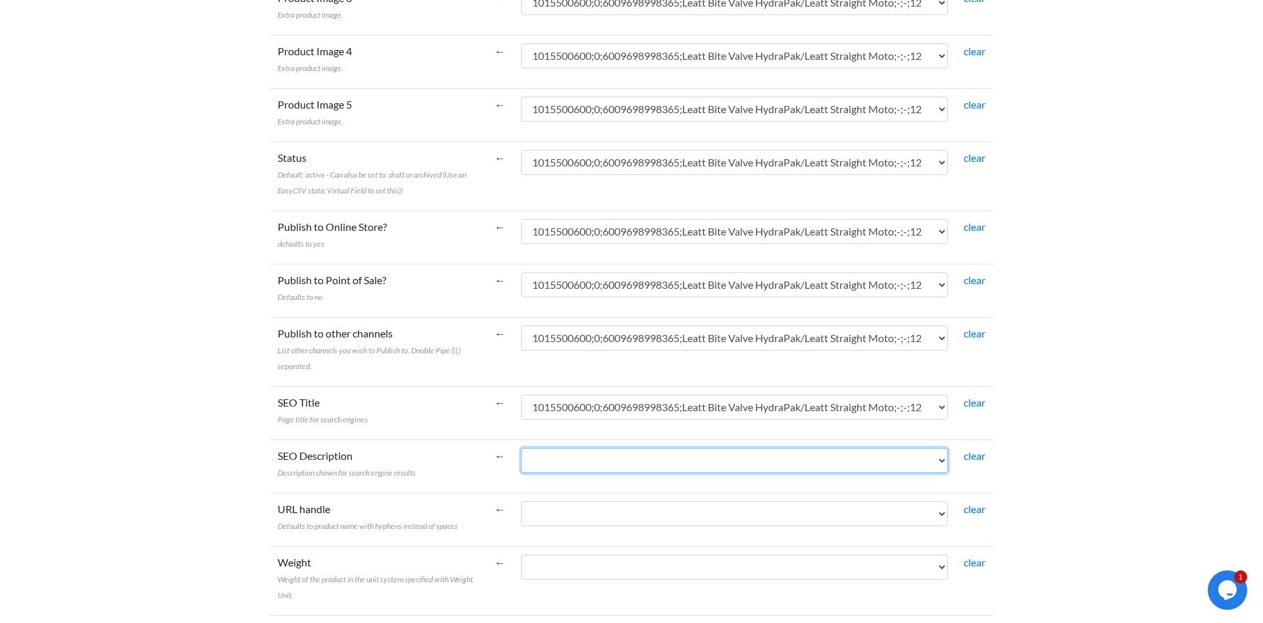
click at [521, 448] on select "1015500600;0;6009698998365;Leatt Bite Valve HydraPak/Leatt Straight Moto;-;-;12…" at bounding box center [734, 460] width 427 height 25
select select "cr_771365"
click option "1015500600;0;6009698998365;Leatt Bite Valve HydraPak/Leatt Straight Moto;-;-;12" at bounding box center [0, 0] width 0 height 0
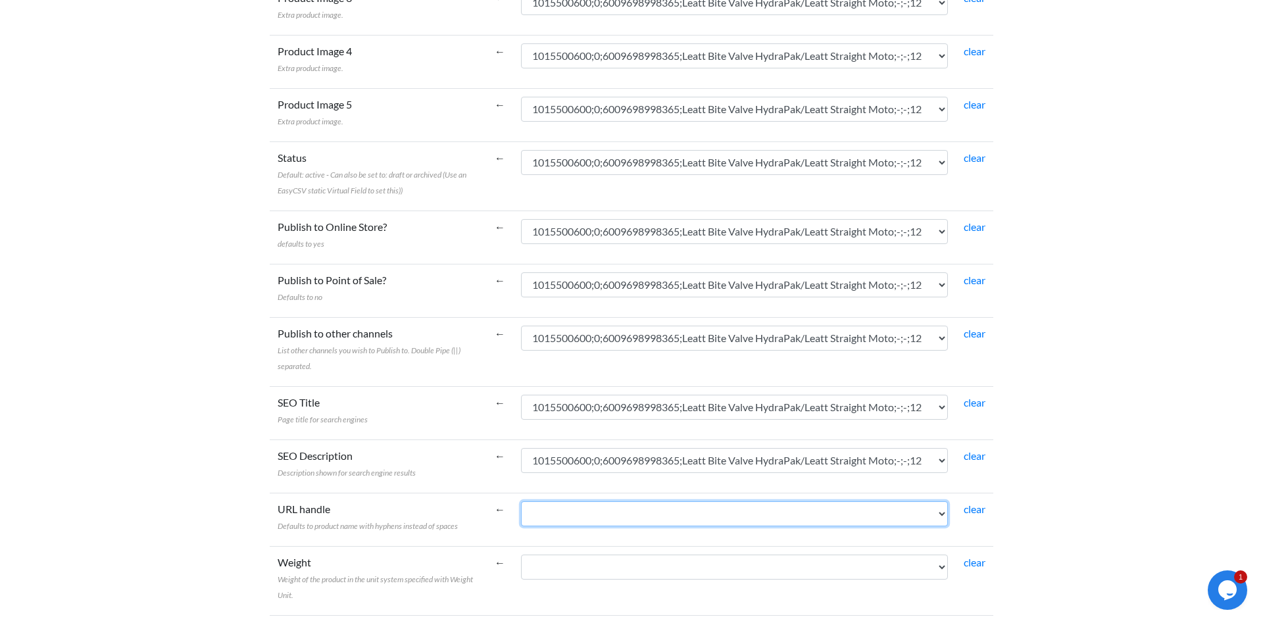
click at [521, 501] on select "1015500600;0;6009698998365;Leatt Bite Valve HydraPak/Leatt Straight Moto;-;-;12…" at bounding box center [734, 513] width 427 height 25
select select "cr_771365"
click option "1015500600;0;6009698998365;Leatt Bite Valve HydraPak/Leatt Straight Moto;-;-;12" at bounding box center [0, 0] width 0 height 0
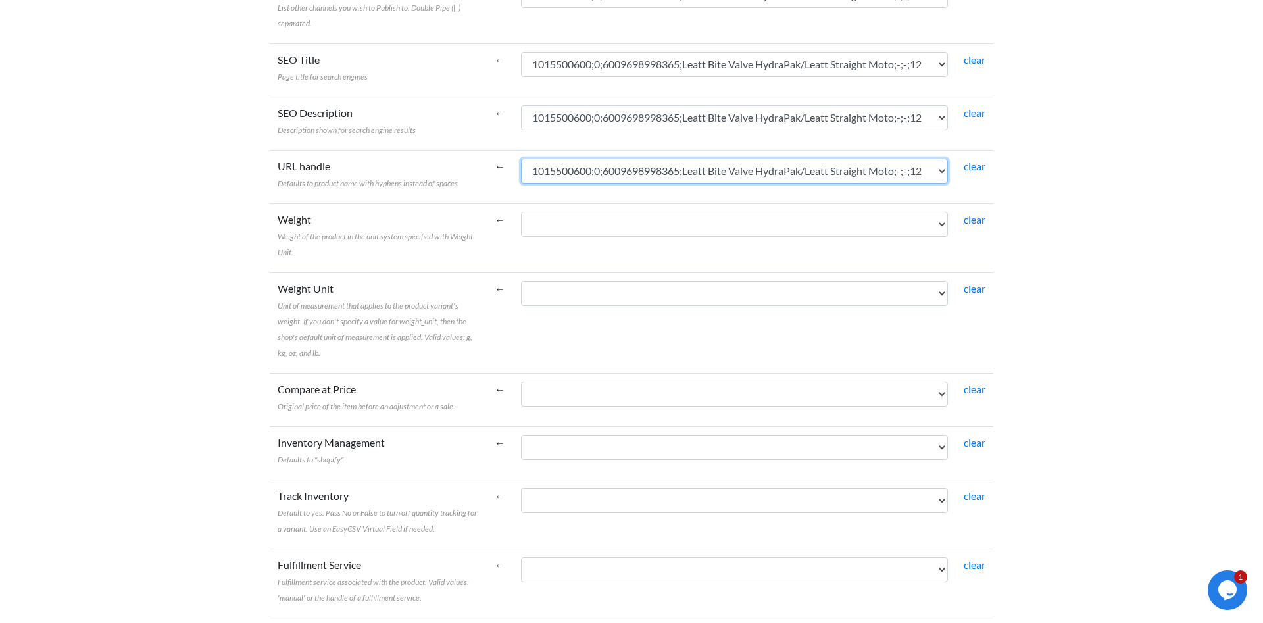
scroll to position [1678, 0]
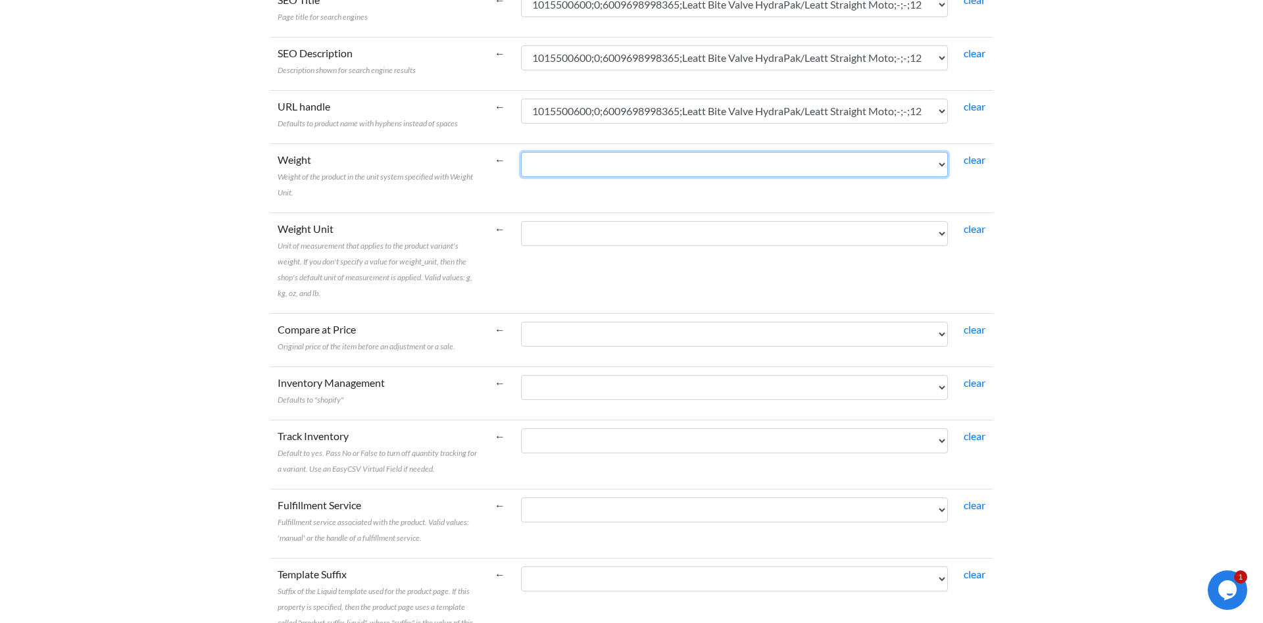
click at [521, 152] on select "1015500600;0;6009698998365;Leatt Bite Valve HydraPak/Leatt Straight Moto;-;-;12…" at bounding box center [734, 164] width 427 height 25
select select "cr_771365"
click option "1015500600;0;6009698998365;Leatt Bite Valve HydraPak/Leatt Straight Moto;-;-;12" at bounding box center [0, 0] width 0 height 0
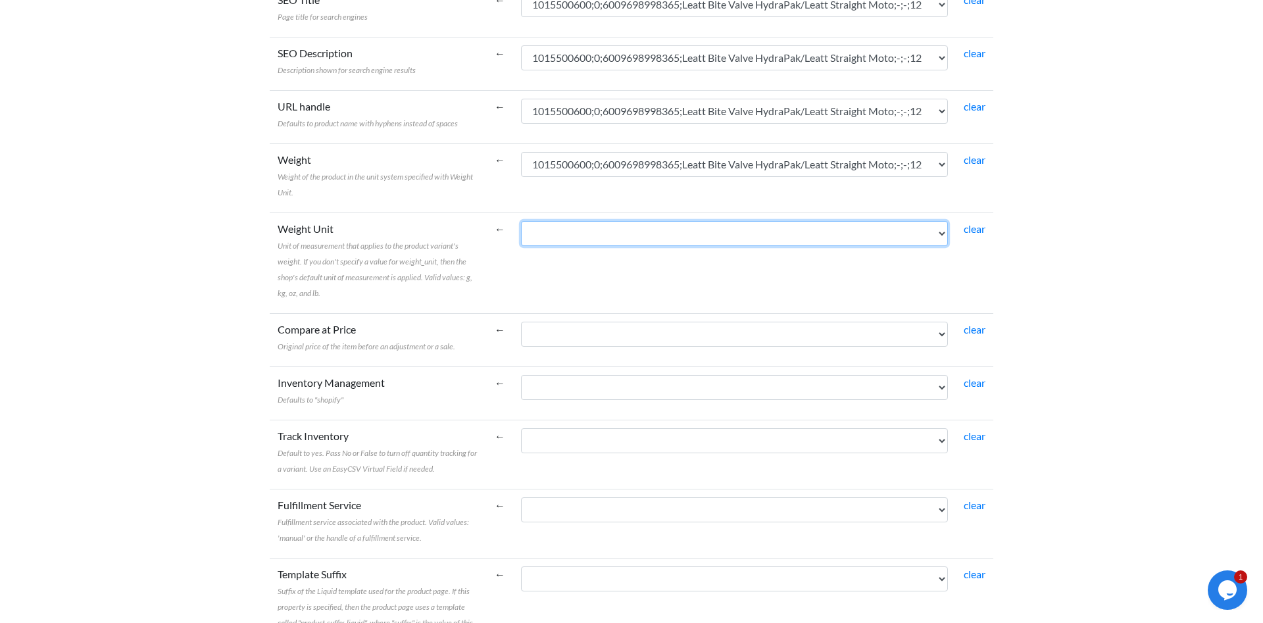
click at [521, 221] on select "1015500600;0;6009698998365;Leatt Bite Valve HydraPak/Leatt Straight Moto;-;-;12…" at bounding box center [734, 233] width 427 height 25
select select "cr_771365"
click option "1015500600;0;6009698998365;Leatt Bite Valve HydraPak/Leatt Straight Moto;-;-;12" at bounding box center [0, 0] width 0 height 0
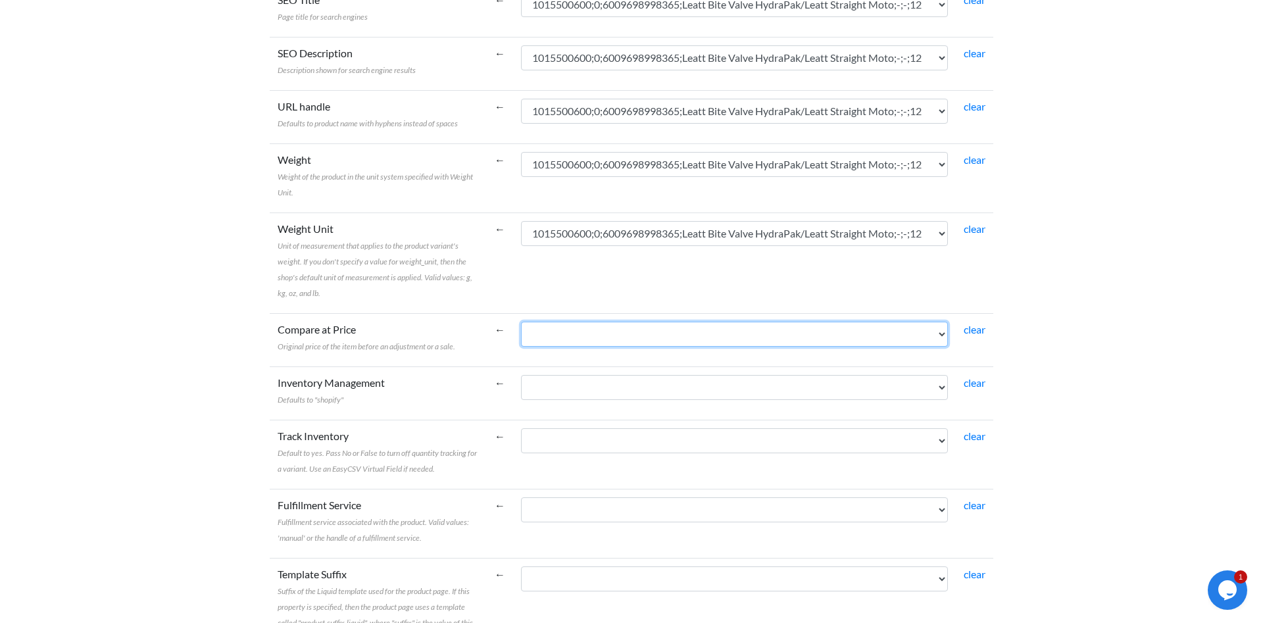
click at [521, 322] on select "1015500600;0;6009698998365;Leatt Bite Valve HydraPak/Leatt Straight Moto;-;-;12…" at bounding box center [734, 334] width 427 height 25
select select "cr_771365"
click option "1015500600;0;6009698998365;Leatt Bite Valve HydraPak/Leatt Straight Moto;-;-;12" at bounding box center [0, 0] width 0 height 0
click at [699, 409] on td "1015500600;0;6009698998365;Leatt Bite Valve HydraPak/Leatt Straight Moto;-;-;12…" at bounding box center [734, 393] width 443 height 53
click at [694, 420] on td "1015500600;0;6009698998365;Leatt Bite Valve HydraPak/Leatt Straight Moto;-;-;12…" at bounding box center [734, 393] width 443 height 53
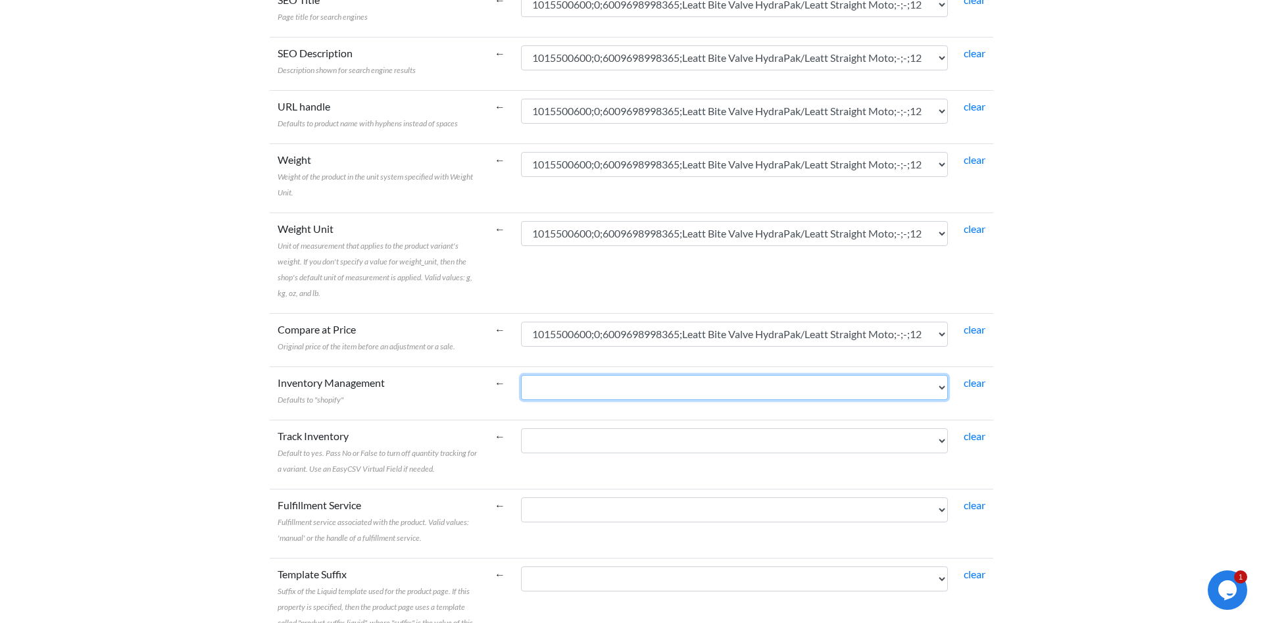
click at [521, 375] on select "1015500600;0;6009698998365;Leatt Bite Valve HydraPak/Leatt Straight Moto;-;-;12…" at bounding box center [734, 387] width 427 height 25
click option "35537;0;500" at bounding box center [0, 0] width 0 height 0
click at [521, 375] on select "1015500600;0;6009698998365;Leatt Bite Valve HydraPak/Leatt Straight Moto;-;-;12…" at bounding box center [734, 387] width 427 height 25
select select "cr_771365"
click option "1015500600;0;6009698998365;Leatt Bite Valve HydraPak/Leatt Straight Moto;-;-;12" at bounding box center [0, 0] width 0 height 0
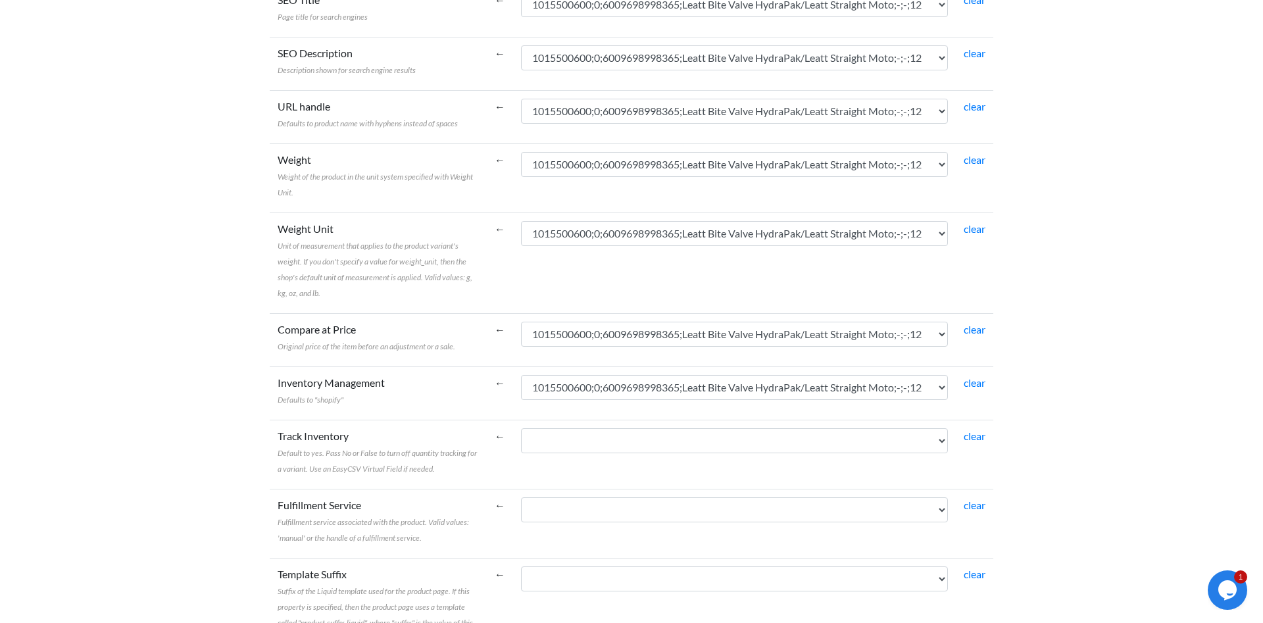
click at [682, 457] on td "1015500600;0;6009698998365;Leatt Bite Valve HydraPak/Leatt Straight Moto;-;-;12…" at bounding box center [734, 454] width 443 height 69
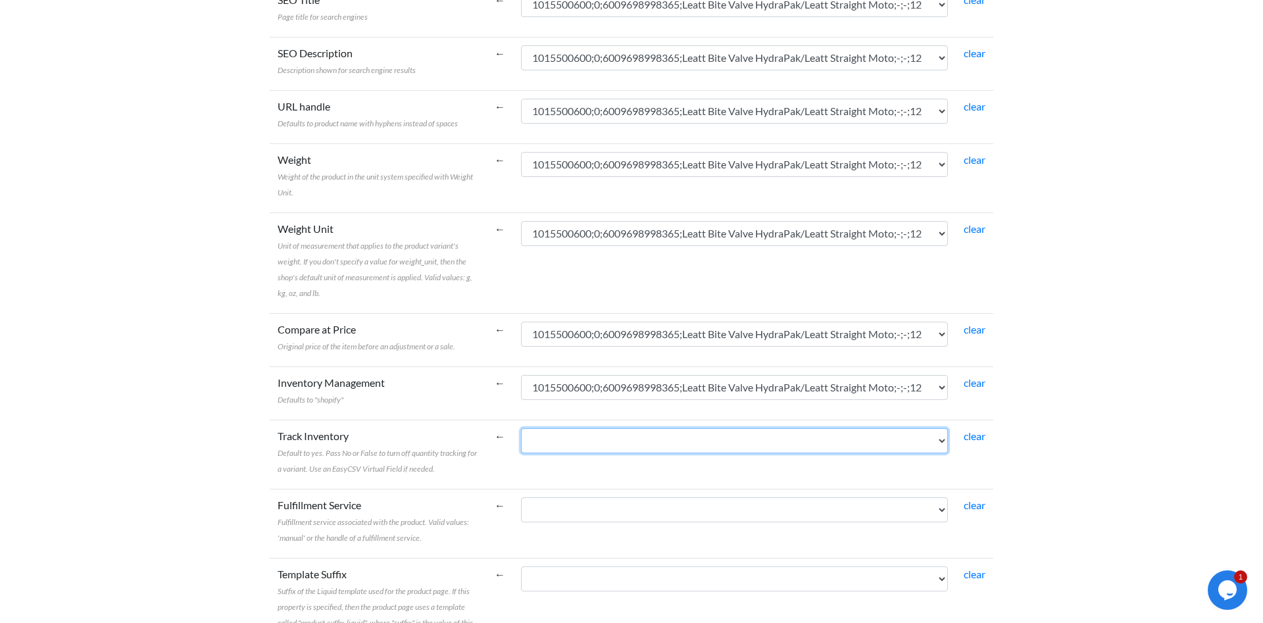
click at [521, 428] on select "1015500600;0;6009698998365;Leatt Bite Valve HydraPak/Leatt Straight Moto;-;-;12…" at bounding box center [734, 440] width 427 height 25
select select "cr_771365"
click option "1015500600;0;6009698998365;Leatt Bite Valve HydraPak/Leatt Straight Moto;-;-;12" at bounding box center [0, 0] width 0 height 0
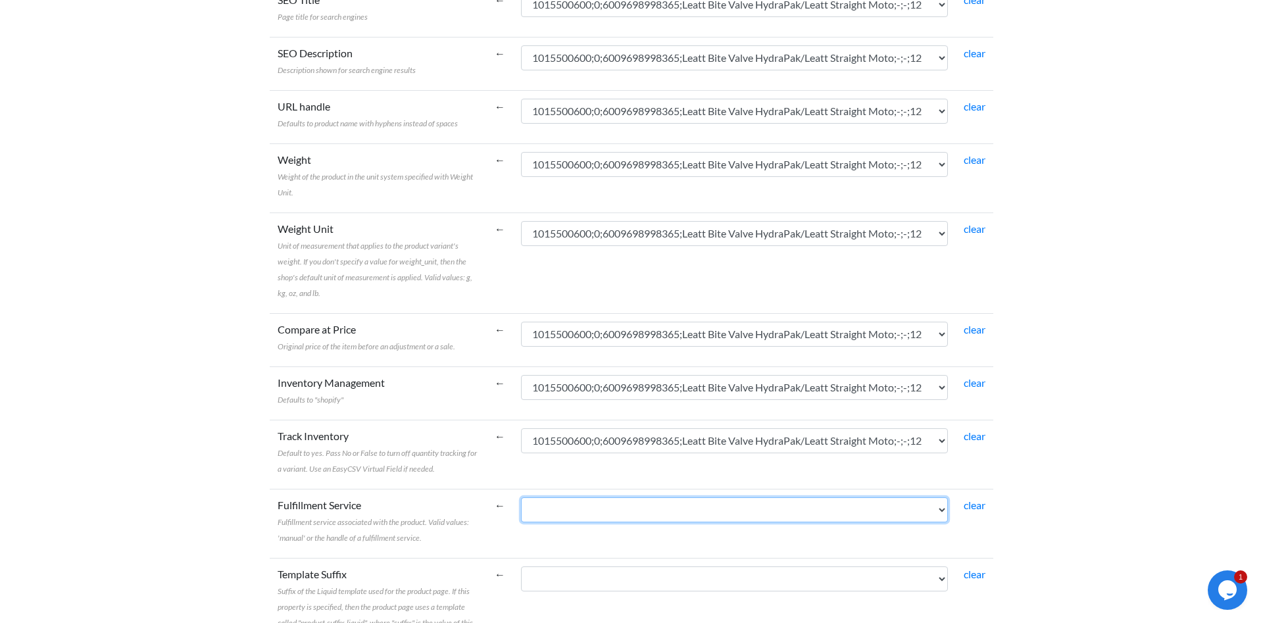
click at [521, 497] on select "1015500600;0;6009698998365;Leatt Bite Valve HydraPak/Leatt Straight Moto;-;-;12…" at bounding box center [734, 509] width 427 height 25
select select "cr_771365"
click option "1015500600;0;6009698998365;Leatt Bite Valve HydraPak/Leatt Straight Moto;-;-;12" at bounding box center [0, 0] width 0 height 0
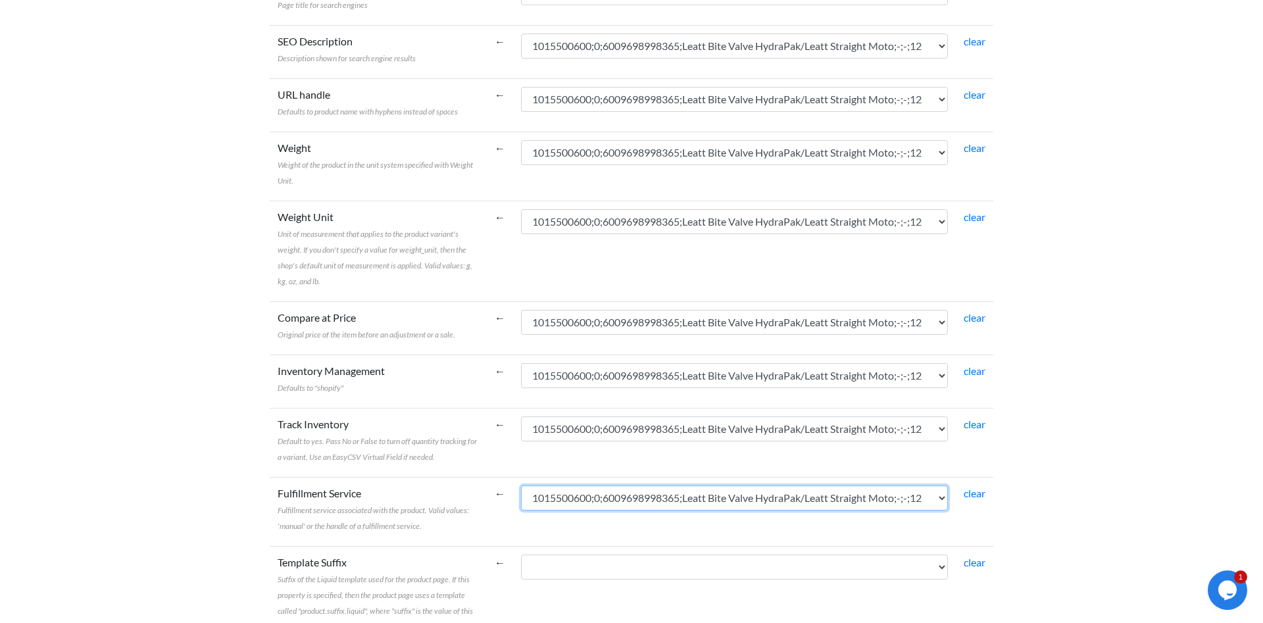
scroll to position [2014, 0]
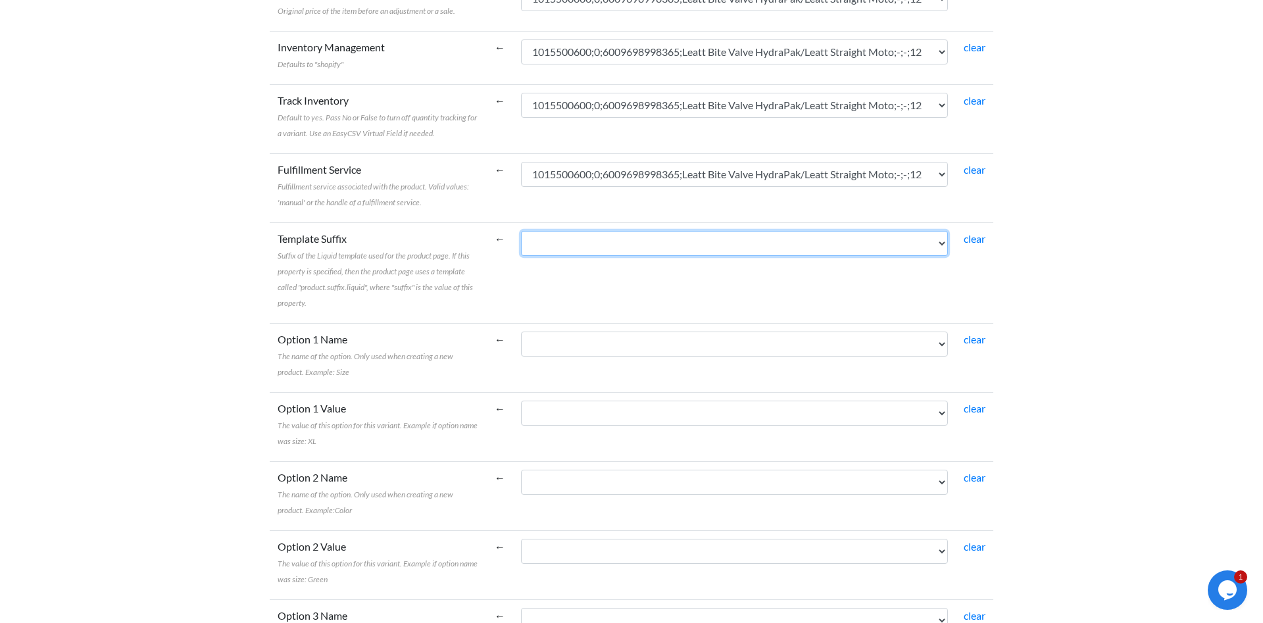
click at [521, 231] on select "1015500600;0;6009698998365;Leatt Bite Valve HydraPak/Leatt Straight Moto;-;-;12…" at bounding box center [734, 243] width 427 height 25
select select "cr_771365"
click option "1015500600;0;6009698998365;Leatt Bite Valve HydraPak/Leatt Straight Moto;-;-;12" at bounding box center [0, 0] width 0 height 0
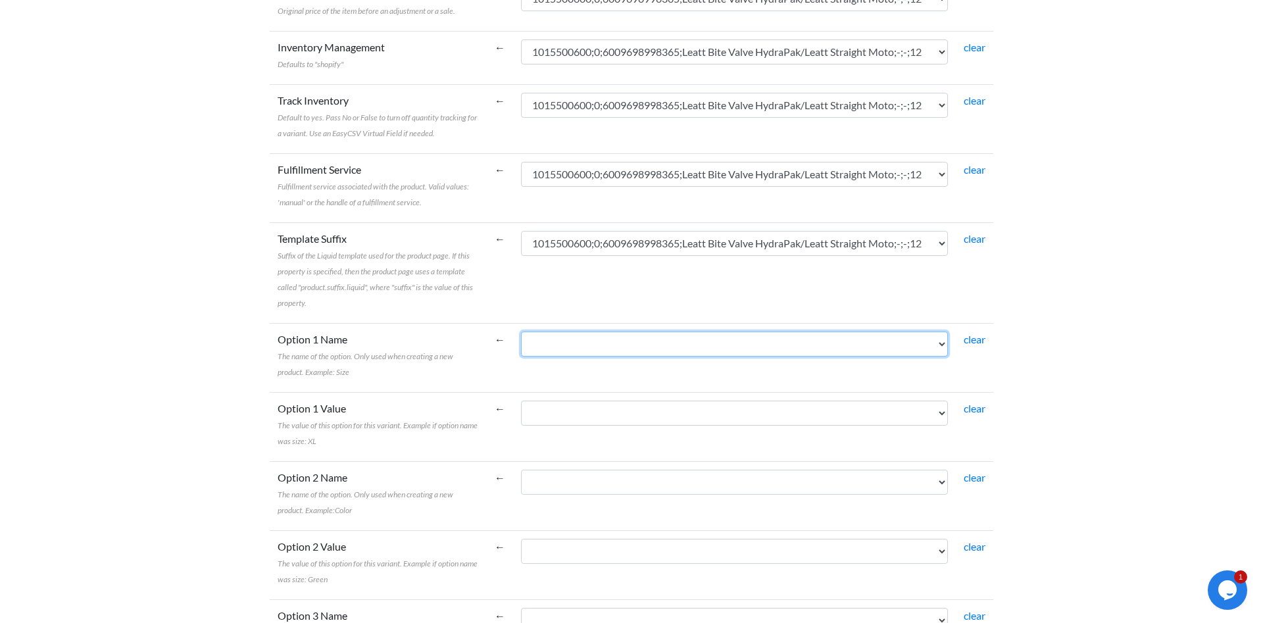
click at [521, 332] on select "1015500600;0;6009698998365;Leatt Bite Valve HydraPak/Leatt Straight Moto;-;-;12…" at bounding box center [734, 344] width 427 height 25
select select "cr_771365"
click option "1015500600;0;6009698998365;Leatt Bite Valve HydraPak/Leatt Straight Moto;-;-;12" at bounding box center [0, 0] width 0 height 0
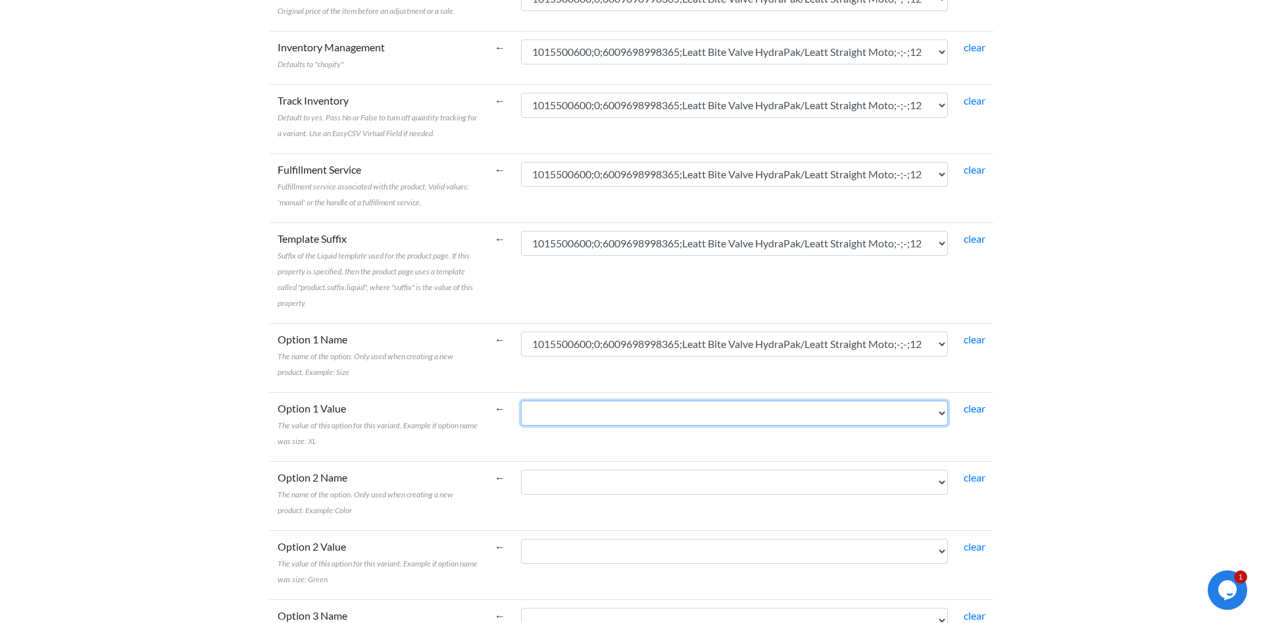
click at [521, 401] on select "1015500600;0;6009698998365;Leatt Bite Valve HydraPak/Leatt Straight Moto;-;-;12…" at bounding box center [734, 413] width 427 height 25
select select "cr_771365"
click option "1015500600;0;6009698998365;Leatt Bite Valve HydraPak/Leatt Straight Moto;-;-;12" at bounding box center [0, 0] width 0 height 0
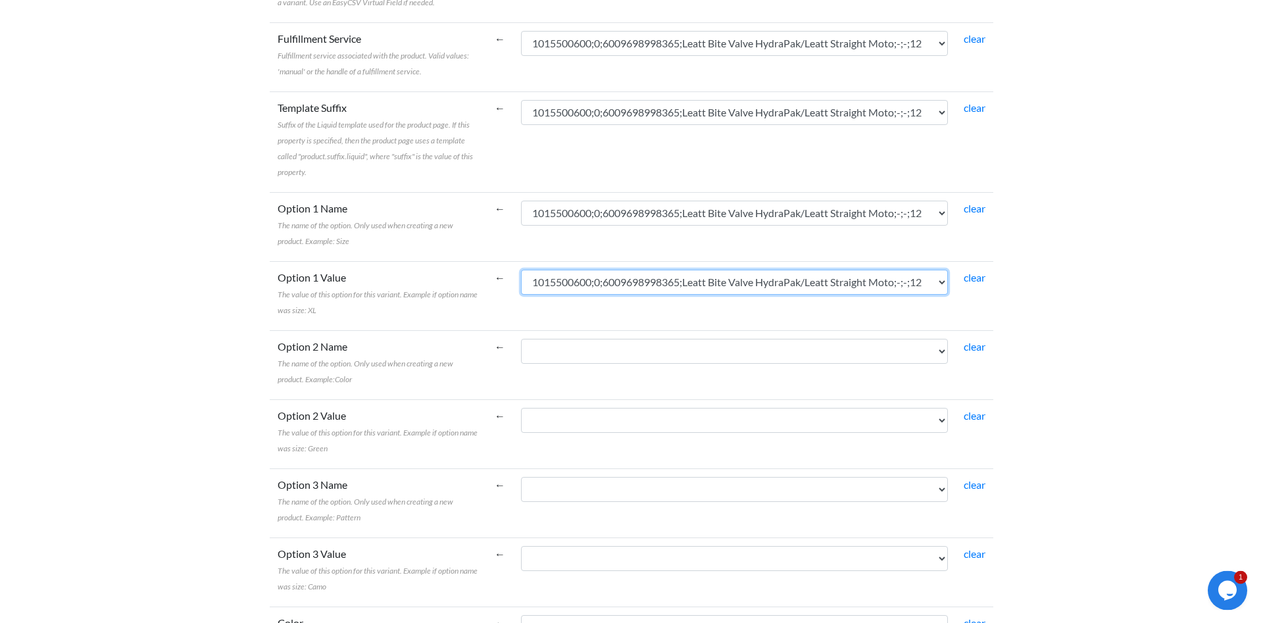
scroll to position [2148, 0]
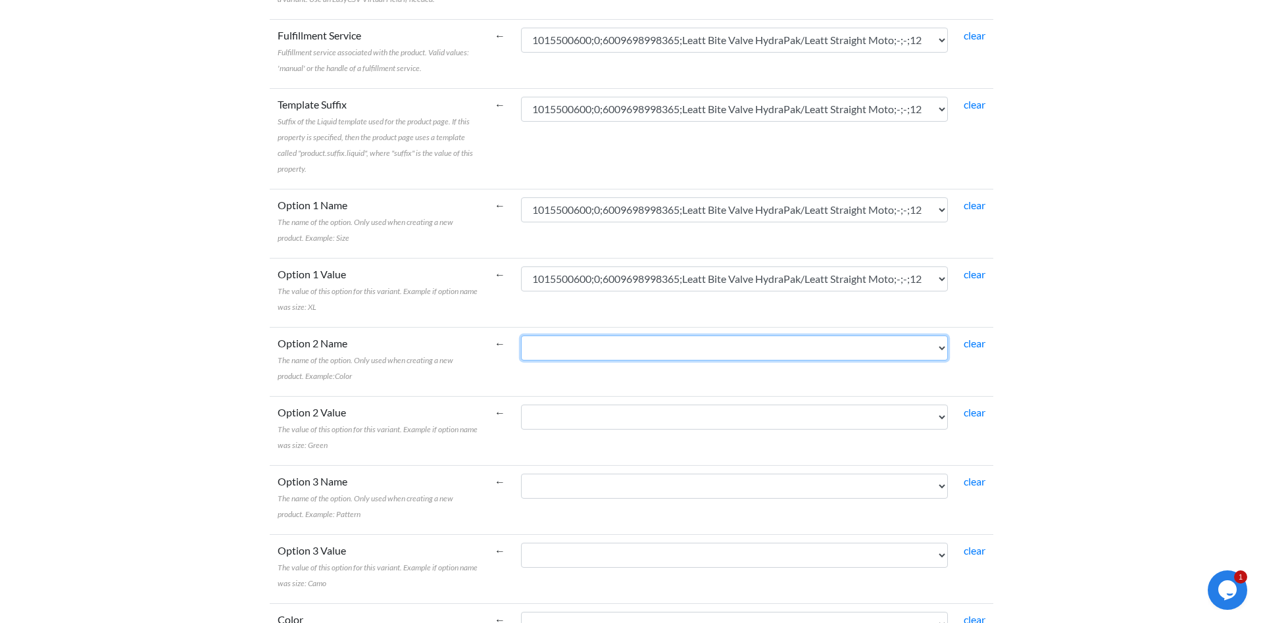
click at [521, 336] on select "1015500600;0;6009698998365;Leatt Bite Valve HydraPak/Leatt Straight Moto;-;-;12…" at bounding box center [734, 348] width 427 height 25
select select "cr_771365"
click option "1015500600;0;6009698998365;Leatt Bite Valve HydraPak/Leatt Straight Moto;-;-;12" at bounding box center [0, 0] width 0 height 0
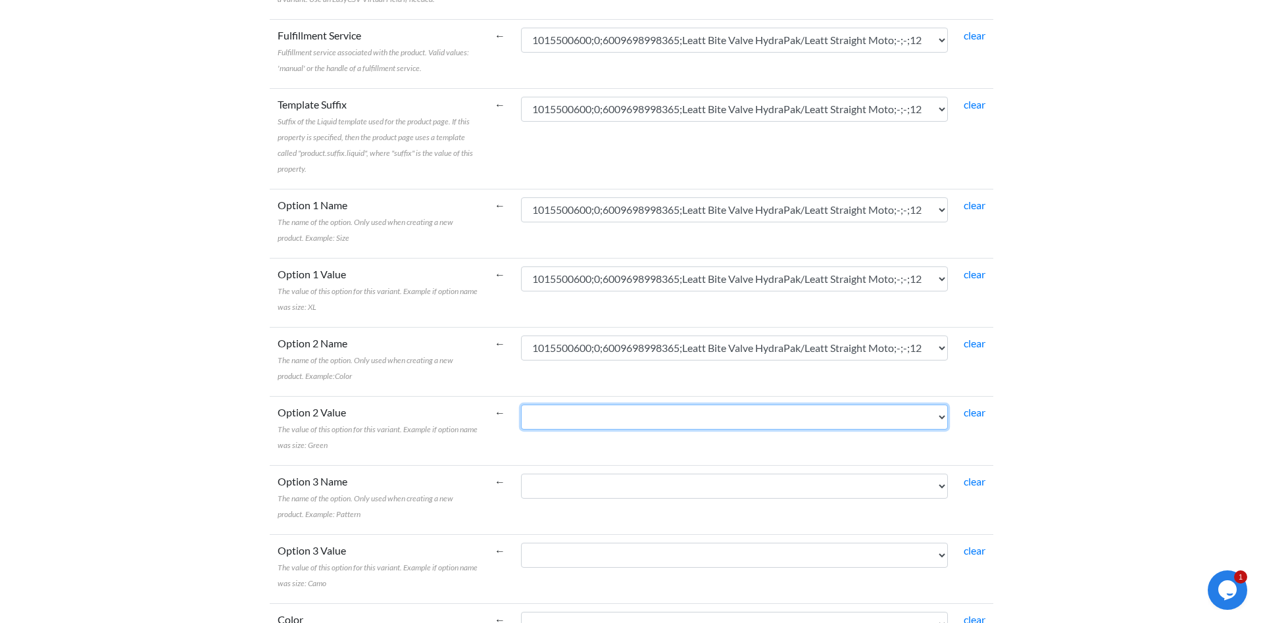
click at [521, 405] on select "1015500600;0;6009698998365;Leatt Bite Valve HydraPak/Leatt Straight Moto;-;-;12…" at bounding box center [734, 417] width 427 height 25
select select "cr_771365"
click option "1015500600;0;6009698998365;Leatt Bite Valve HydraPak/Leatt Straight Moto;-;-;12" at bounding box center [0, 0] width 0 height 0
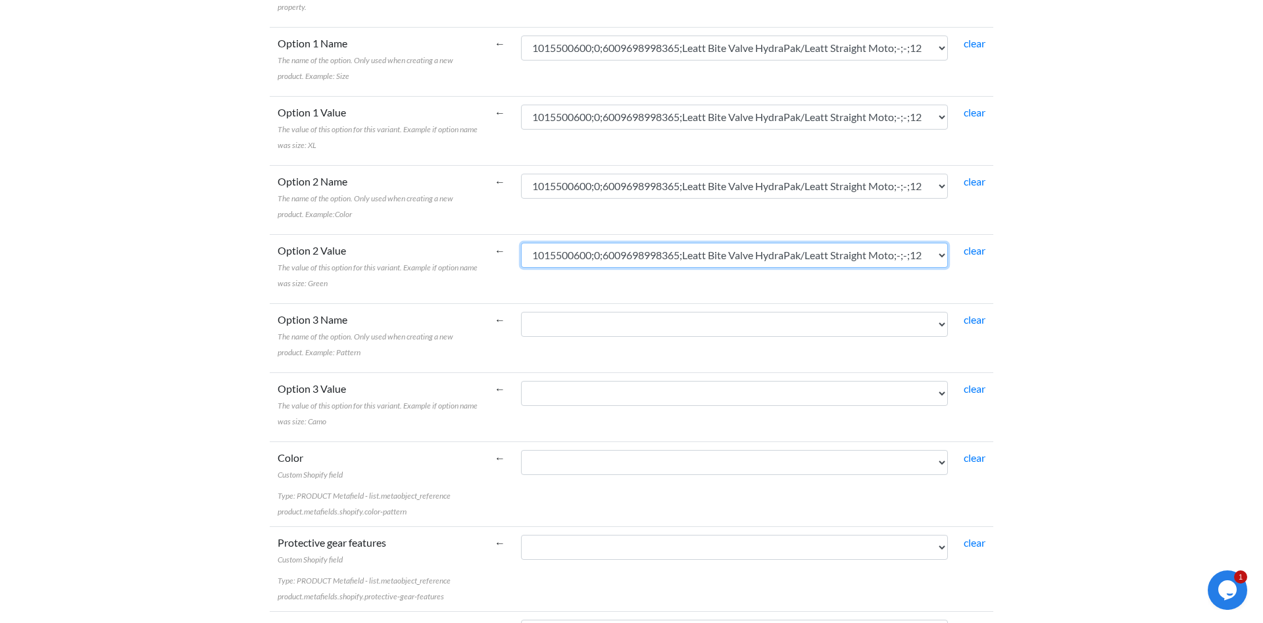
scroll to position [2349, 0]
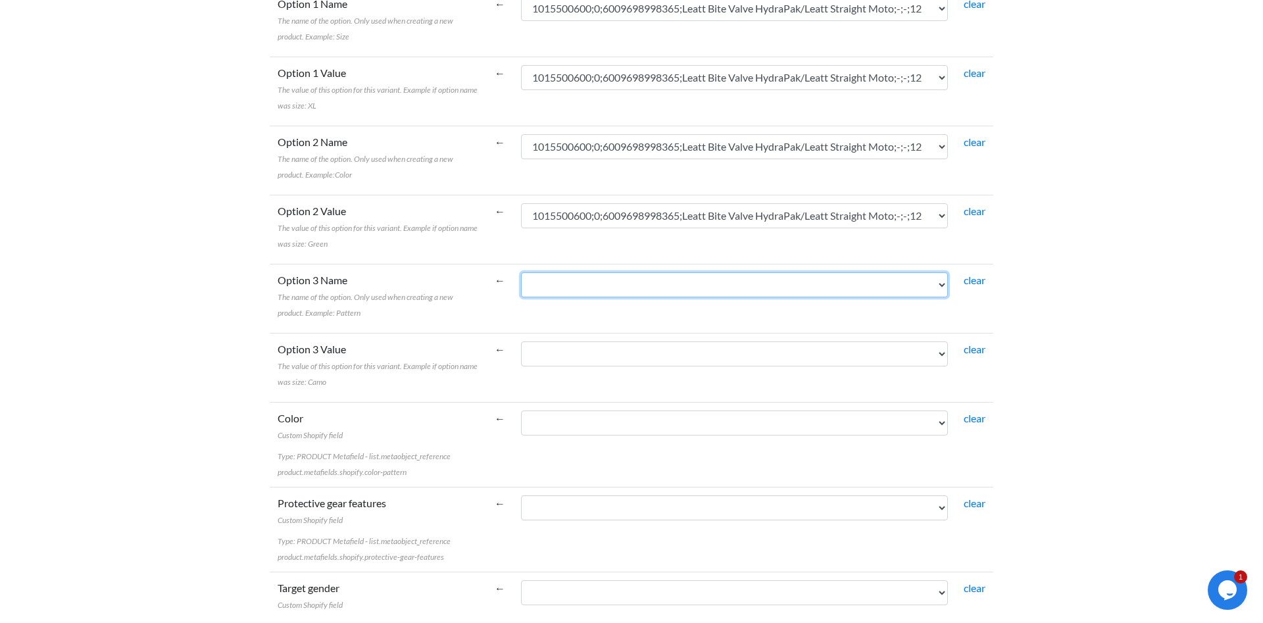
click at [521, 272] on select "1015500600;0;6009698998365;Leatt Bite Valve HydraPak/Leatt Straight Moto;-;-;12…" at bounding box center [734, 284] width 427 height 25
select select "cr_771365"
click option "1015500600;0;6009698998365;Leatt Bite Valve HydraPak/Leatt Straight Moto;-;-;12" at bounding box center [0, 0] width 0 height 0
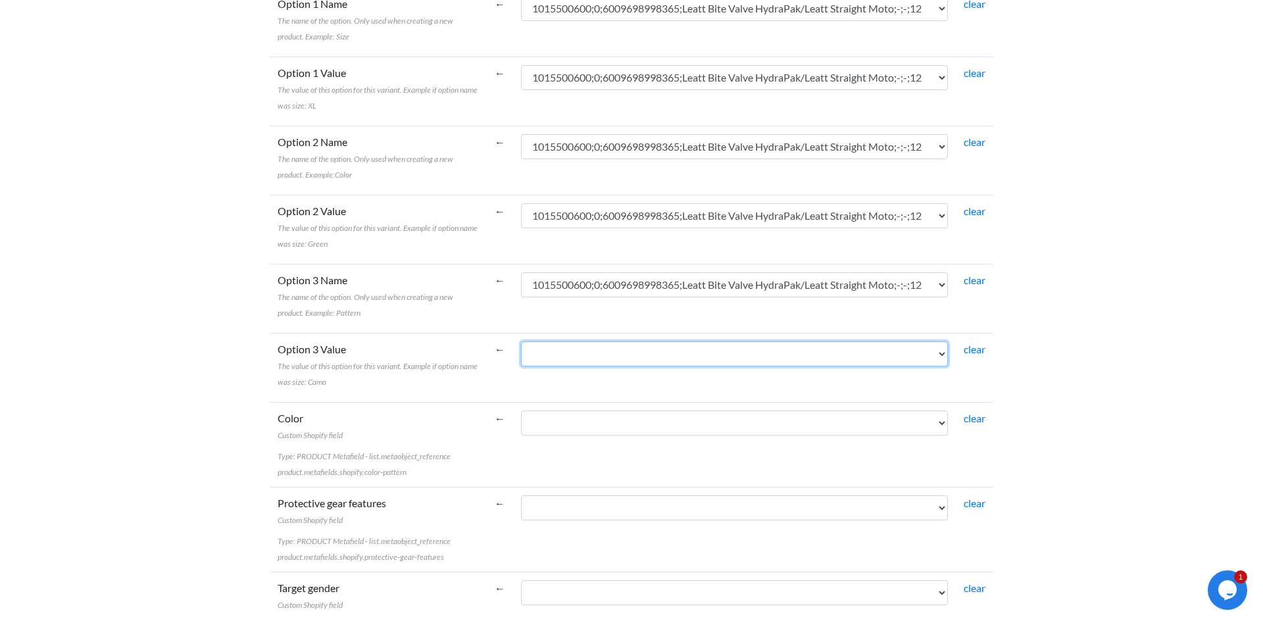
click at [521, 342] on select "1015500600;0;6009698998365;Leatt Bite Valve HydraPak/Leatt Straight Moto;-;-;12…" at bounding box center [734, 354] width 427 height 25
select select "cr_771365"
click option "1015500600;0;6009698998365;Leatt Bite Valve HydraPak/Leatt Straight Moto;-;-;12" at bounding box center [0, 0] width 0 height 0
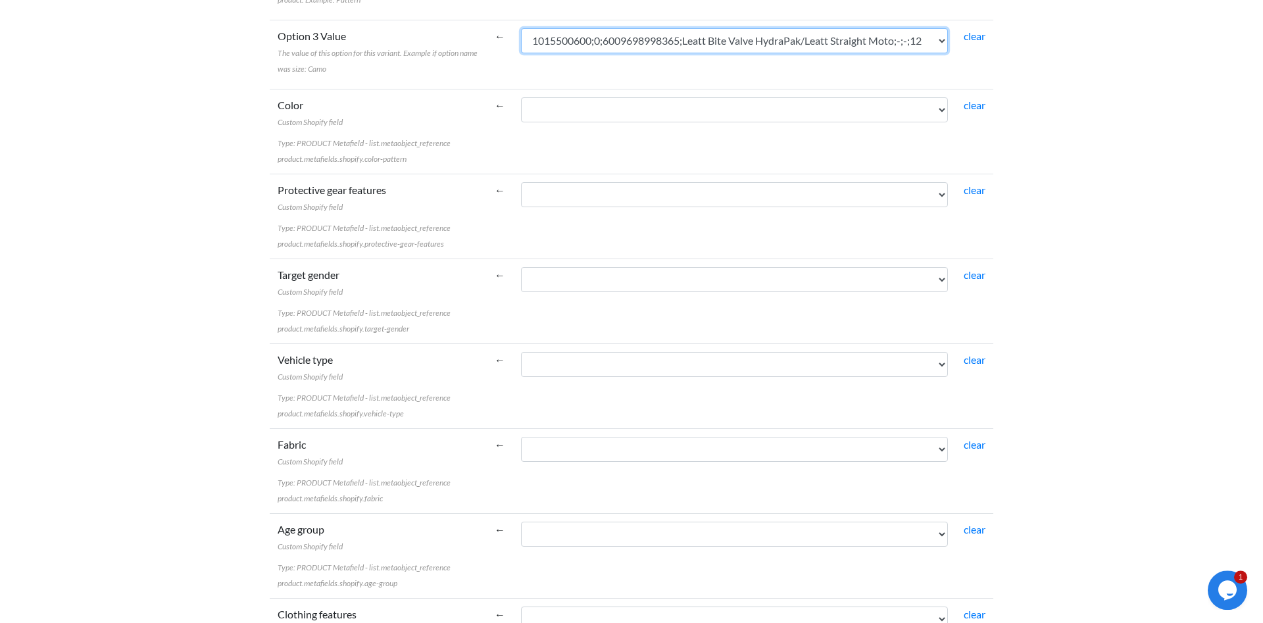
scroll to position [2685, 0]
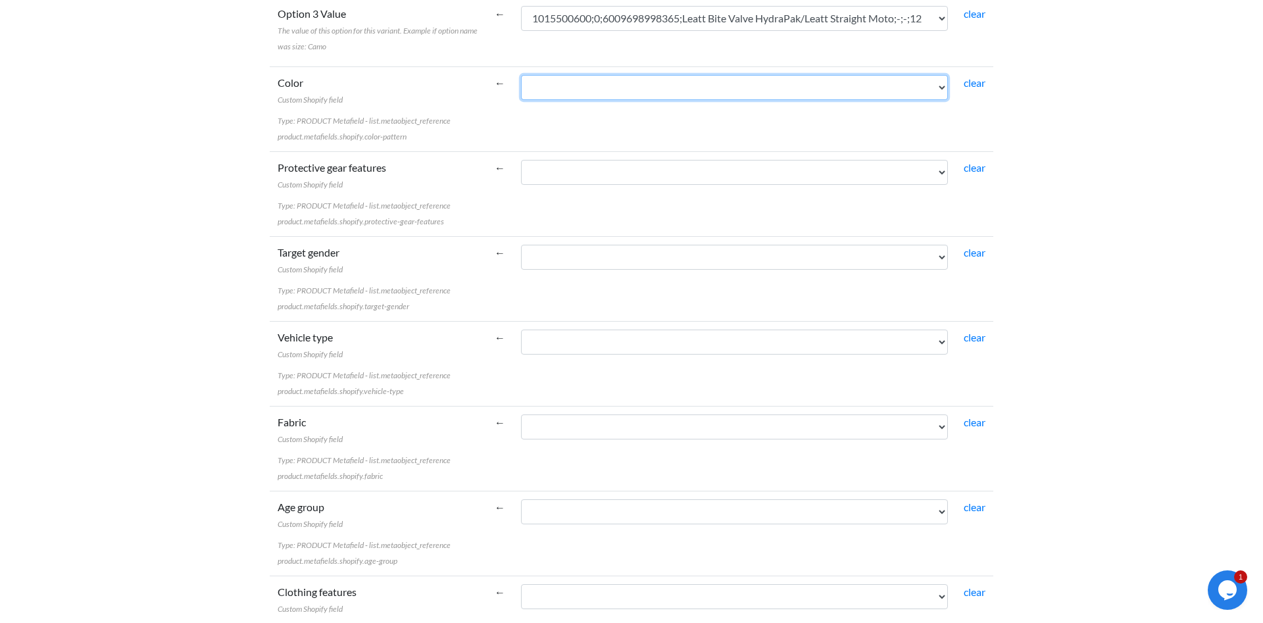
click at [521, 75] on select "1015500600;0;6009698998365;Leatt Bite Valve HydraPak/Leatt Straight Moto;-;-;12…" at bounding box center [734, 87] width 427 height 25
select select "cr_771365"
click option "1015500600;0;6009698998365;Leatt Bite Valve HydraPak/Leatt Straight Moto;-;-;12" at bounding box center [0, 0] width 0 height 0
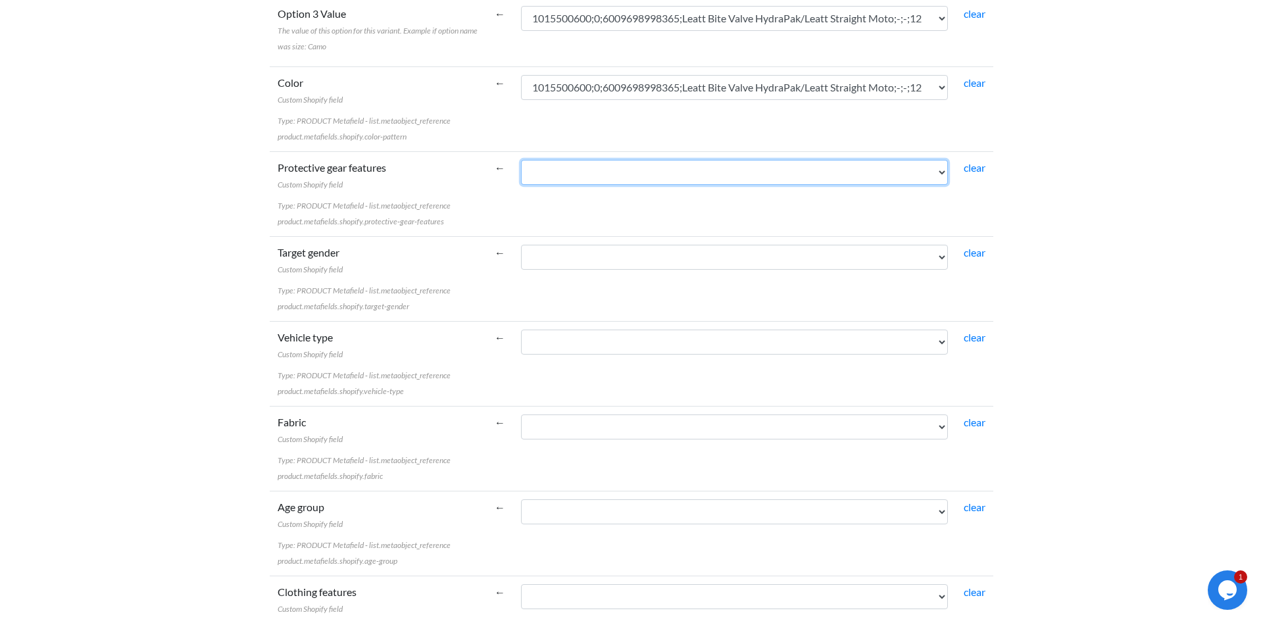
click at [521, 160] on select "1015500600;0;6009698998365;Leatt Bite Valve HydraPak/Leatt Straight Moto;-;-;12…" at bounding box center [734, 172] width 427 height 25
select select "cr_771365"
click option "1015500600;0;6009698998365;Leatt Bite Valve HydraPak/Leatt Straight Moto;-;-;12" at bounding box center [0, 0] width 0 height 0
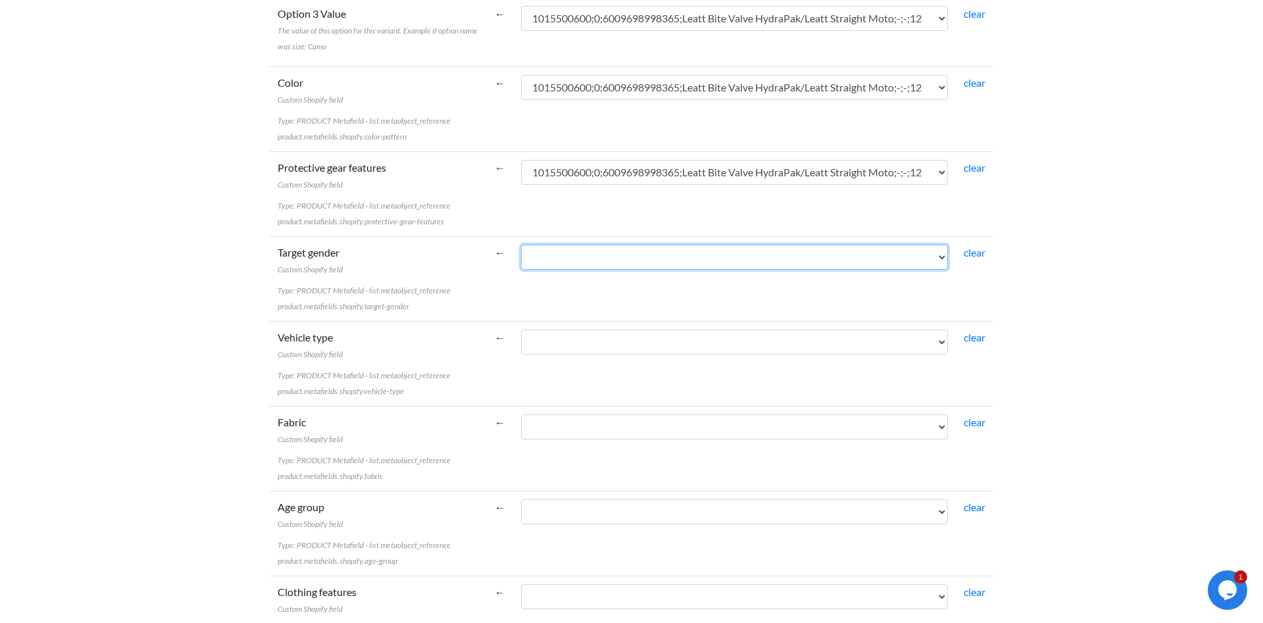
select select "cr_771365"
click option "1015500600;0;6009698998365;Leatt Bite Valve HydraPak/Leatt Straight Moto;-;-;12" at bounding box center [0, 0] width 0 height 0
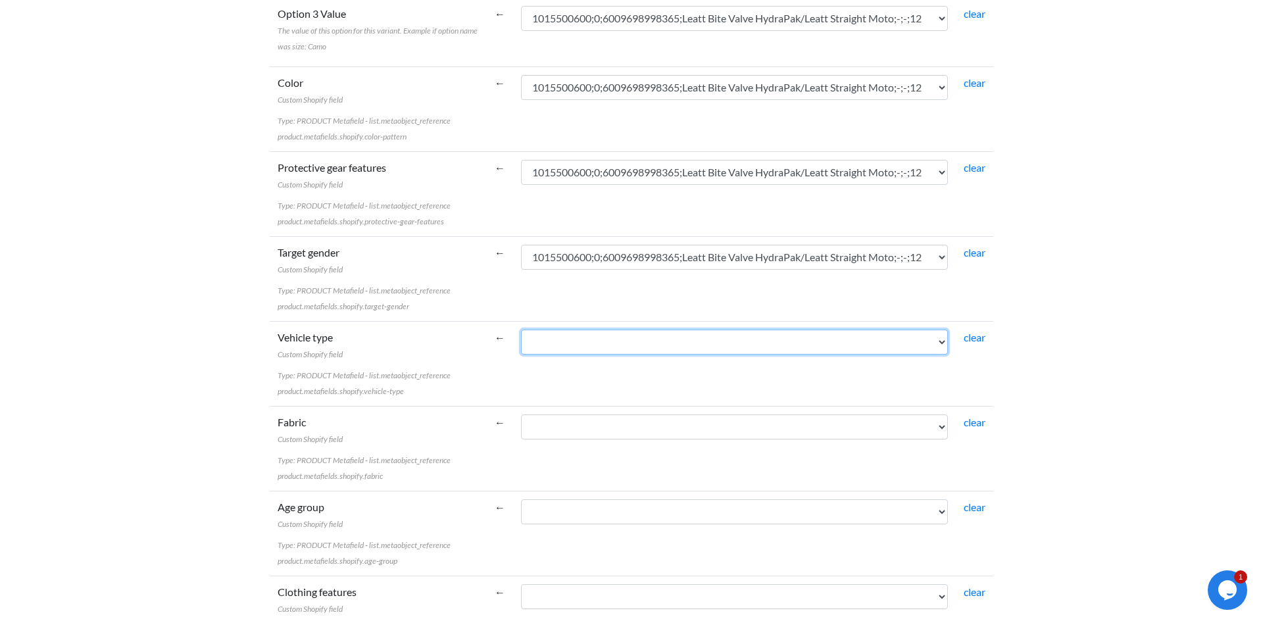
click at [521, 330] on select "1015500600;0;6009698998365;Leatt Bite Valve HydraPak/Leatt Straight Moto;-;-;12…" at bounding box center [734, 342] width 427 height 25
select select "cr_771365"
click option "1015500600;0;6009698998365;Leatt Bite Valve HydraPak/Leatt Straight Moto;-;-;12" at bounding box center [0, 0] width 0 height 0
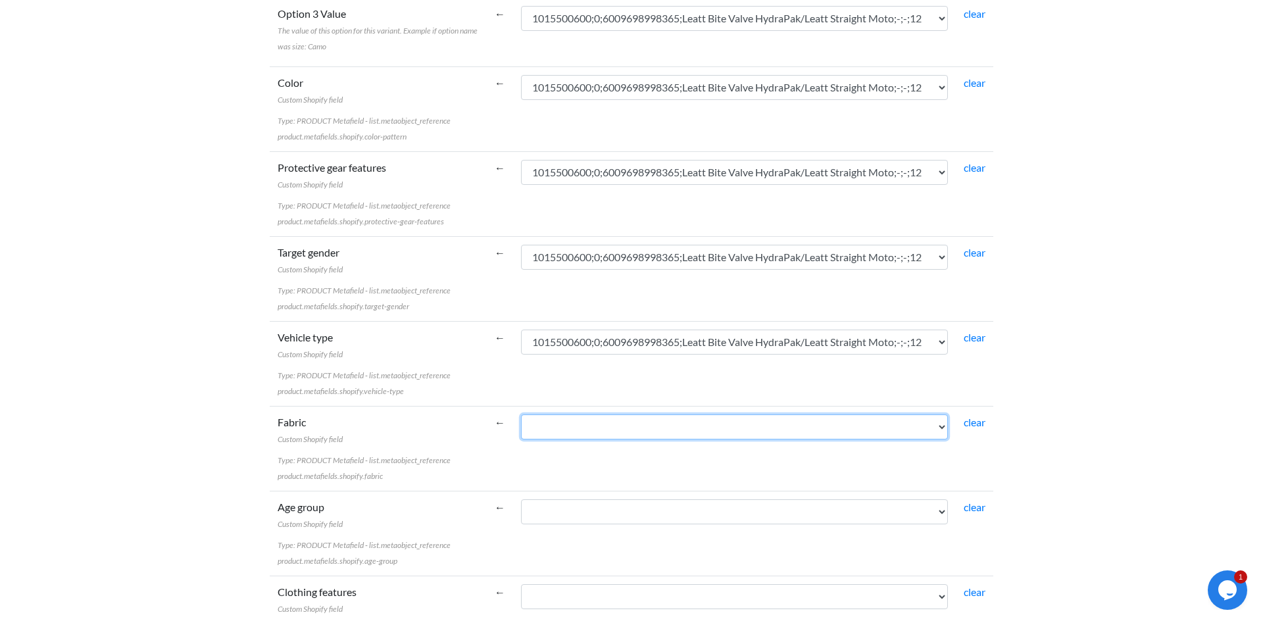
click at [521, 415] on select "1015500600;0;6009698998365;Leatt Bite Valve HydraPak/Leatt Straight Moto;-;-;12…" at bounding box center [734, 427] width 427 height 25
select select "cr_771365"
click option "1015500600;0;6009698998365;Leatt Bite Valve HydraPak/Leatt Straight Moto;-;-;12" at bounding box center [0, 0] width 0 height 0
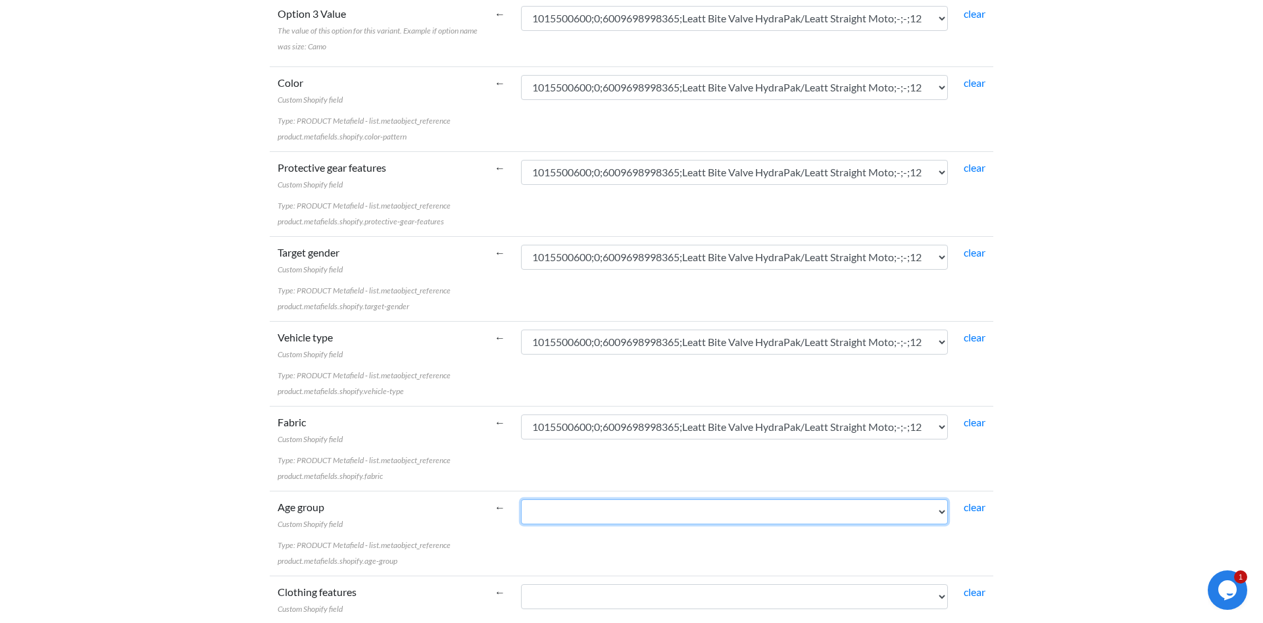
click at [521, 499] on select "1015500600;0;6009698998365;Leatt Bite Valve HydraPak/Leatt Straight Moto;-;-;12…" at bounding box center [734, 511] width 427 height 25
select select "cr_771365"
click option "1015500600;0;6009698998365;Leatt Bite Valve HydraPak/Leatt Straight Moto;-;-;12" at bounding box center [0, 0] width 0 height 0
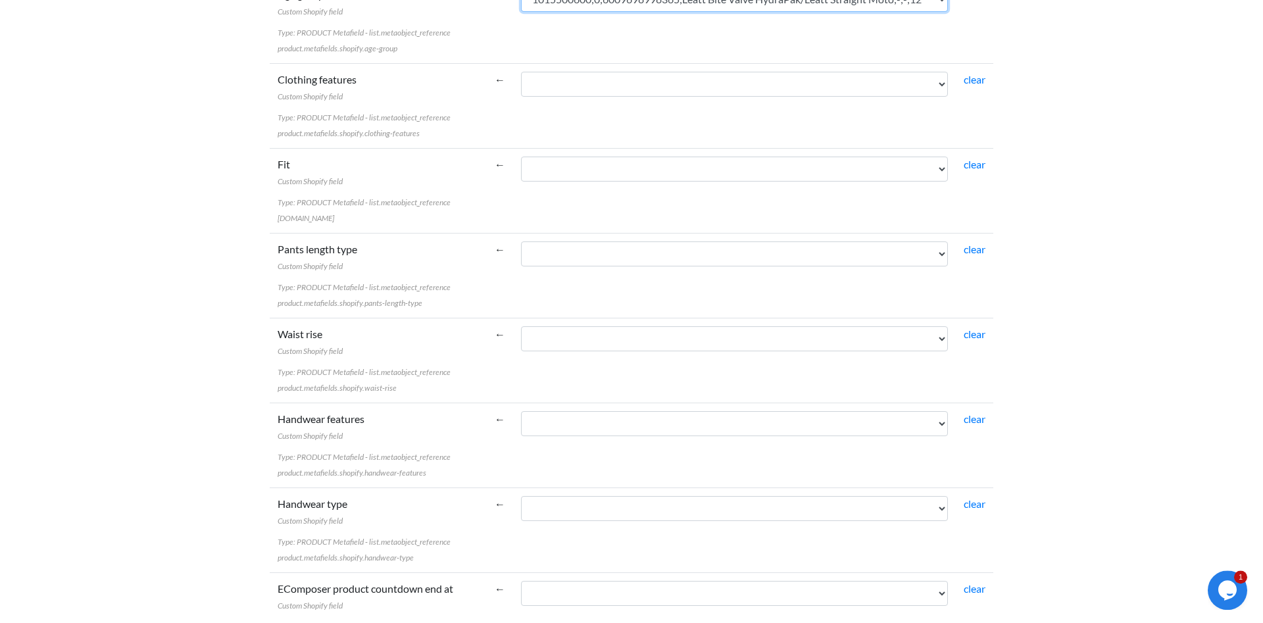
scroll to position [3222, 0]
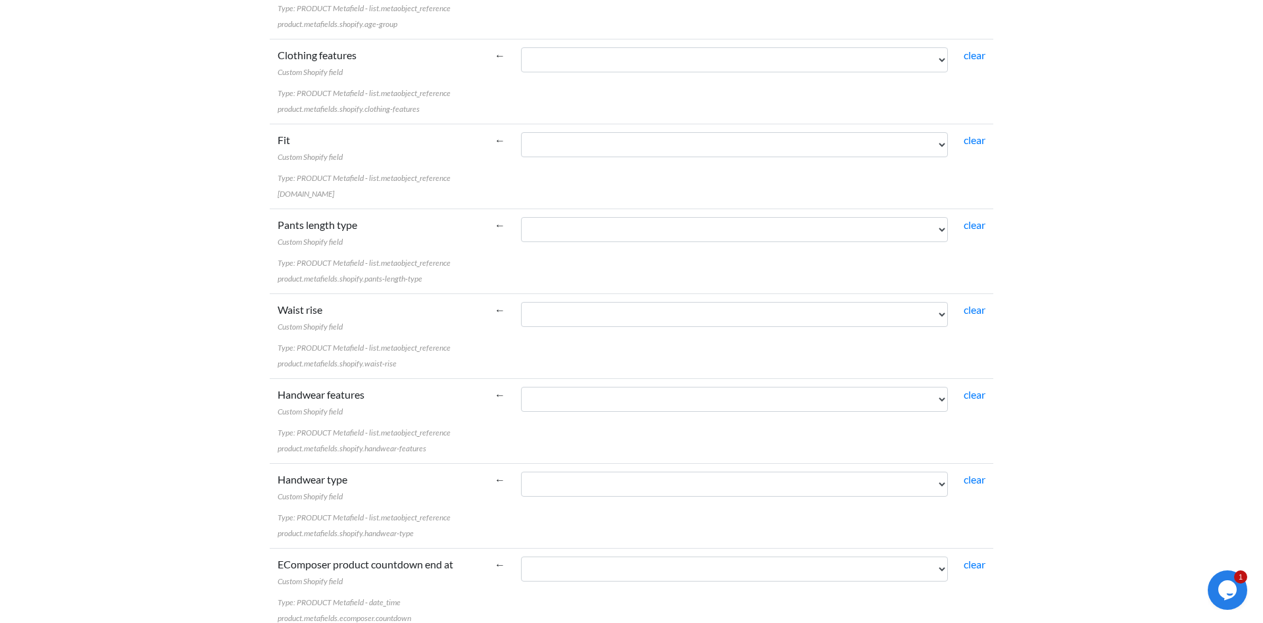
click at [659, 76] on td "1015500600;0;6009698998365;Leatt Bite Valve HydraPak/Leatt Straight Moto;-;-;12…" at bounding box center [734, 81] width 443 height 85
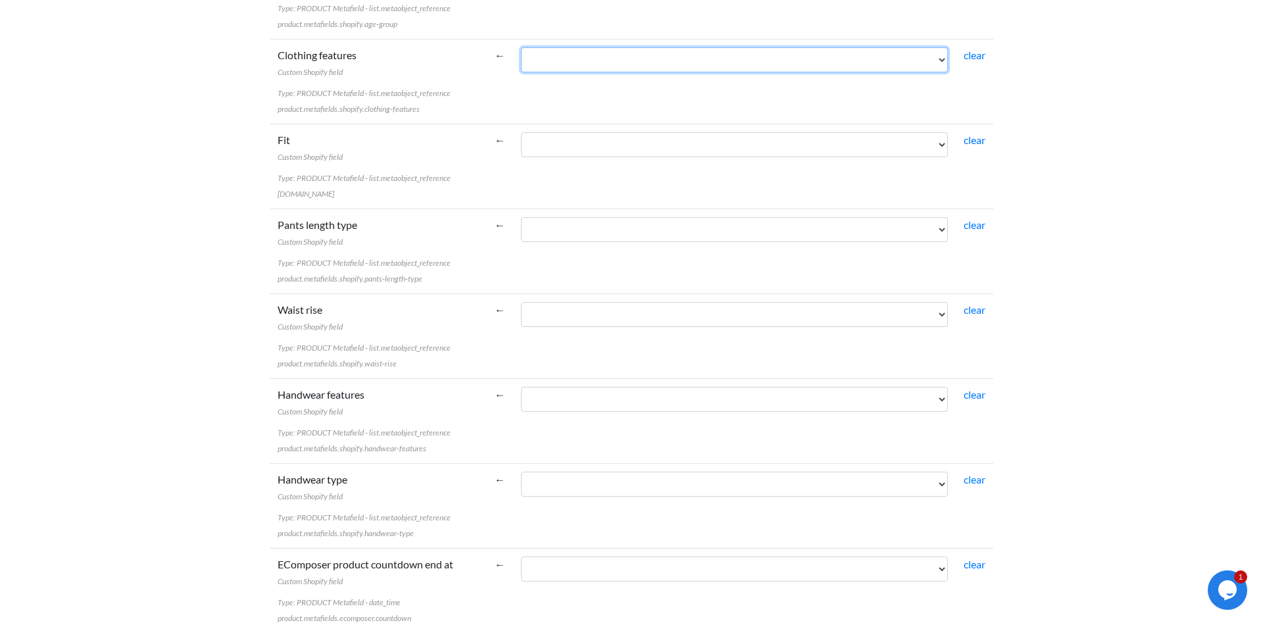
select select "cr_771365"
click option "1015500600;0;6009698998365;Leatt Bite Valve HydraPak/Leatt Straight Moto;-;-;12" at bounding box center [0, 0] width 0 height 0
click at [521, 132] on select "1015500600;0;6009698998365;Leatt Bite Valve HydraPak/Leatt Straight Moto;-;-;12…" at bounding box center [734, 144] width 427 height 25
select select "cr_771365"
click option "1015500600;0;6009698998365;Leatt Bite Valve HydraPak/Leatt Straight Moto;-;-;12" at bounding box center [0, 0] width 0 height 0
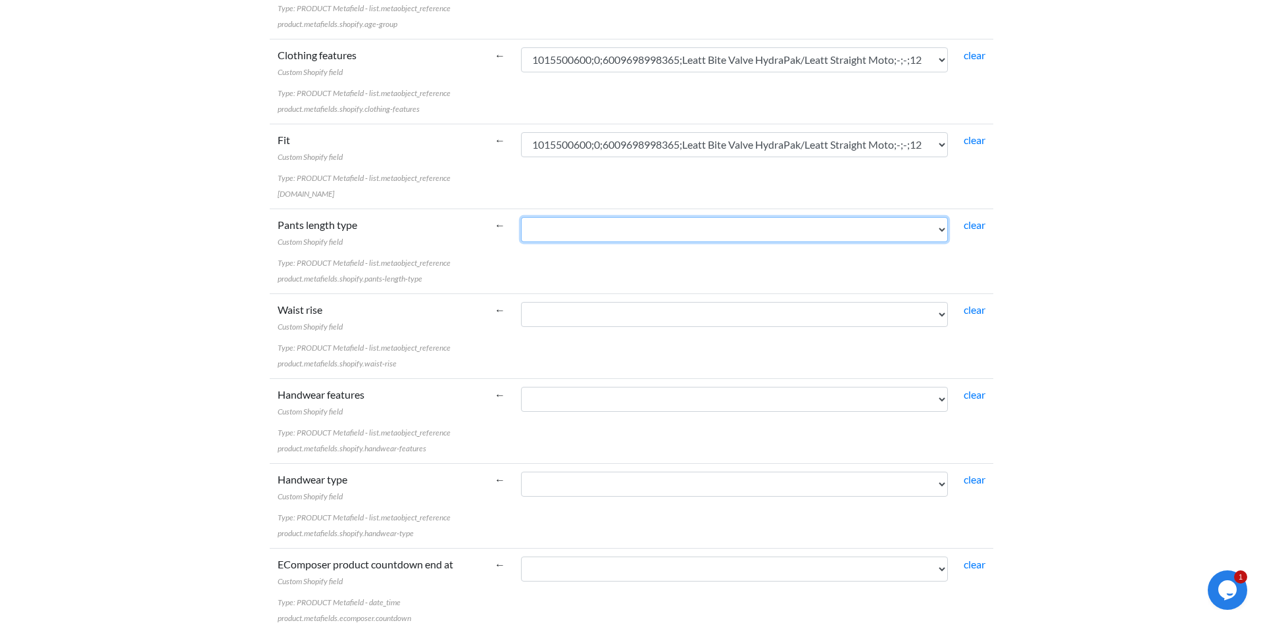
click at [521, 217] on select "1015500600;0;6009698998365;Leatt Bite Valve HydraPak/Leatt Straight Moto;-;-;12…" at bounding box center [734, 229] width 427 height 25
select select "cr_771365"
click option "1015500600;0;6009698998365;Leatt Bite Valve HydraPak/Leatt Straight Moto;-;-;12" at bounding box center [0, 0] width 0 height 0
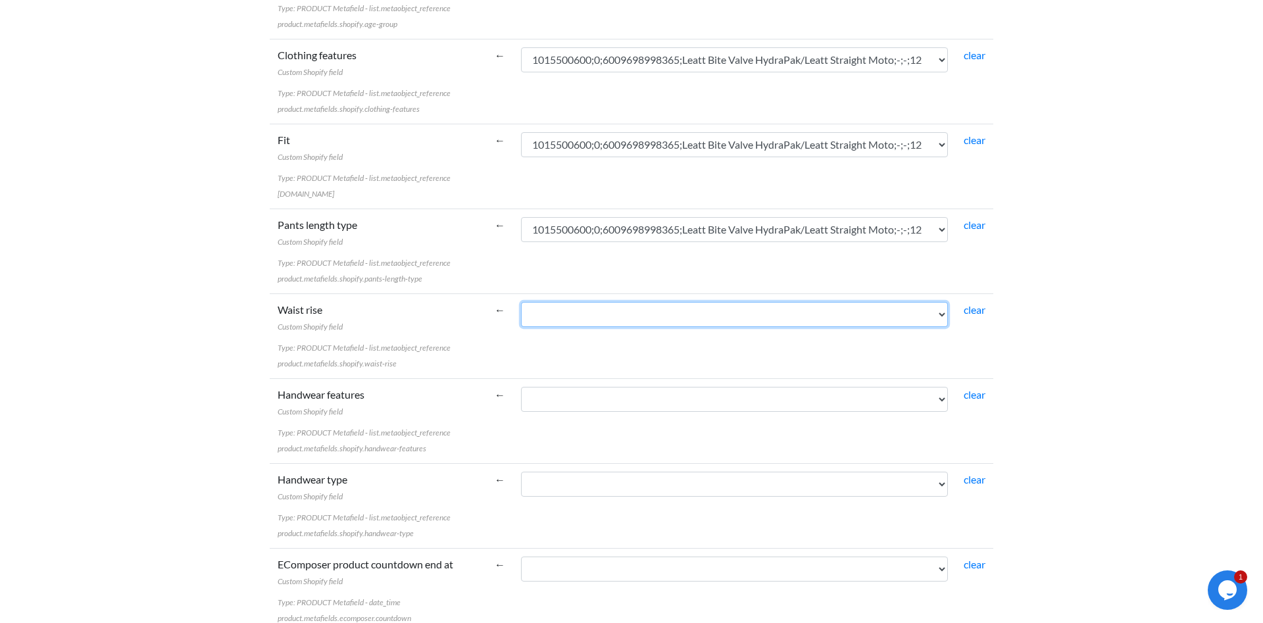
click at [521, 302] on select "1015500600;0;6009698998365;Leatt Bite Valve HydraPak/Leatt Straight Moto;-;-;12…" at bounding box center [734, 314] width 427 height 25
select select "cr_771365"
click option "1015500600;0;6009698998365;Leatt Bite Valve HydraPak/Leatt Straight Moto;-;-;12" at bounding box center [0, 0] width 0 height 0
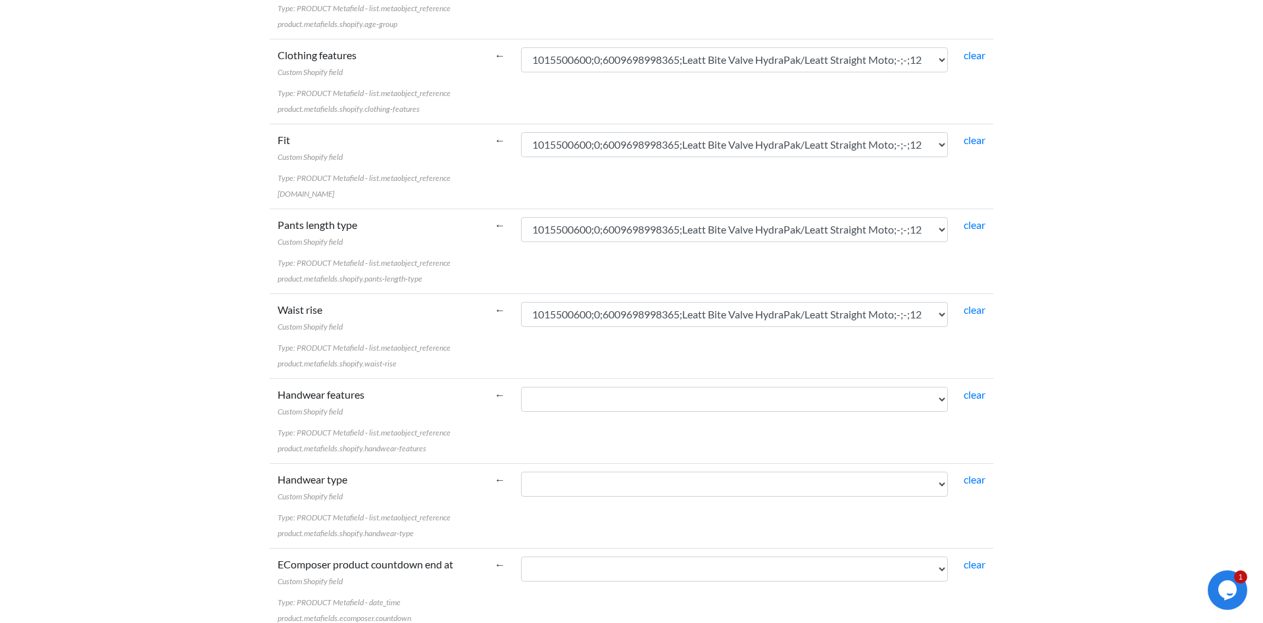
drag, startPoint x: 654, startPoint y: 440, endPoint x: 665, endPoint y: 410, distance: 32.0
click at [653, 438] on td "1015500600;0;6009698998365;Leatt Bite Valve HydraPak/Leatt Straight Moto;-;-;12…" at bounding box center [734, 420] width 443 height 85
click at [521, 387] on select "1015500600;0;6009698998365;Leatt Bite Valve HydraPak/Leatt Straight Moto;-;-;12…" at bounding box center [734, 399] width 427 height 25
select select "cr_771365"
click option "1015500600;0;6009698998365;Leatt Bite Valve HydraPak/Leatt Straight Moto;-;-;12" at bounding box center [0, 0] width 0 height 0
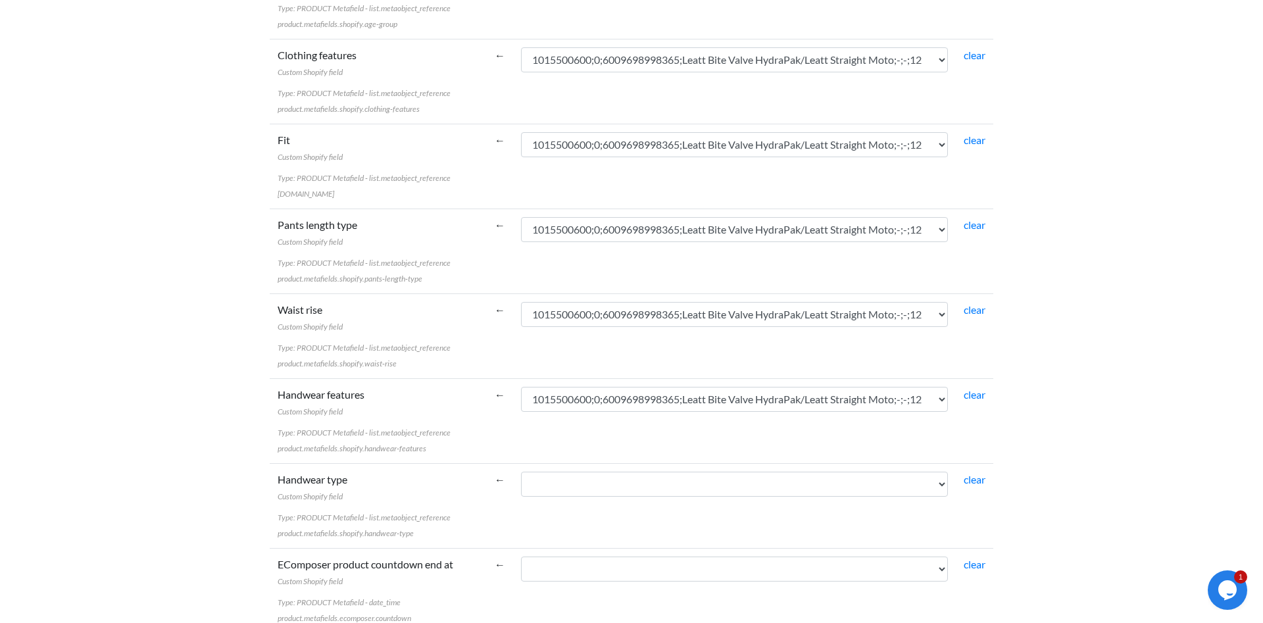
click at [638, 467] on td "1015500600;0;6009698998365;Leatt Bite Valve HydraPak/Leatt Straight Moto;-;-;12…" at bounding box center [734, 505] width 443 height 85
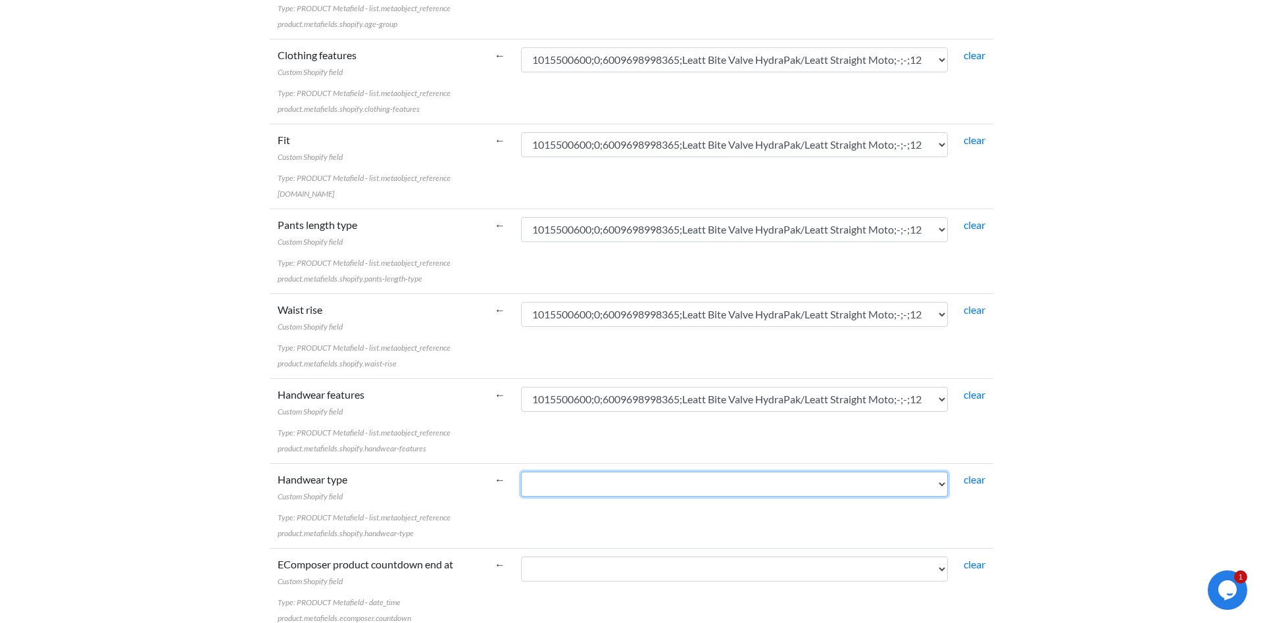
click at [521, 472] on select "1015500600;0;6009698998365;Leatt Bite Valve HydraPak/Leatt Straight Moto;-;-;12…" at bounding box center [734, 484] width 427 height 25
select select "cr_771365"
click option "1015500600;0;6009698998365;Leatt Bite Valve HydraPak/Leatt Straight Moto;-;-;12" at bounding box center [0, 0] width 0 height 0
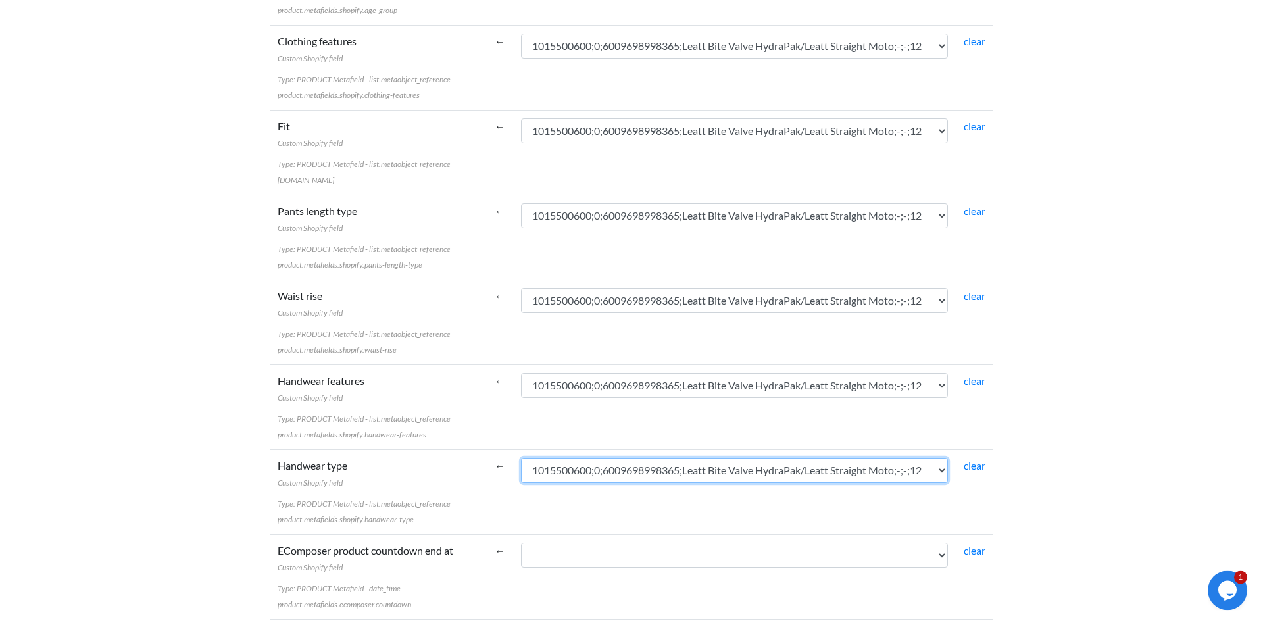
scroll to position [3490, 0]
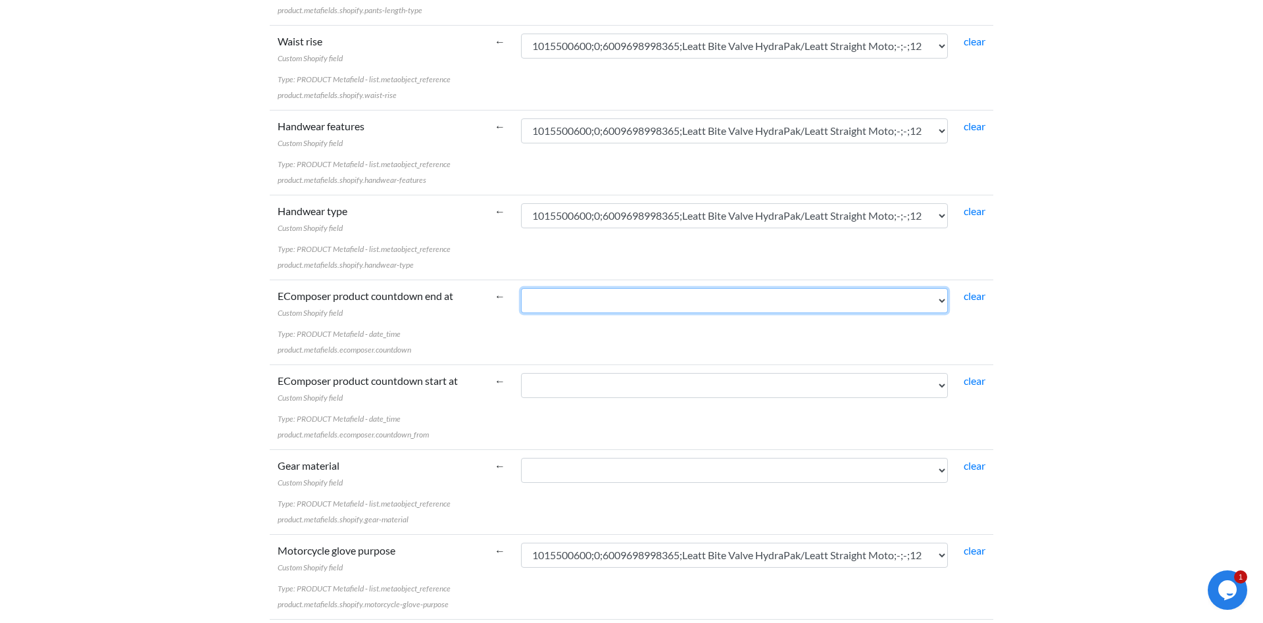
click at [521, 288] on select "1015500600;0;6009698998365;Leatt Bite Valve HydraPak/Leatt Straight Moto;-;-;12…" at bounding box center [734, 300] width 427 height 25
select select "cr_771365"
click option "1015500600;0;6009698998365;Leatt Bite Valve HydraPak/Leatt Straight Moto;-;-;12" at bounding box center [0, 0] width 0 height 0
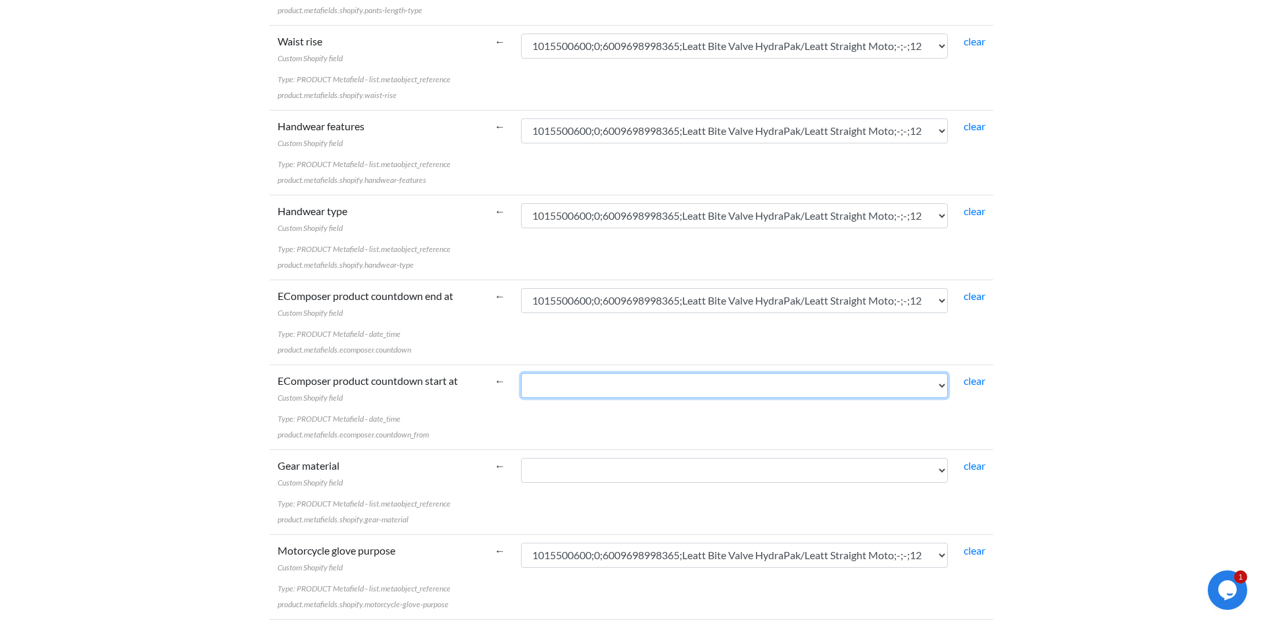
click at [521, 373] on select "1015500600;0;6009698998365;Leatt Bite Valve HydraPak/Leatt Straight Moto;-;-;12…" at bounding box center [734, 385] width 427 height 25
select select "cr_771365"
click option "1015500600;0;6009698998365;Leatt Bite Valve HydraPak/Leatt Straight Moto;-;-;12" at bounding box center [0, 0] width 0 height 0
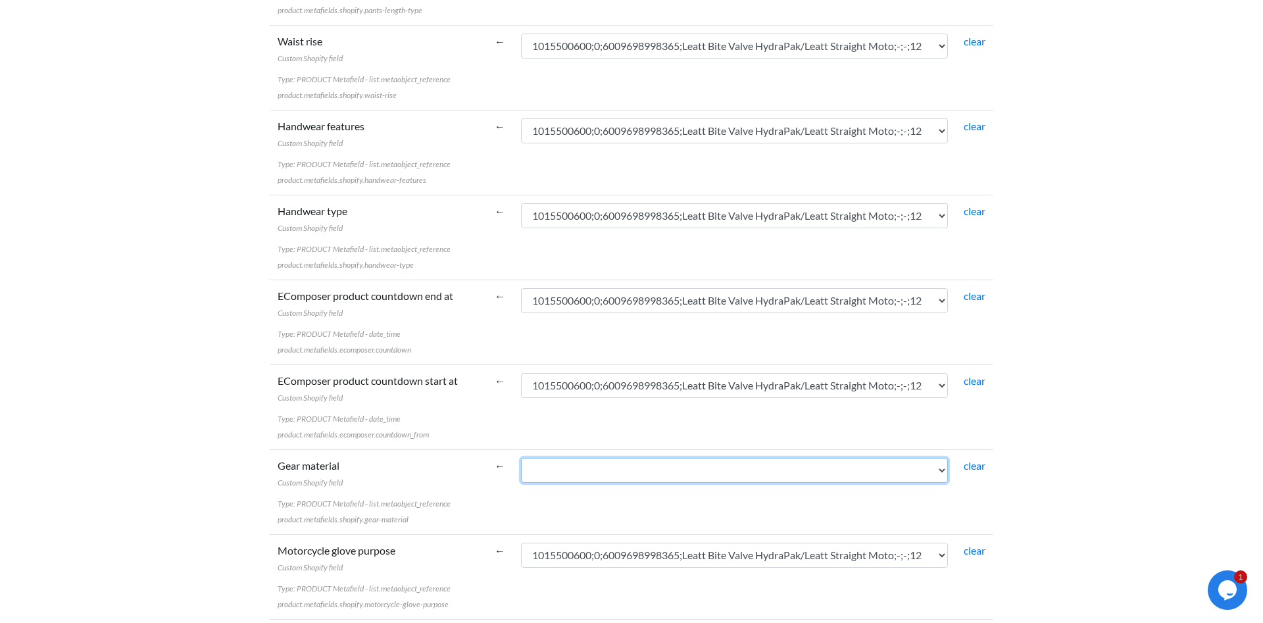
click at [521, 458] on select "1015500600;0;6009698998365;Leatt Bite Valve HydraPak/Leatt Straight Moto;-;-;12…" at bounding box center [734, 470] width 427 height 25
select select "cr_771365"
click option "1015500600;0;6009698998365;Leatt Bite Valve HydraPak/Leatt Straight Moto;-;-;12" at bounding box center [0, 0] width 0 height 0
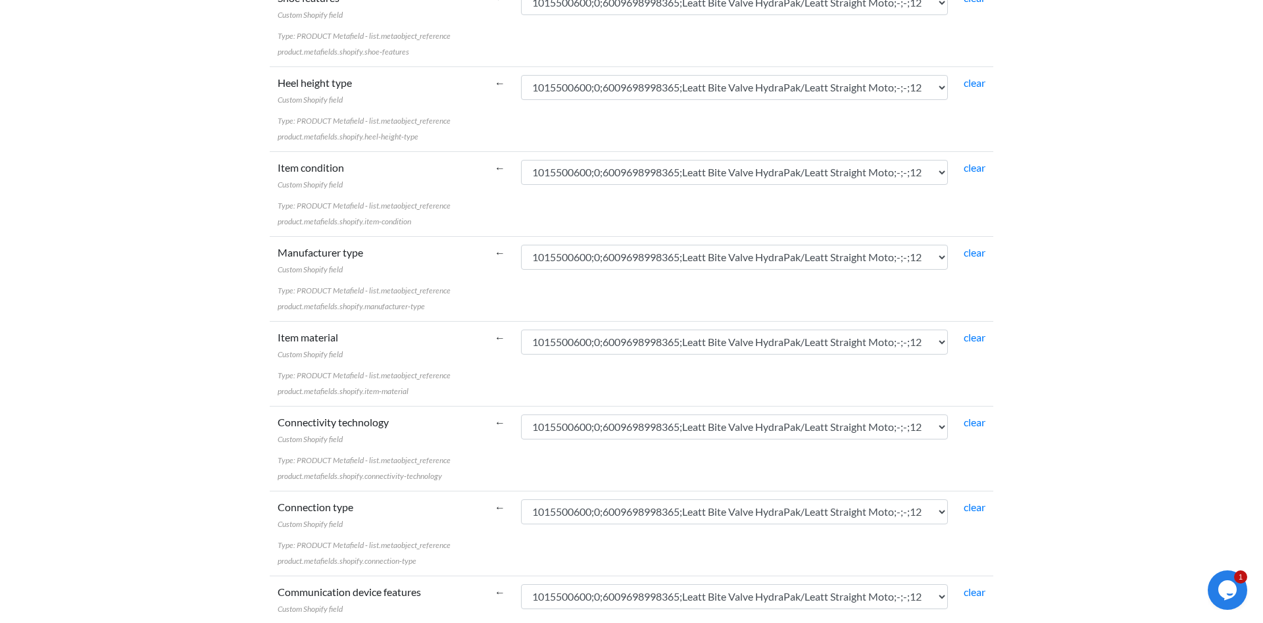
scroll to position [5859, 0]
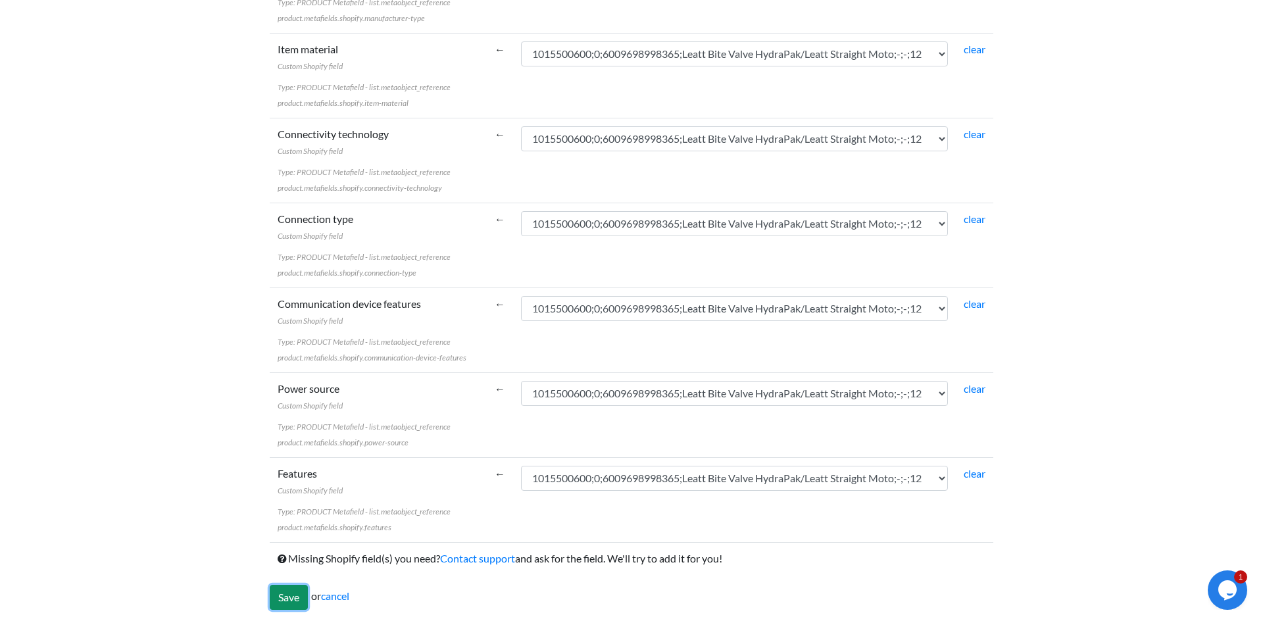
click at [289, 598] on input "Save" at bounding box center [289, 597] width 38 height 25
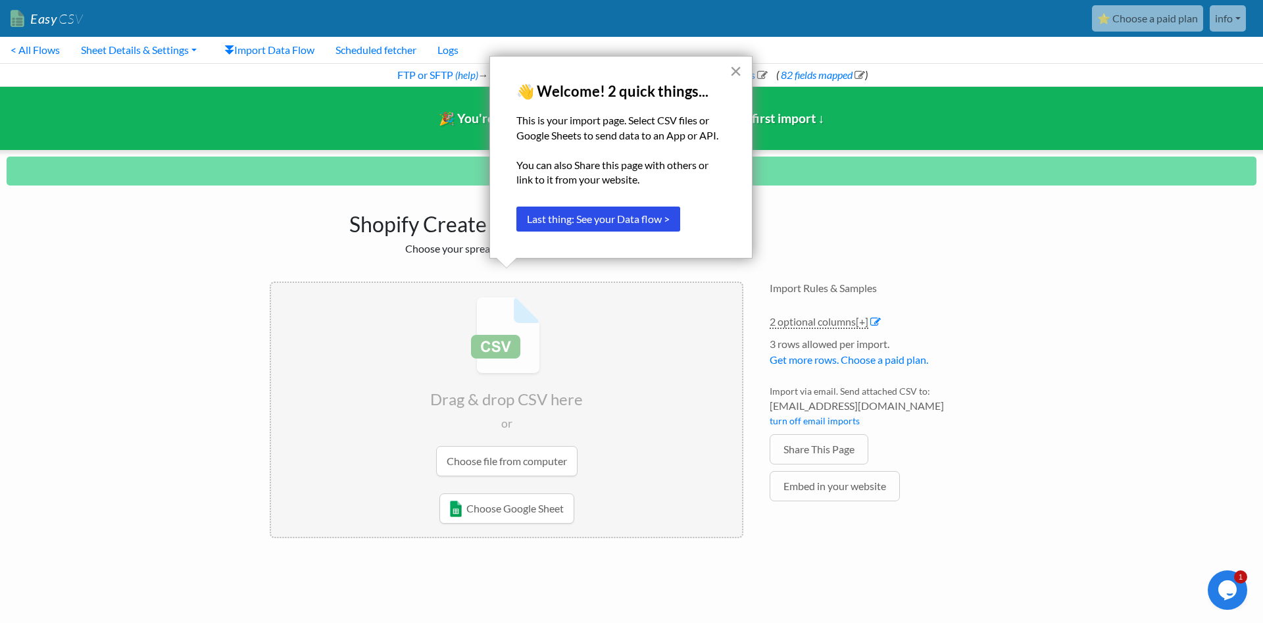
click at [736, 72] on button "×" at bounding box center [736, 71] width 13 height 21
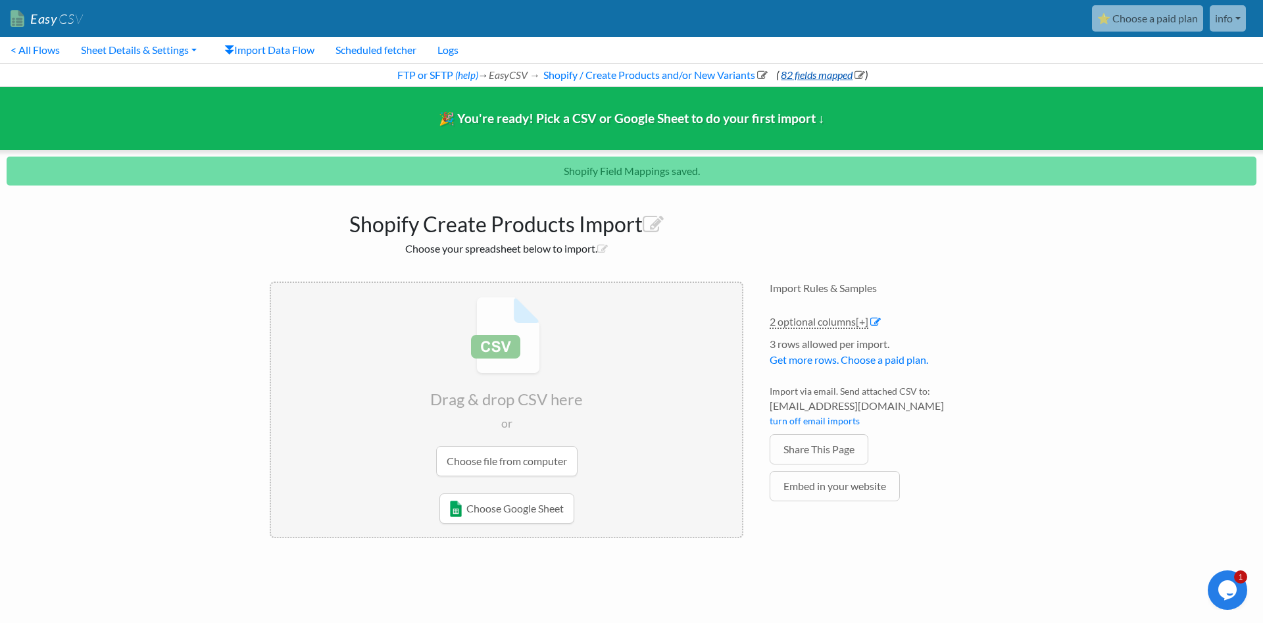
click at [791, 74] on link "82 fields mapped" at bounding box center [822, 74] width 86 height 13
